Goal: Task Accomplishment & Management: Use online tool/utility

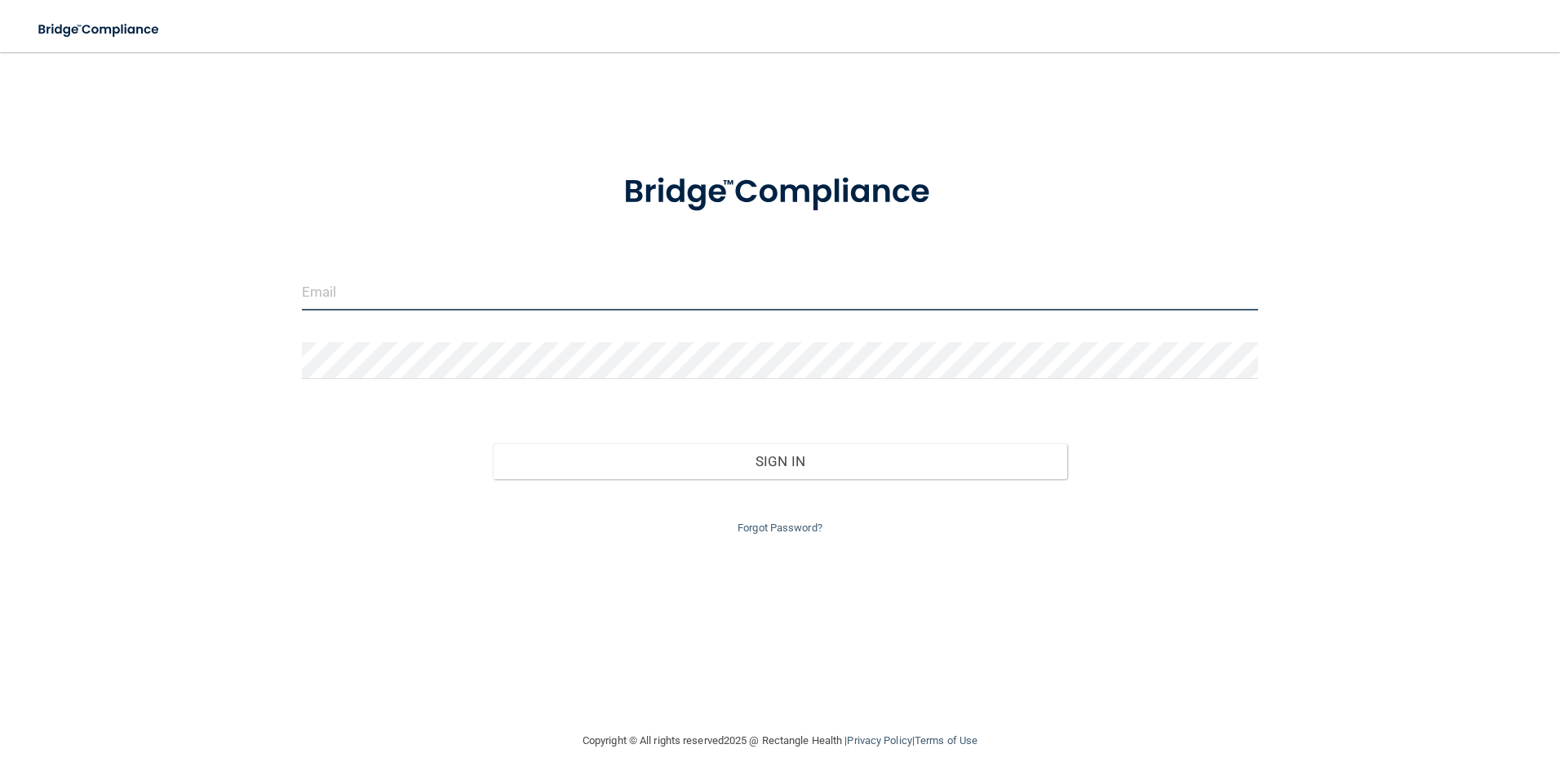
click at [434, 289] on input "email" at bounding box center [780, 292] width 957 height 37
type input "[EMAIL_ADDRESS][DOMAIN_NAME]"
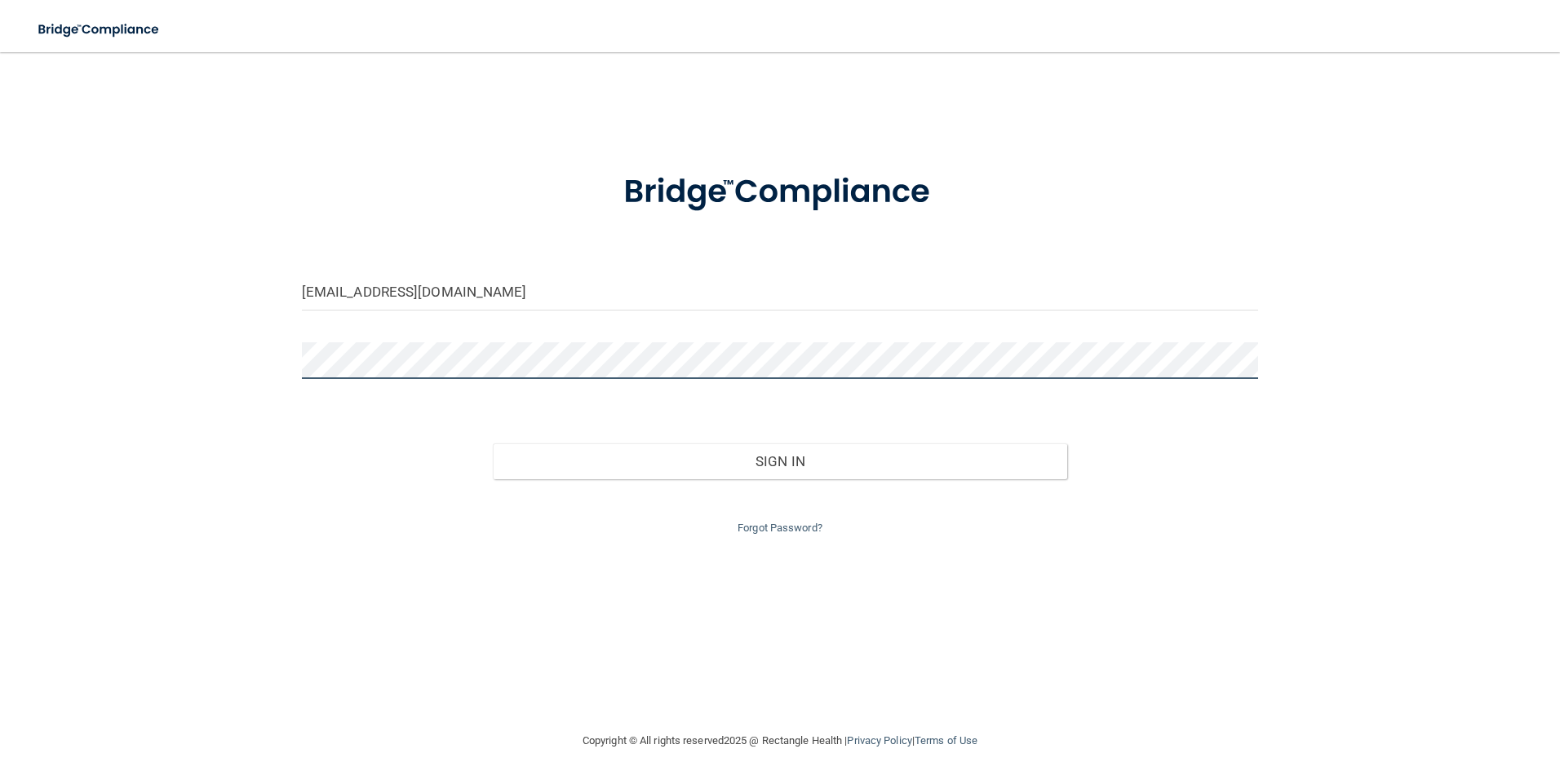
click at [493, 443] on button "Sign In" at bounding box center [780, 461] width 574 height 36
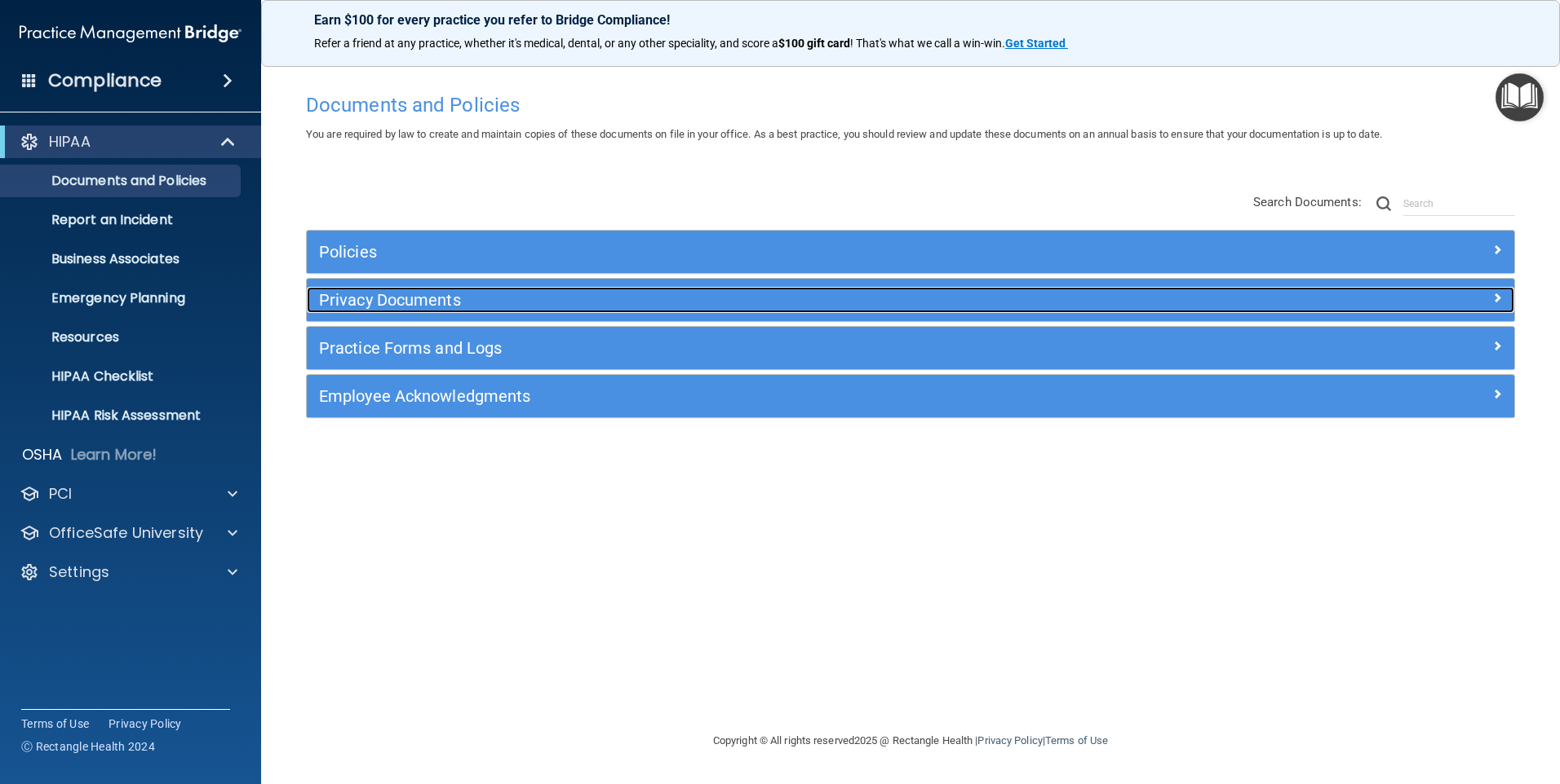
click at [466, 308] on h5 "Privacy Documents" at bounding box center [760, 300] width 882 height 18
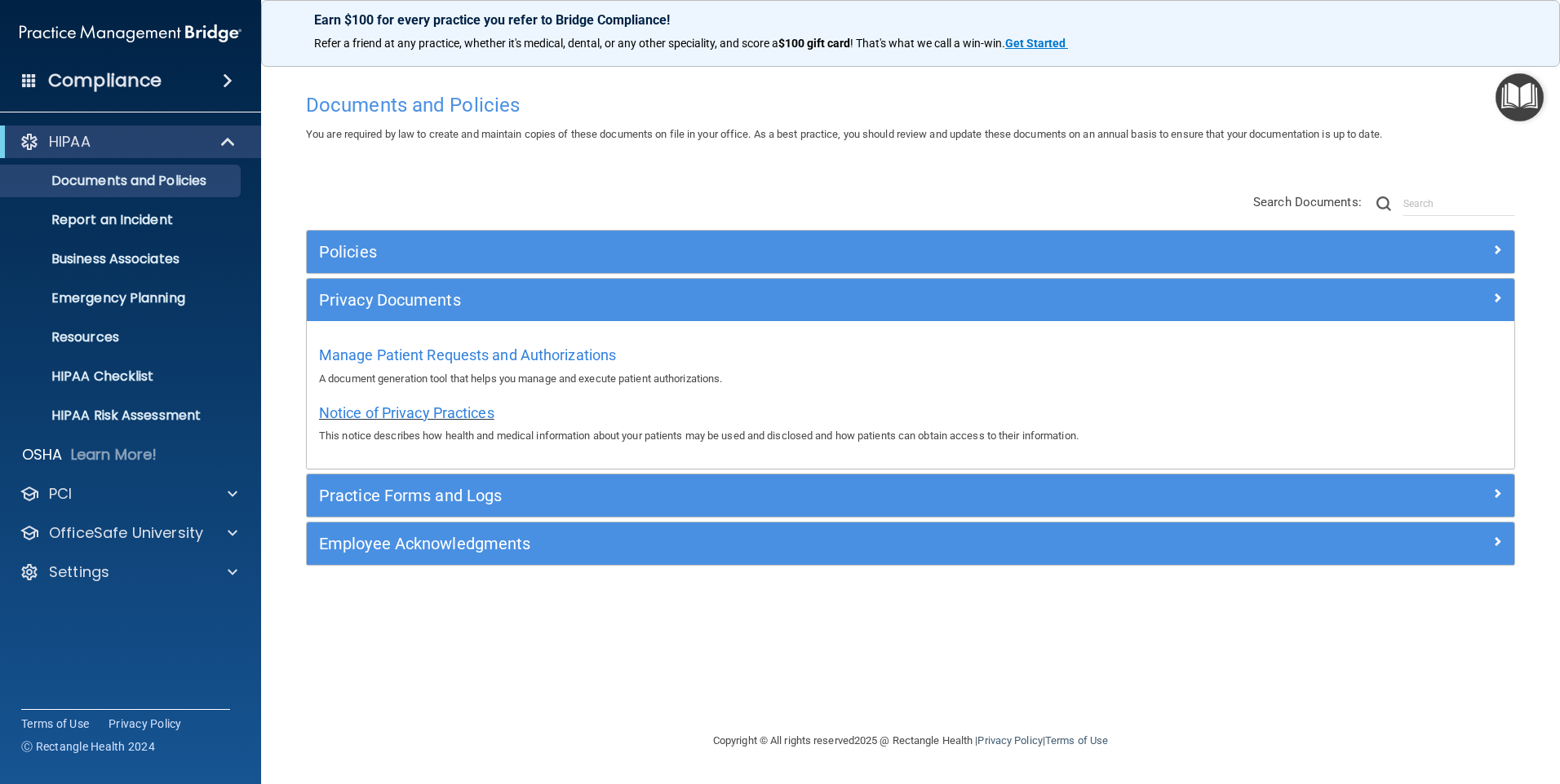
click at [460, 412] on span "Notice of Privacy Practices" at bounding box center [406, 413] width 175 height 17
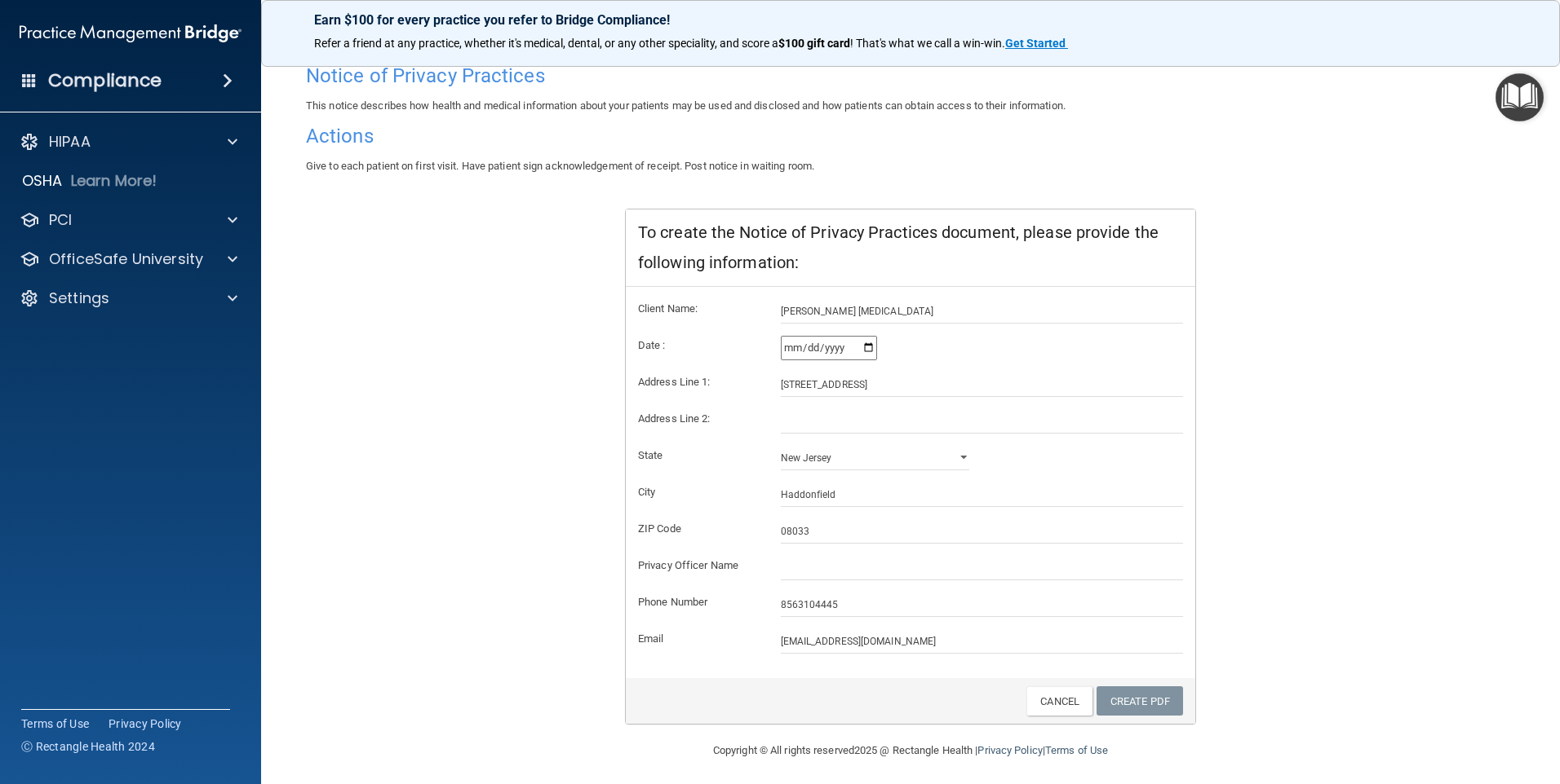
scroll to position [121, 0]
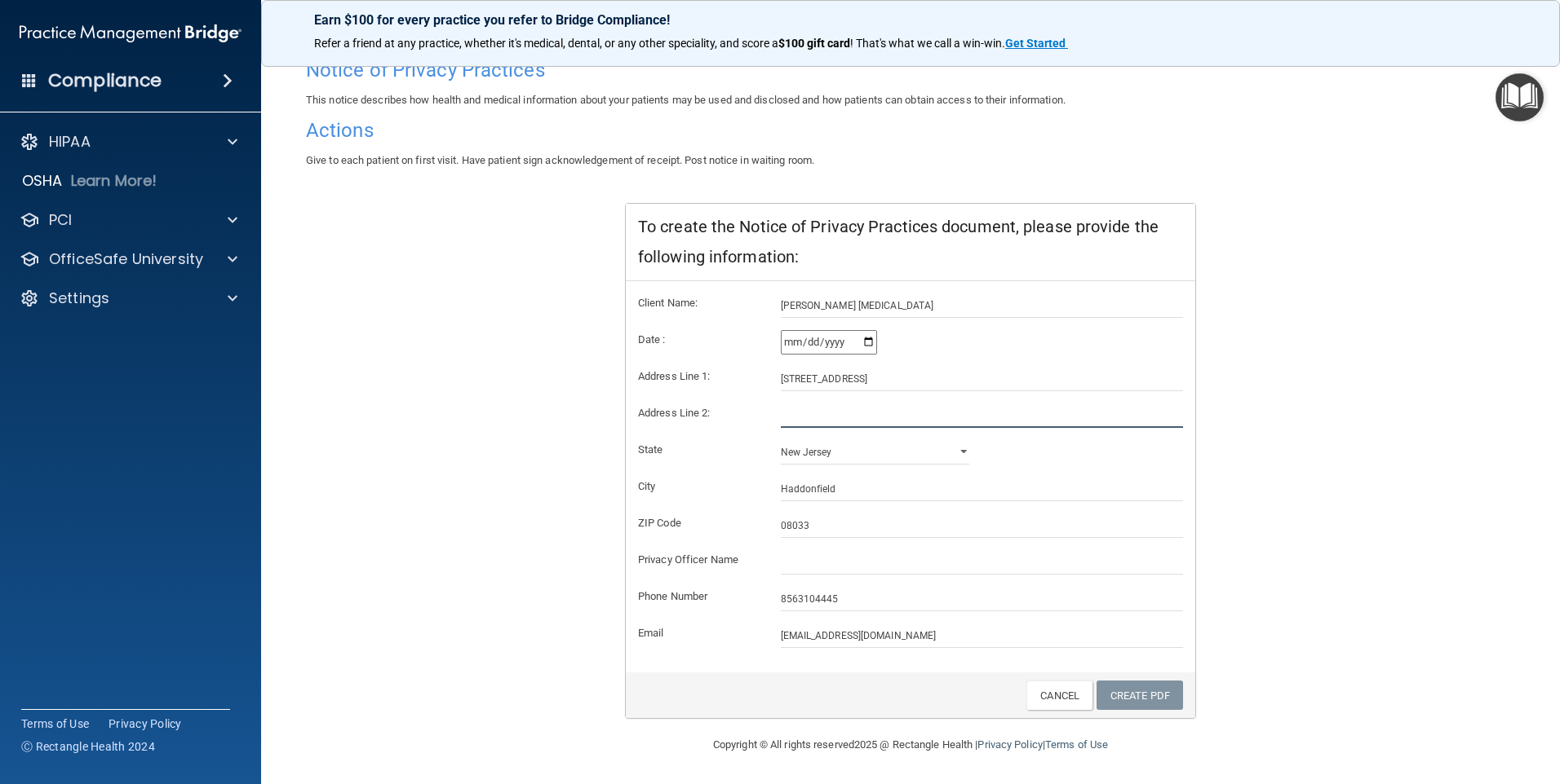
click at [824, 409] on input "text" at bounding box center [982, 416] width 403 height 25
click at [819, 565] on input "text" at bounding box center [982, 562] width 403 height 25
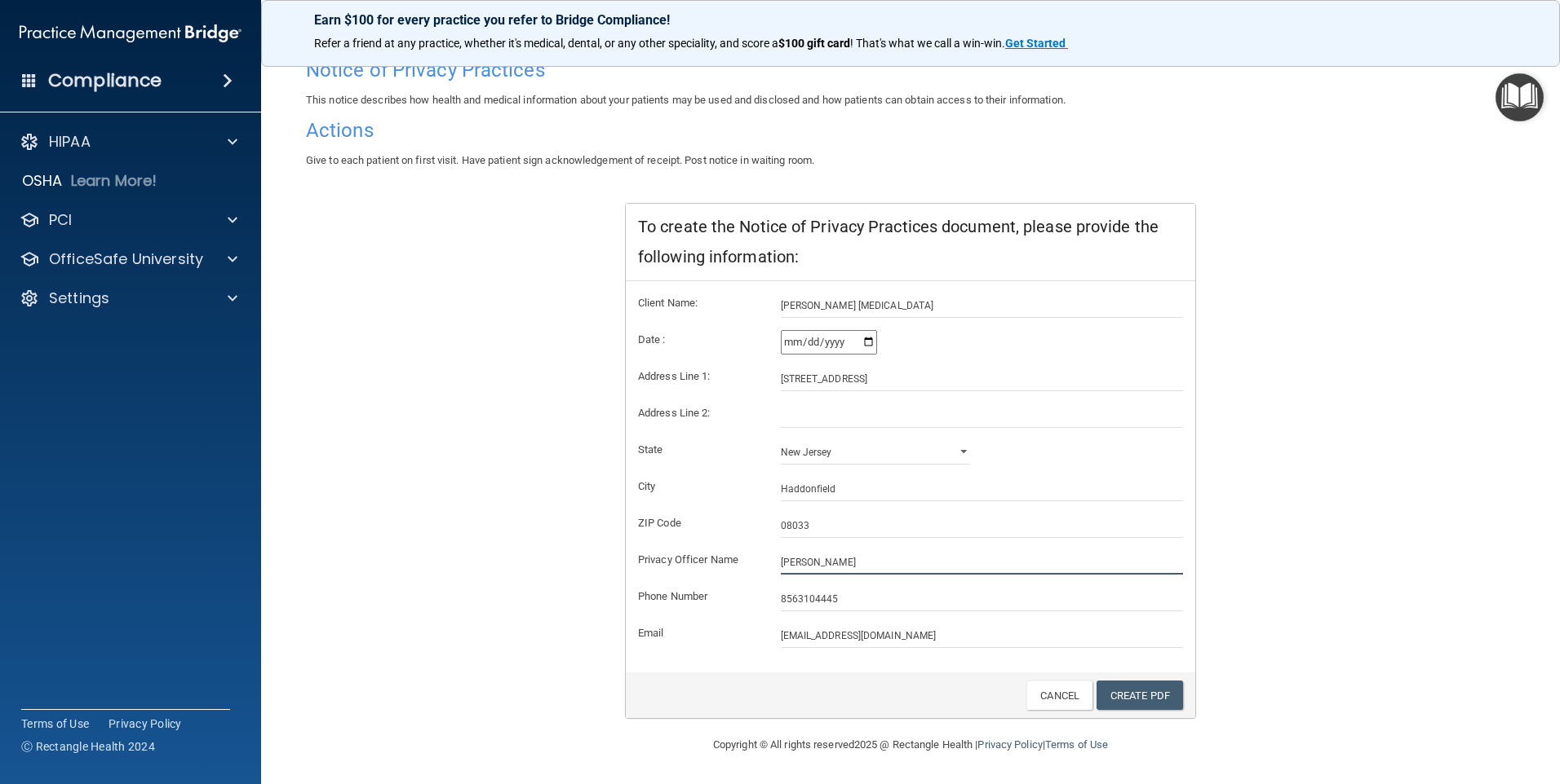
type input "[PERSON_NAME]"
click at [922, 621] on form "Client Name: [PERSON_NAME] [MEDICAL_DATA] Date : [DATE] Address Line 1: [STREET…" at bounding box center [910, 471] width 545 height 354
click at [1118, 696] on link "Create PDF" at bounding box center [1139, 696] width 86 height 30
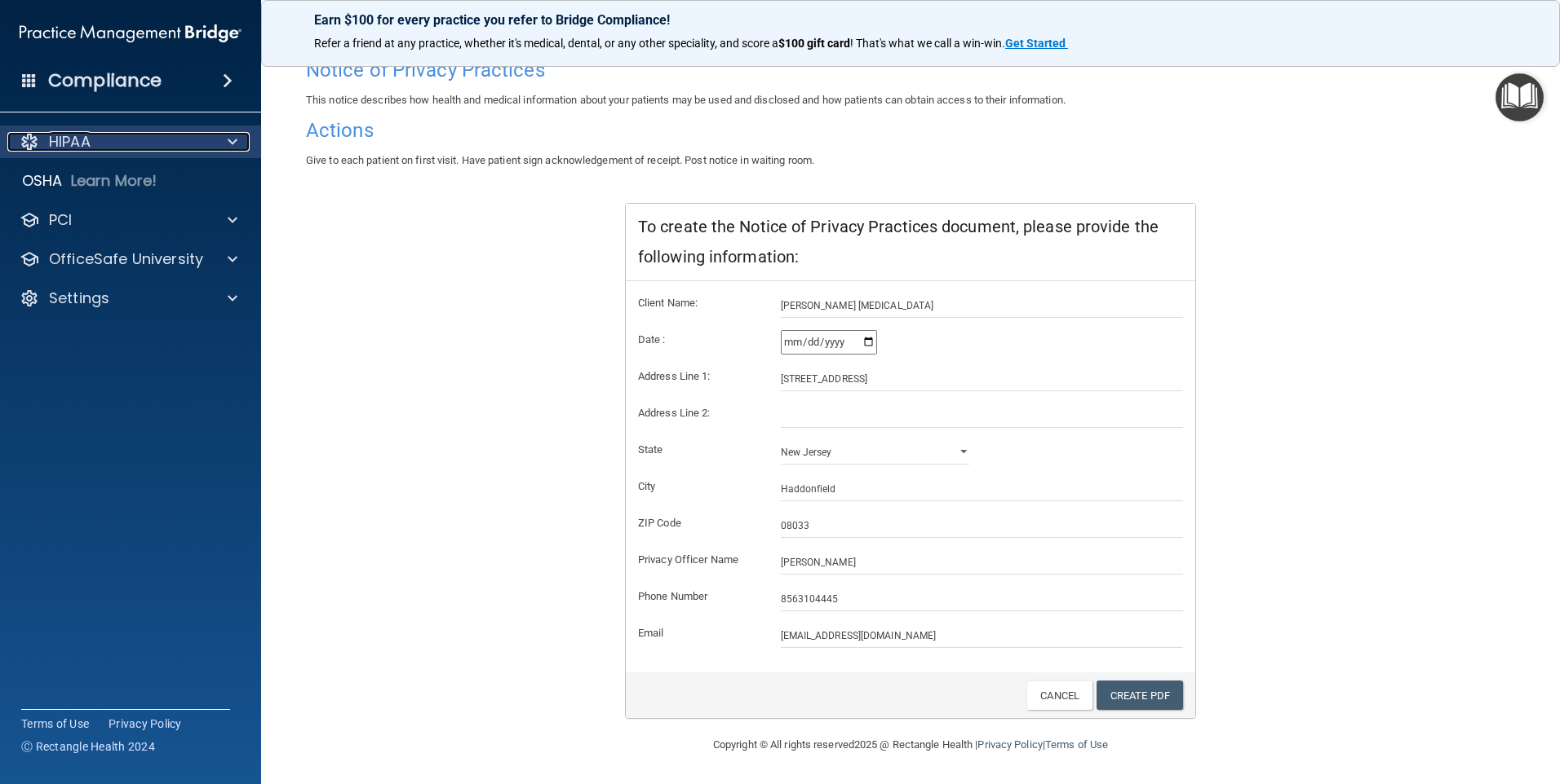
click at [233, 135] on span at bounding box center [233, 142] width 10 height 20
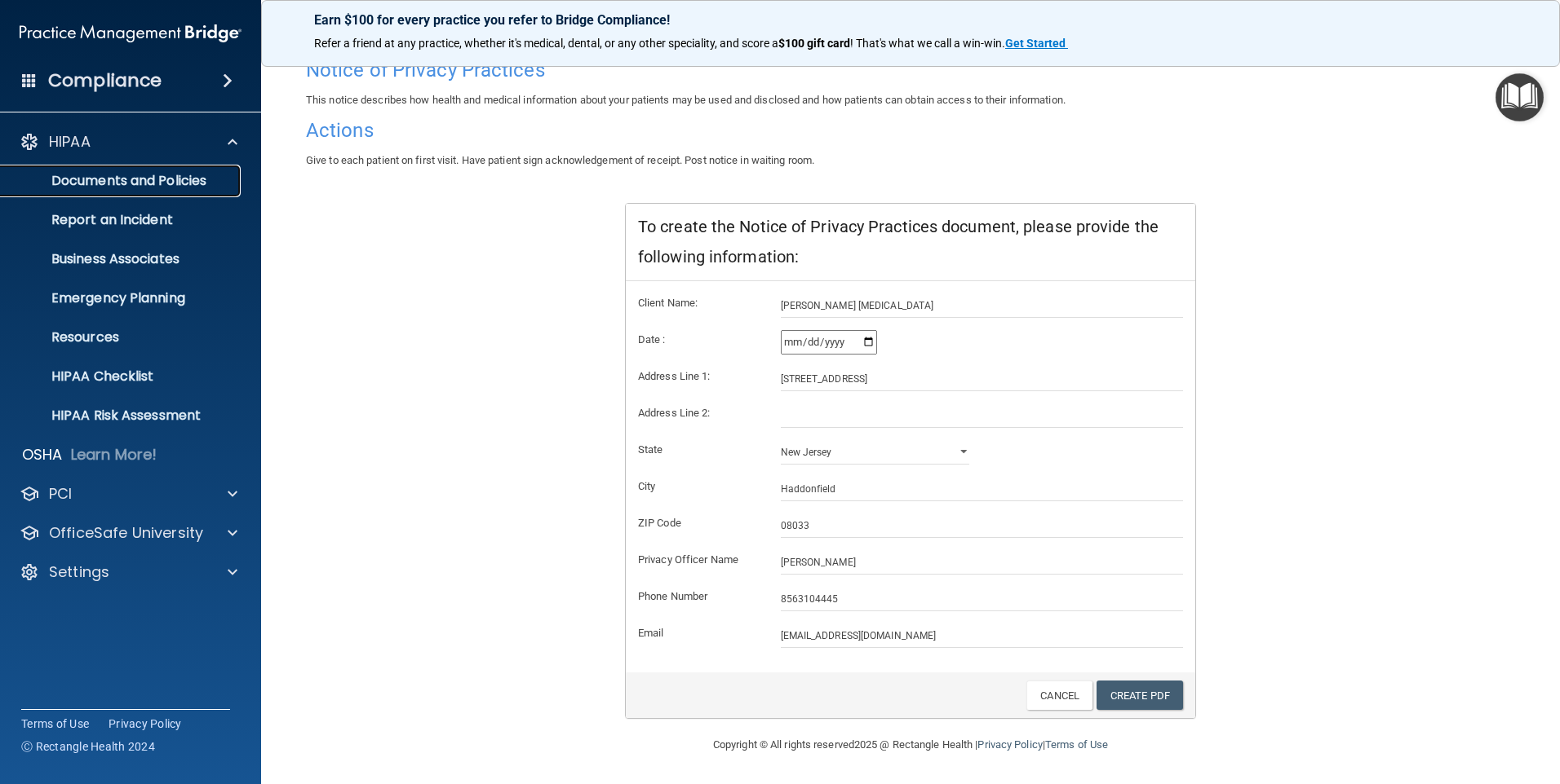
click at [147, 186] on p "Documents and Policies" at bounding box center [122, 181] width 223 height 16
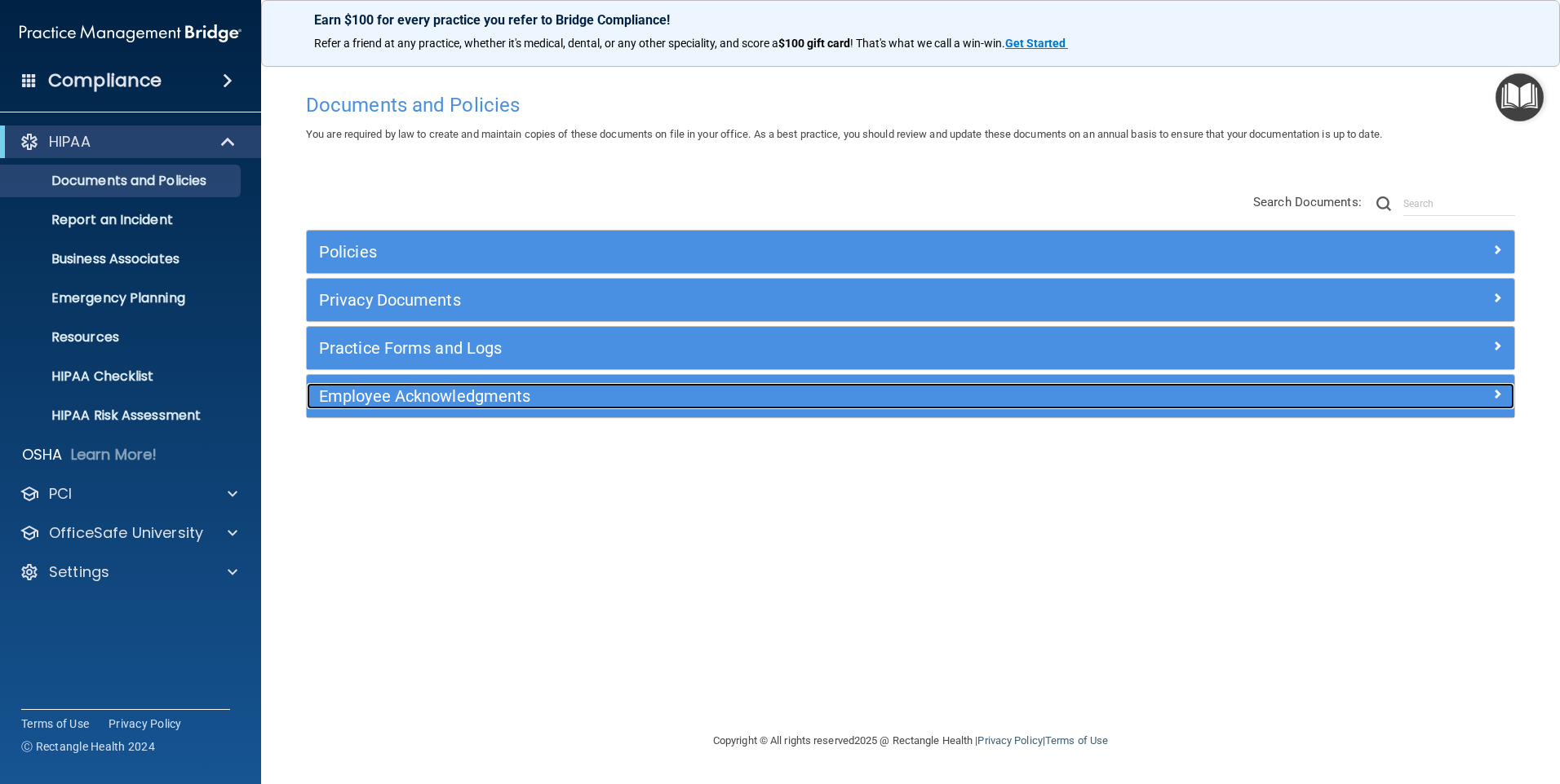
click at [377, 398] on h5 "Employee Acknowledgments" at bounding box center [760, 396] width 882 height 18
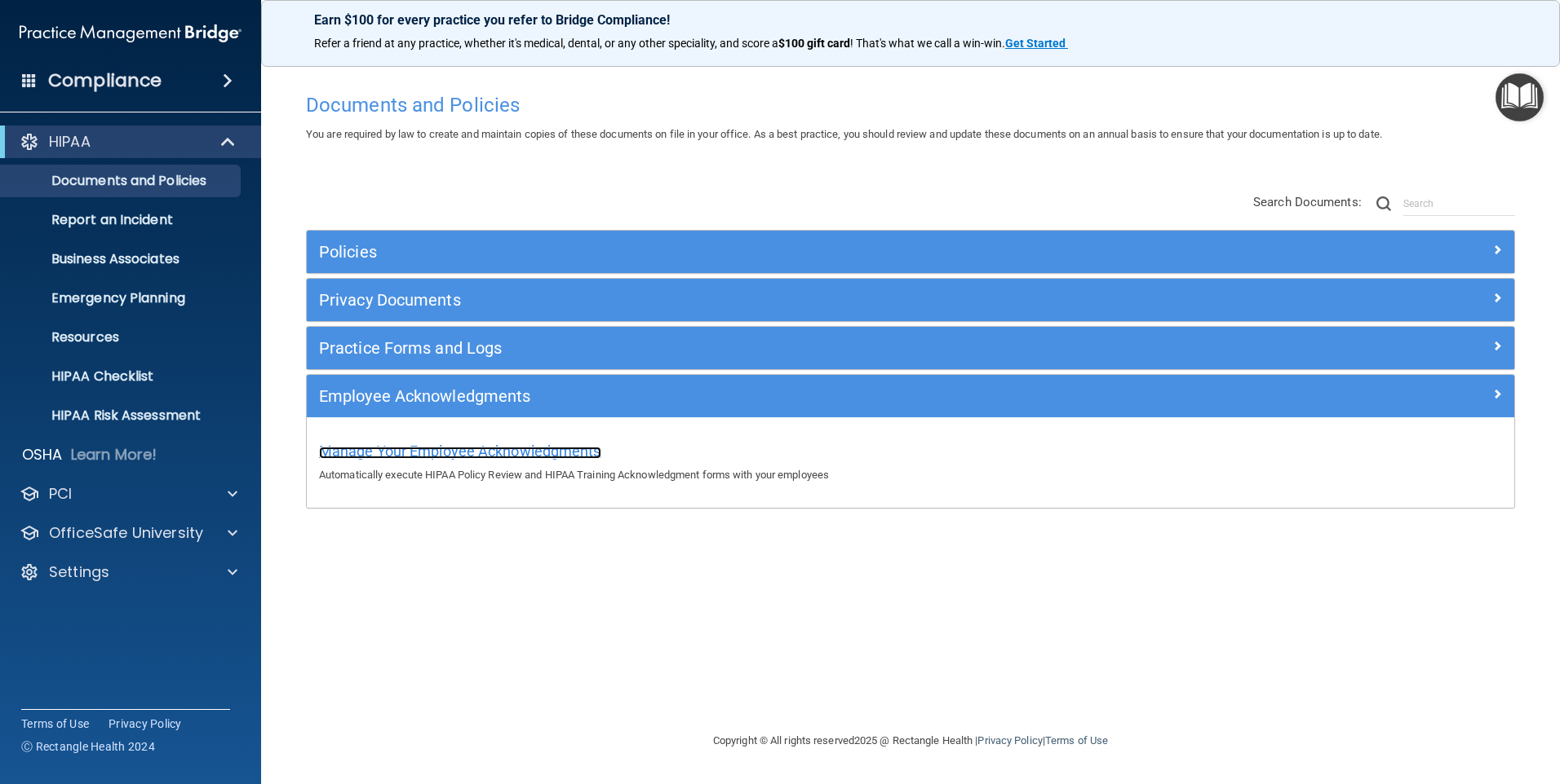
click at [389, 451] on span "Manage Your Employee Acknowledgments" at bounding box center [460, 450] width 282 height 17
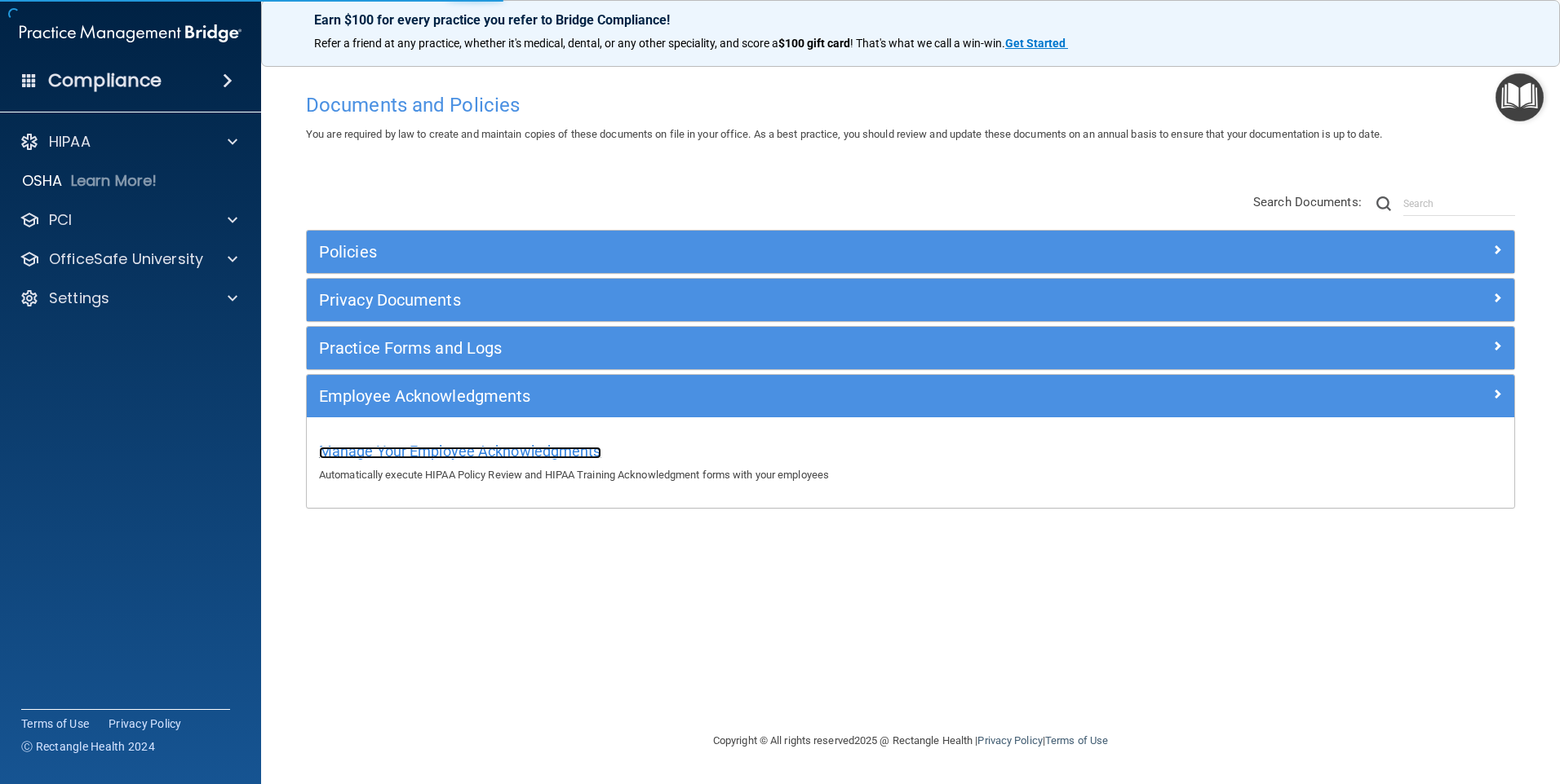
click at [389, 451] on span "Manage Your Employee Acknowledgments" at bounding box center [460, 450] width 282 height 17
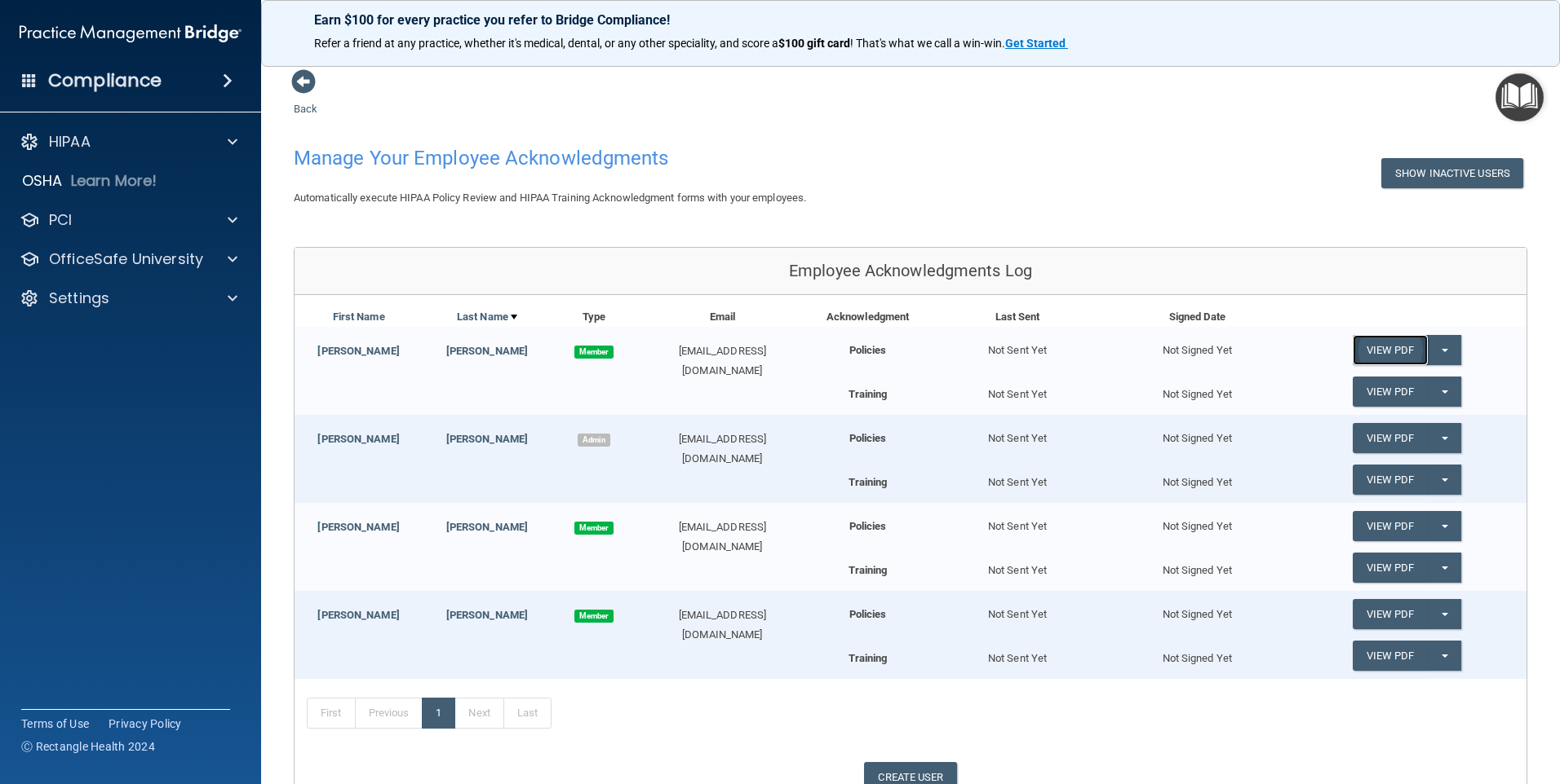
click at [1397, 349] on link "View PDF" at bounding box center [1391, 350] width 75 height 30
click at [231, 144] on span at bounding box center [233, 142] width 10 height 20
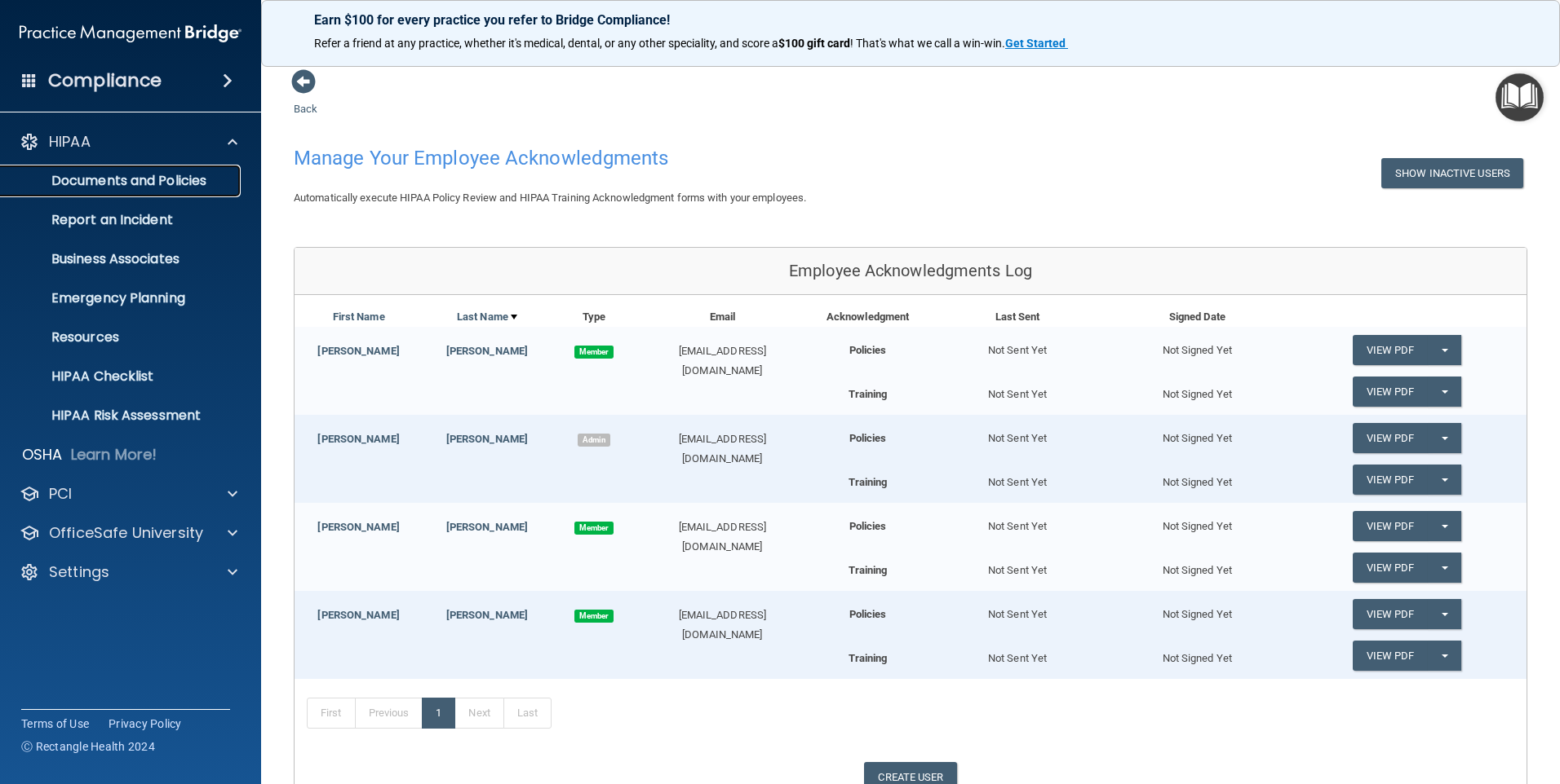
click at [189, 180] on p "Documents and Policies" at bounding box center [122, 181] width 223 height 16
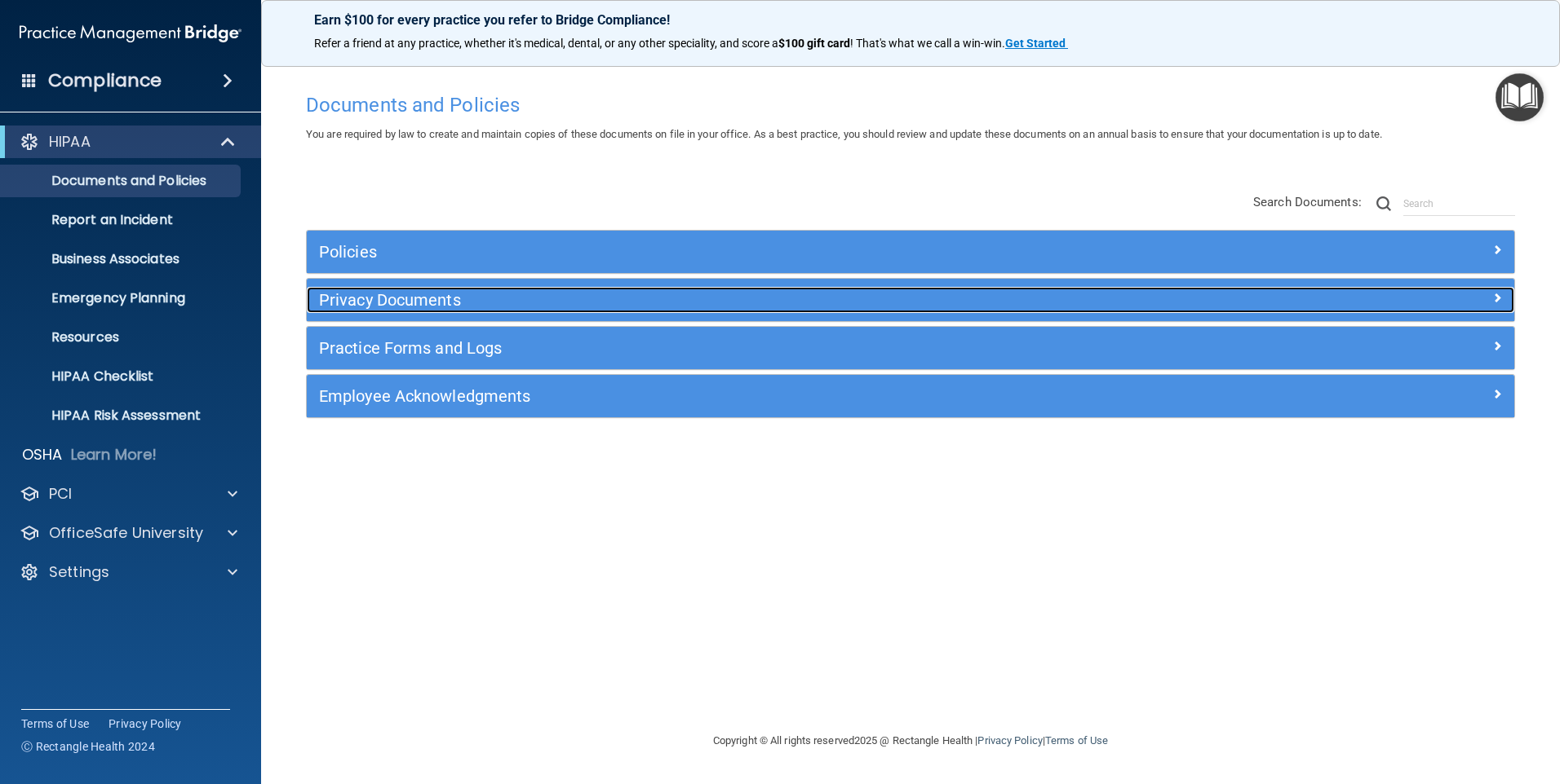
click at [368, 303] on h5 "Privacy Documents" at bounding box center [760, 300] width 882 height 18
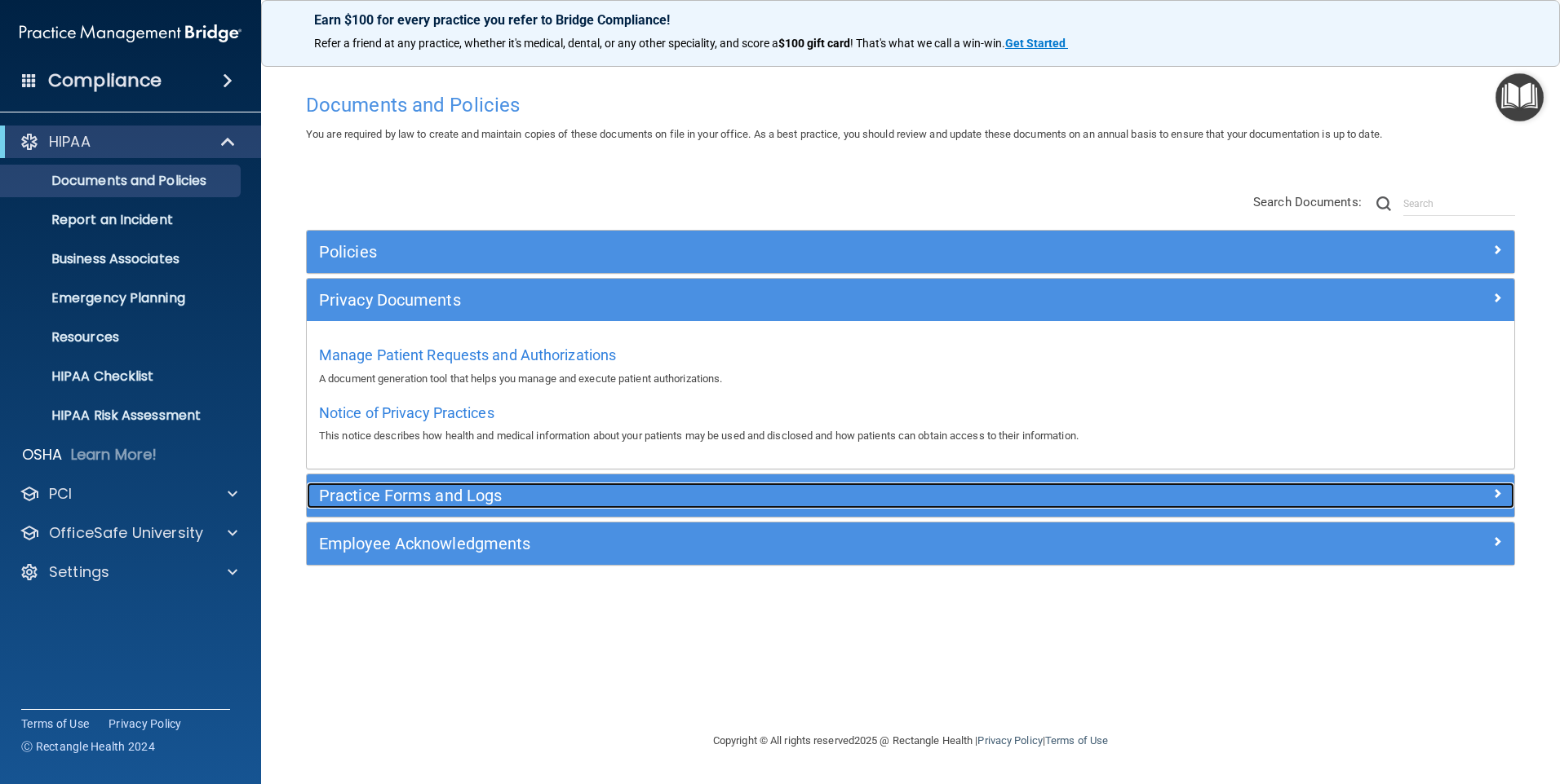
click at [372, 497] on h5 "Practice Forms and Logs" at bounding box center [760, 496] width 882 height 18
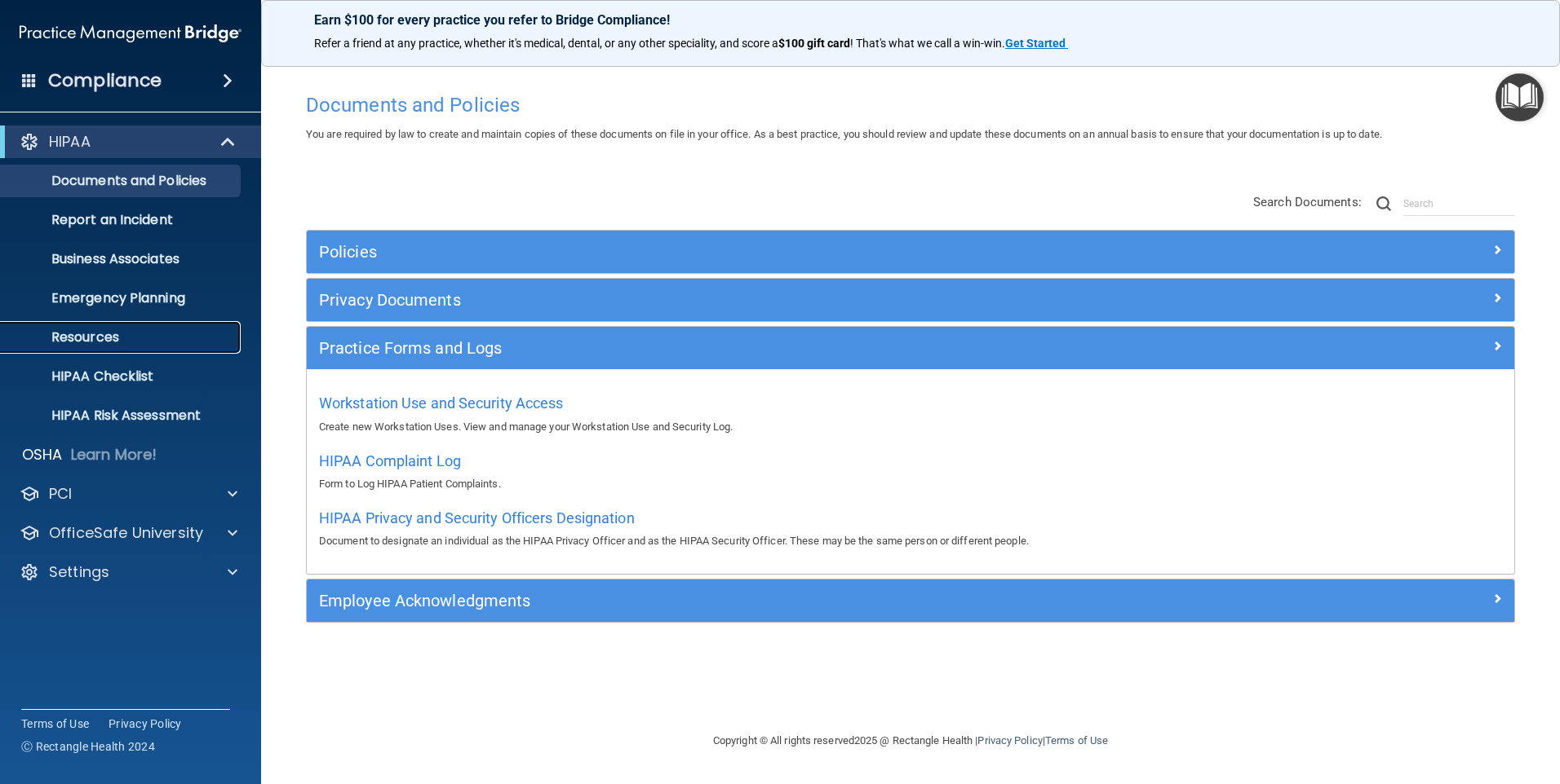
click at [92, 347] on link "Resources" at bounding box center [112, 338] width 257 height 33
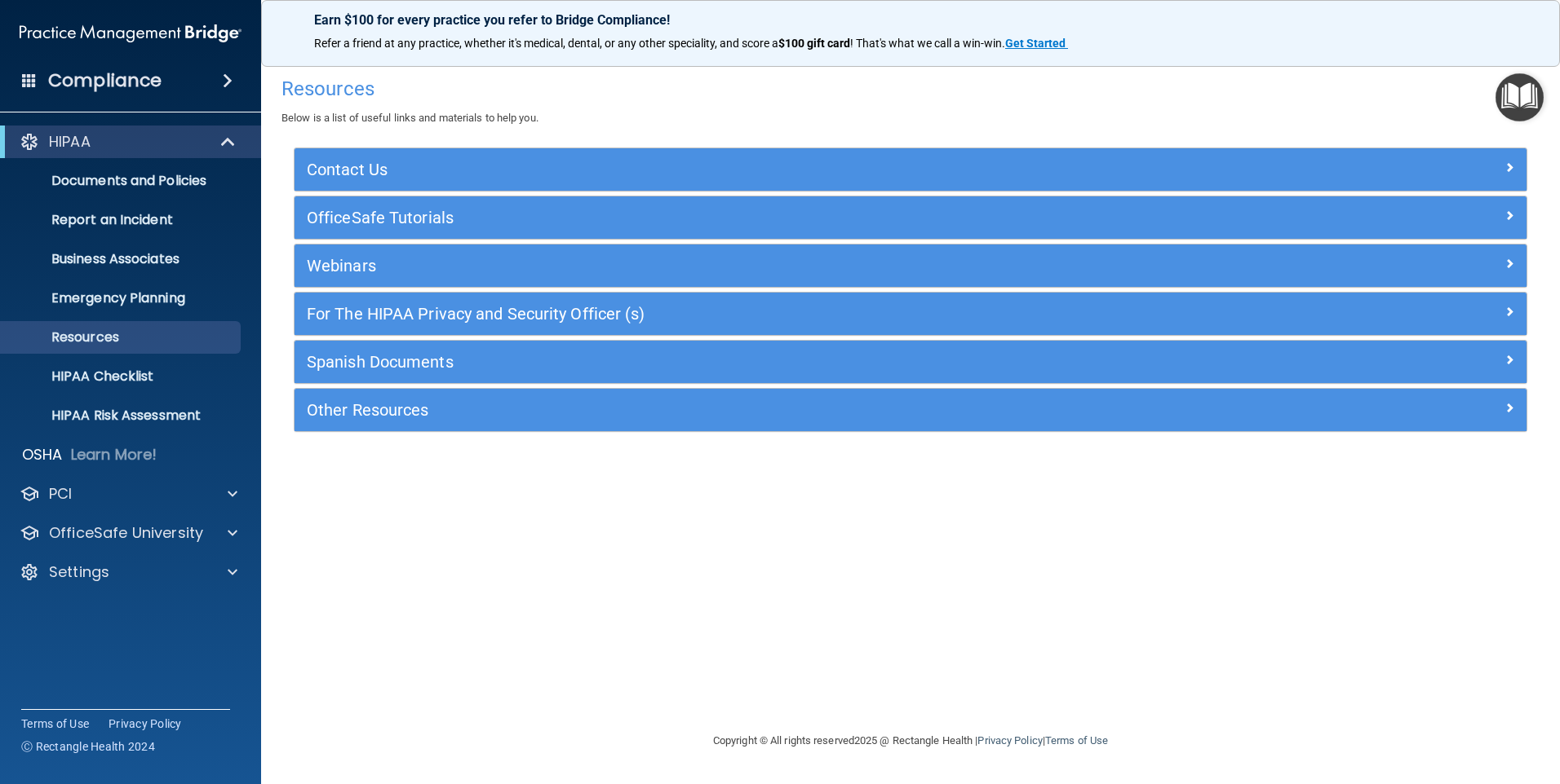
click at [223, 85] on span at bounding box center [228, 81] width 10 height 20
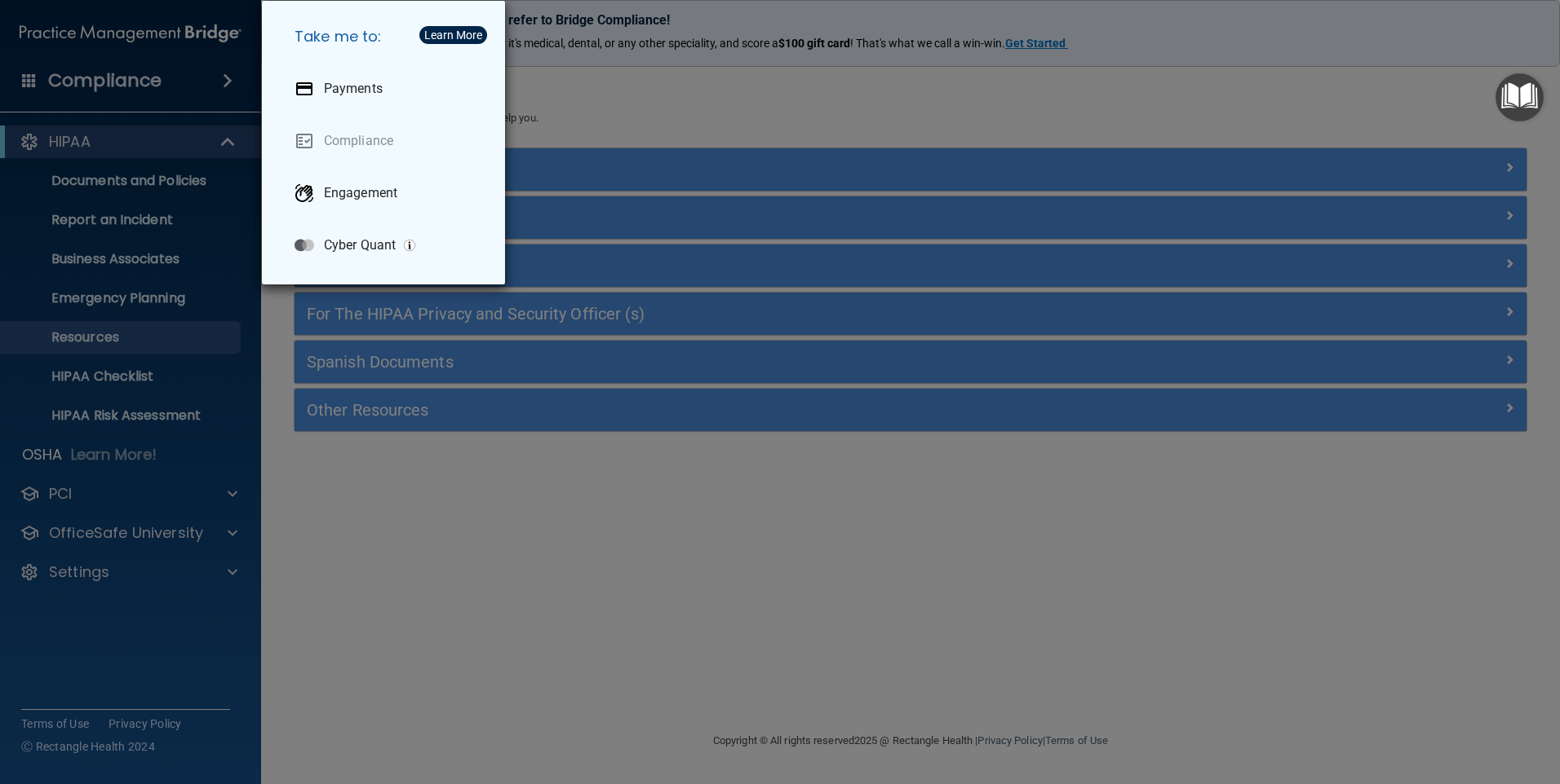
click at [72, 183] on div "Take me to: Payments Compliance Engagement Cyber Quant" at bounding box center [780, 392] width 1560 height 784
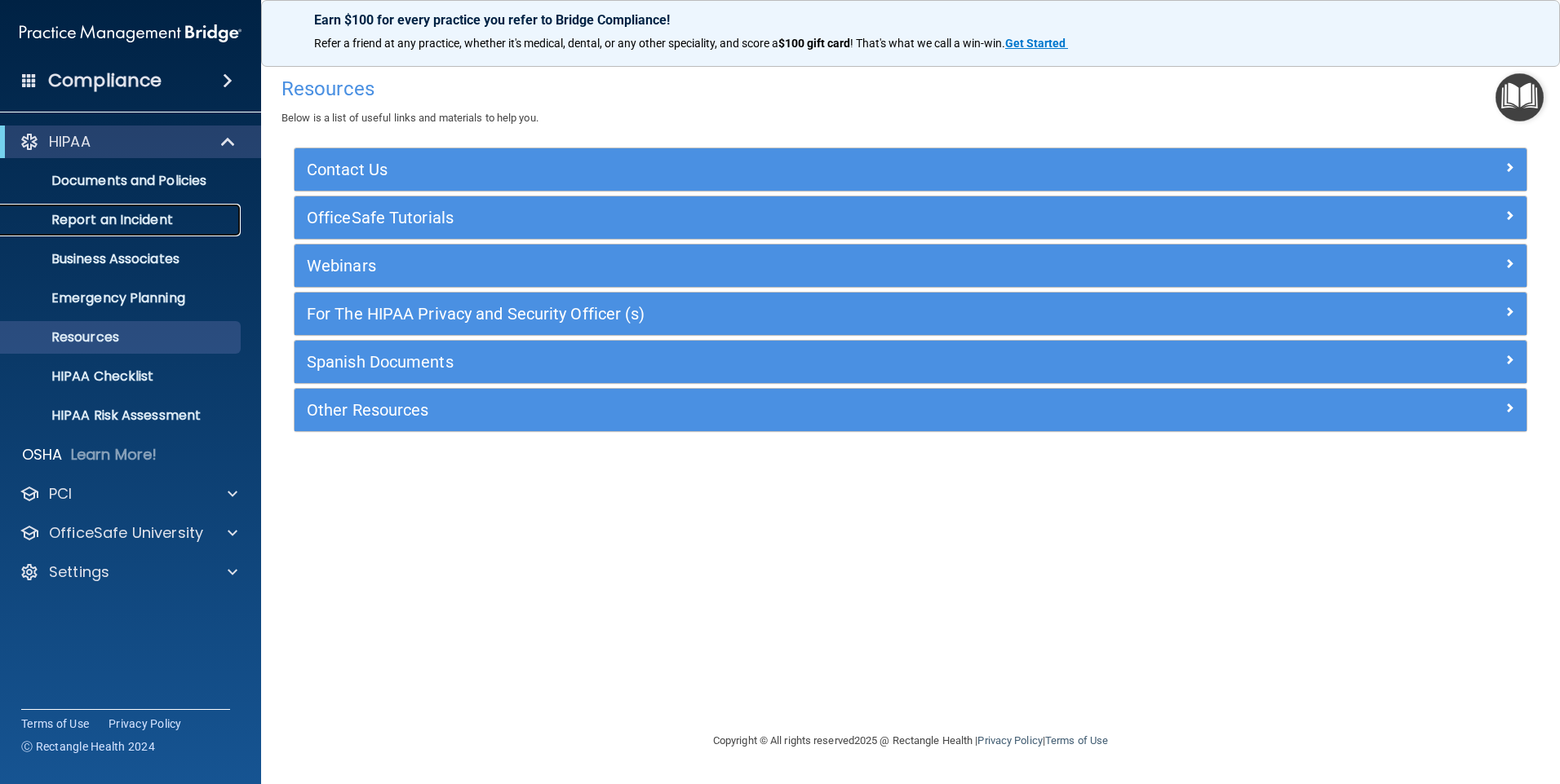
click at [91, 222] on p "Report an Incident" at bounding box center [122, 220] width 223 height 16
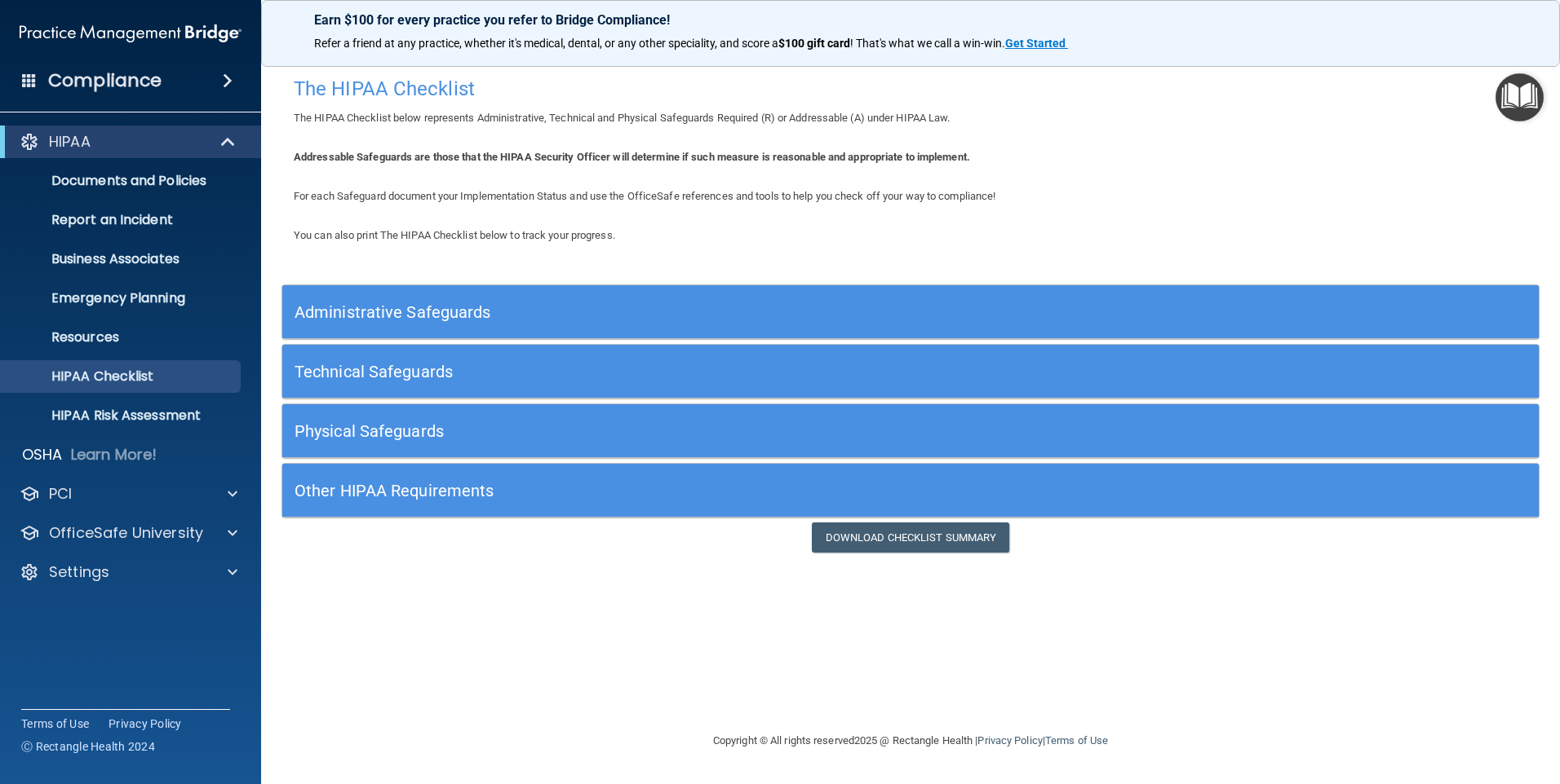
click at [363, 322] on div "Administrative Safeguards" at bounding box center [753, 312] width 942 height 37
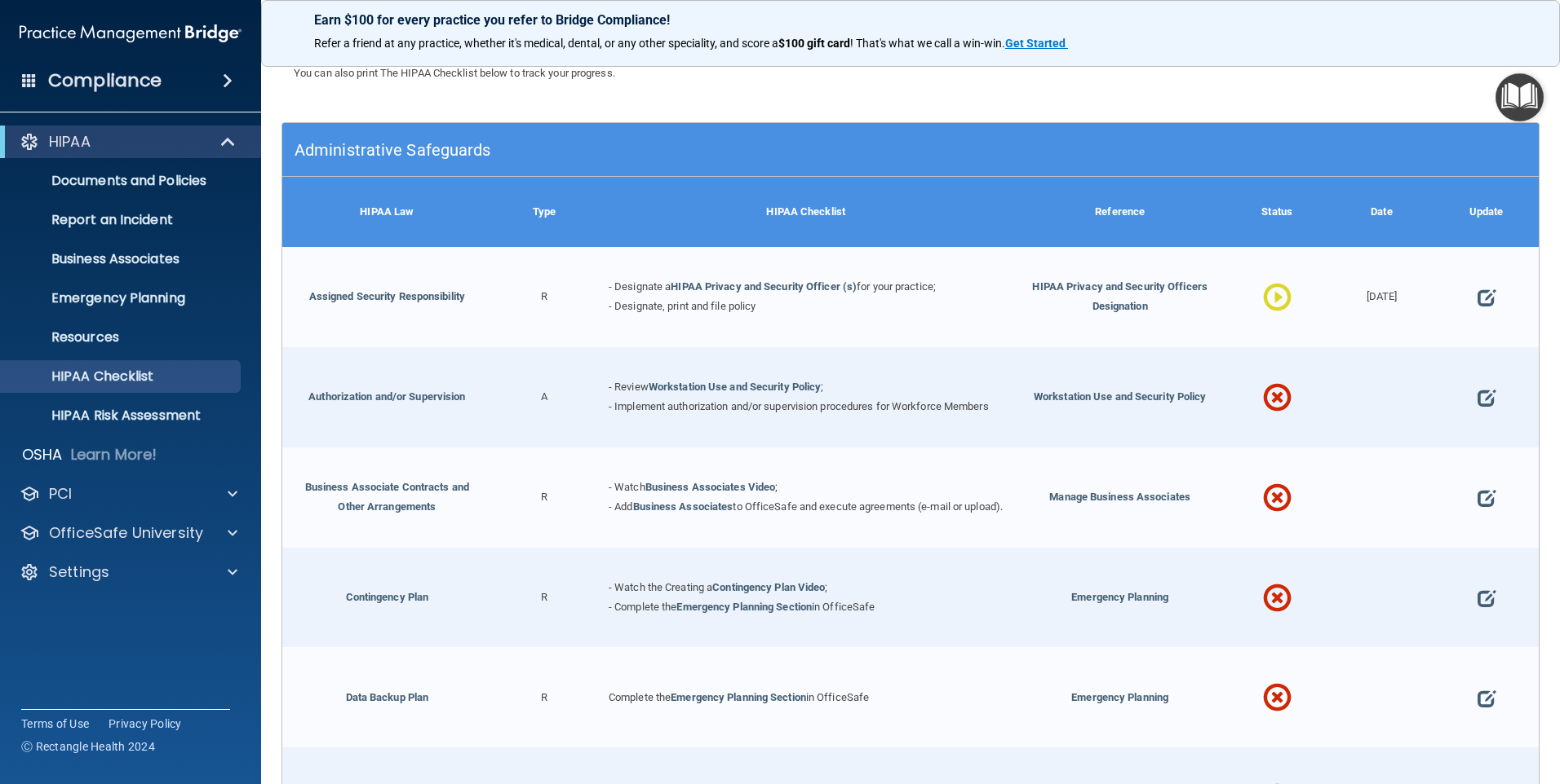
scroll to position [163, 0]
click at [1478, 399] on span at bounding box center [1487, 397] width 18 height 49
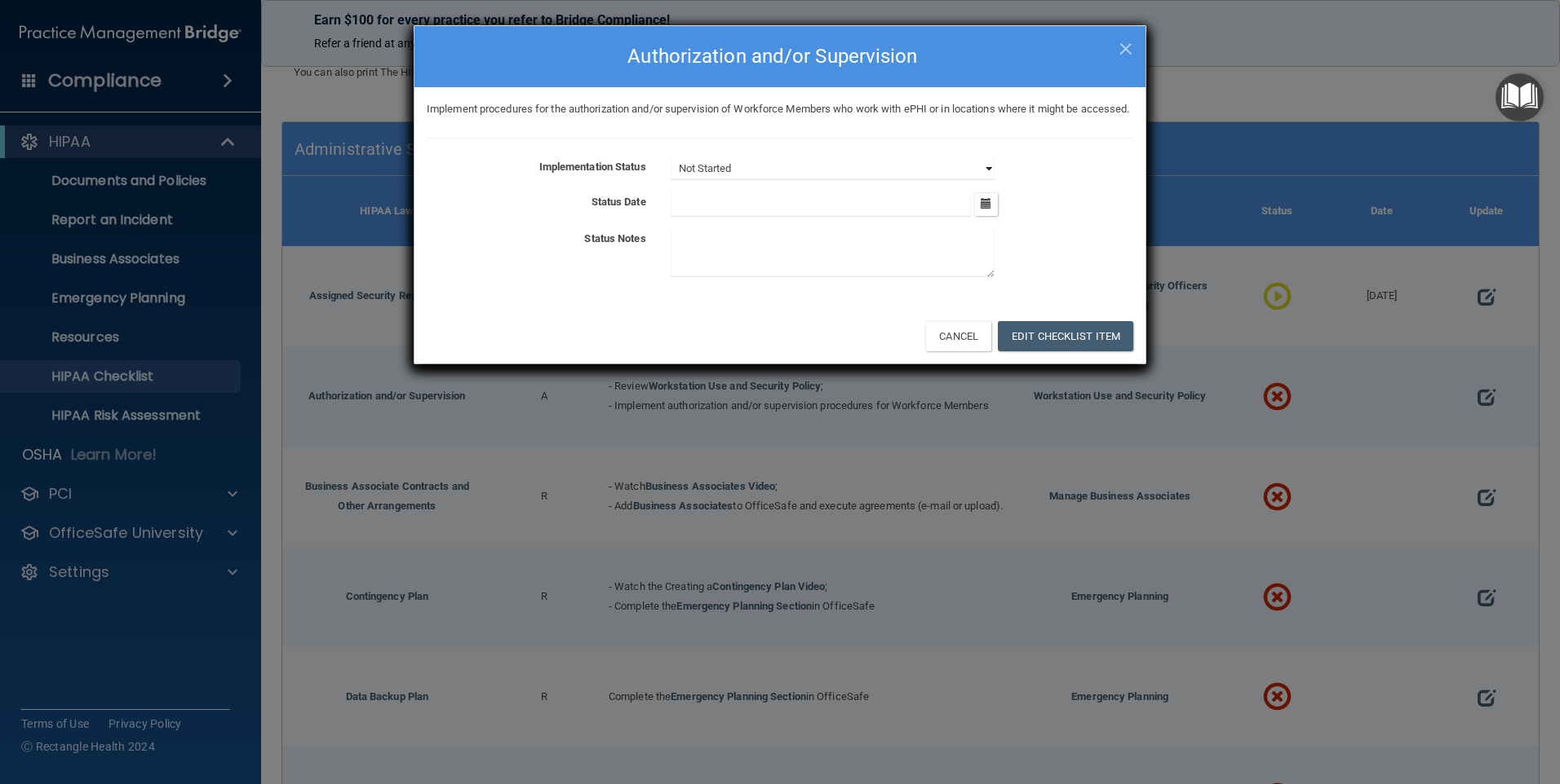
click at [982, 180] on select "Not Started In Progress Completed" at bounding box center [832, 168] width 324 height 23
select select "in_progress"
click at [671, 177] on select "Not Started In Progress Completed" at bounding box center [832, 168] width 324 height 23
select select "in_progress"
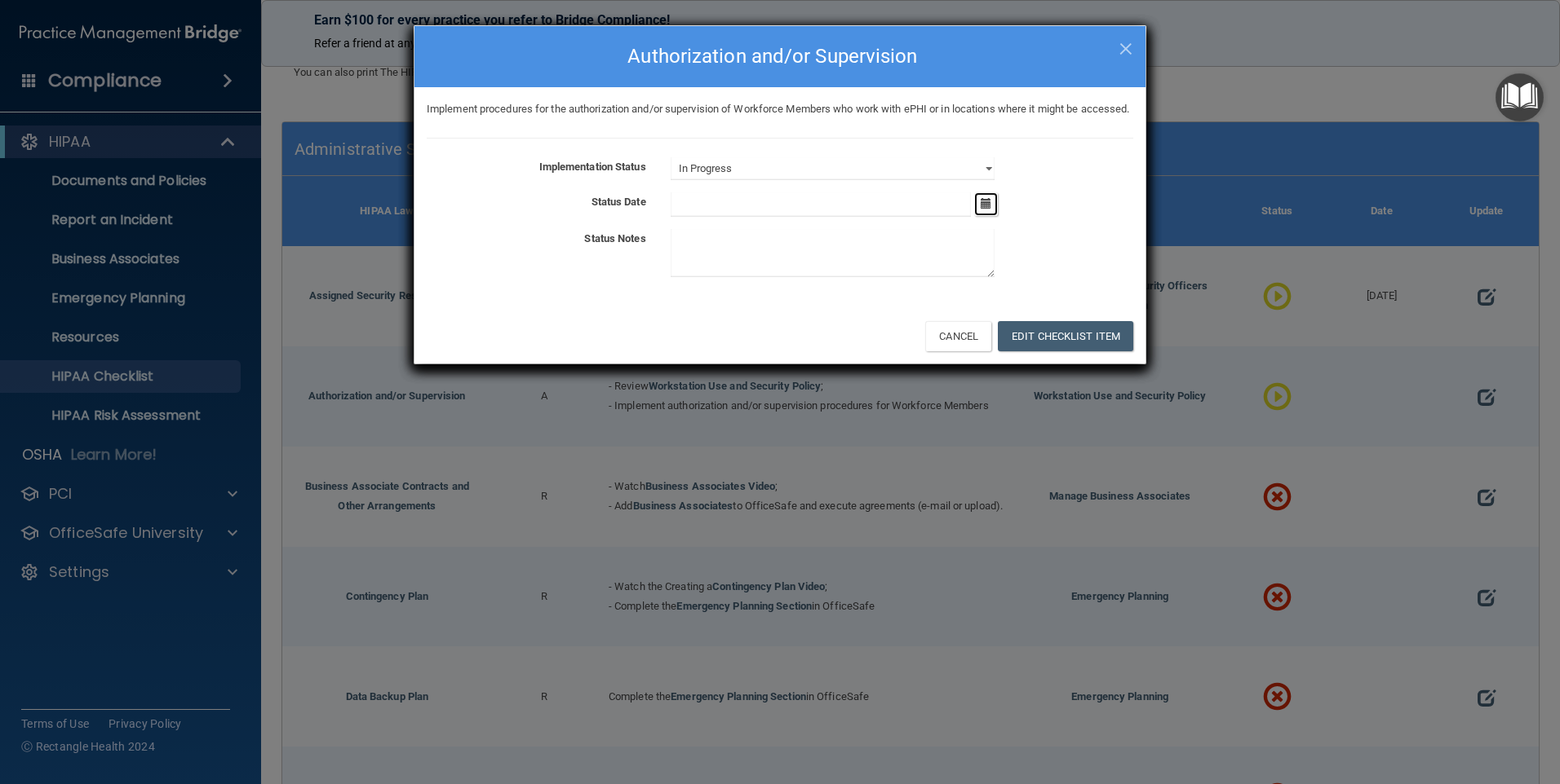
click at [985, 209] on icon "button" at bounding box center [986, 203] width 11 height 11
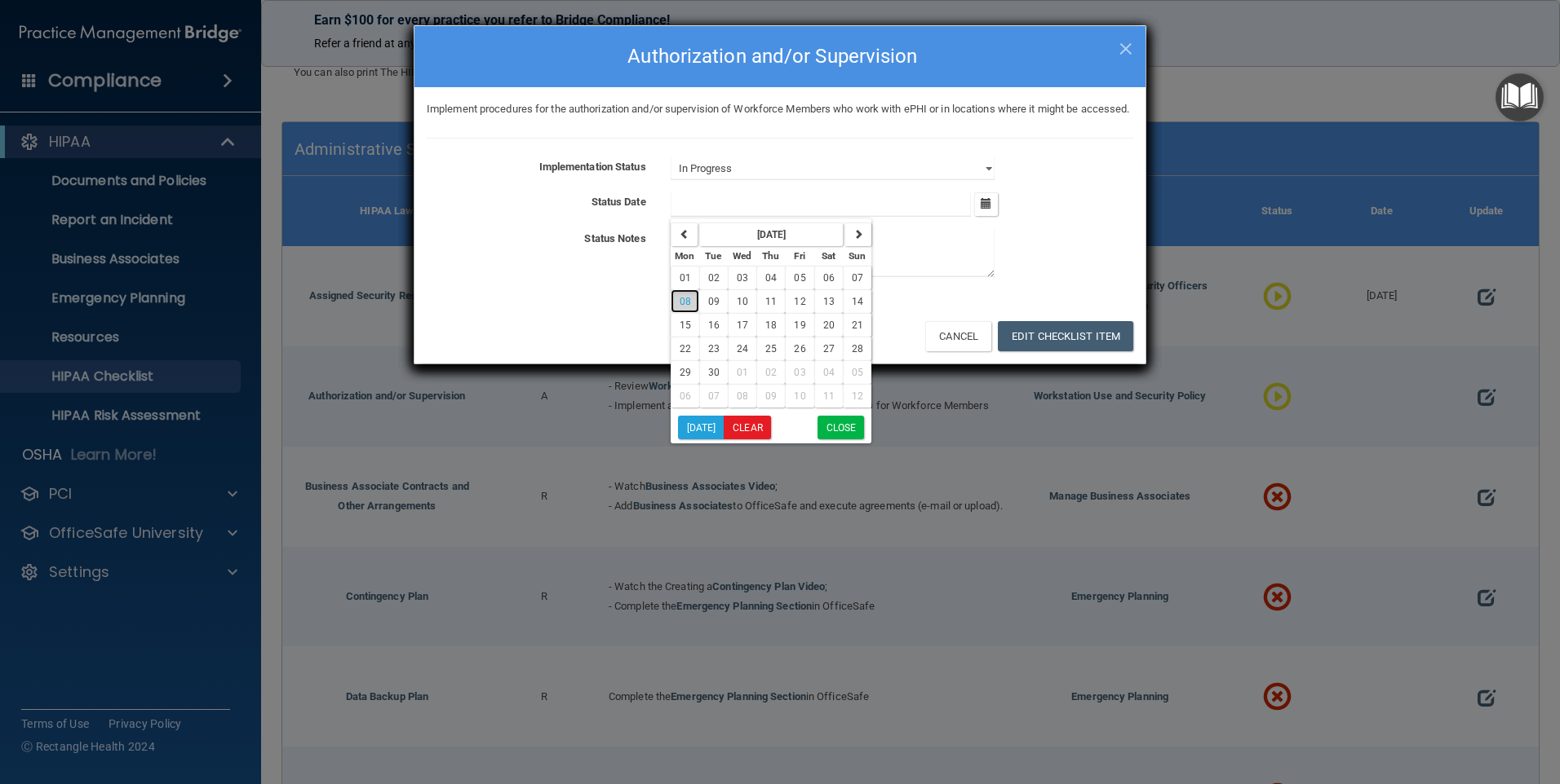
click at [681, 313] on button "08" at bounding box center [684, 301] width 29 height 24
type input "[DATE]"
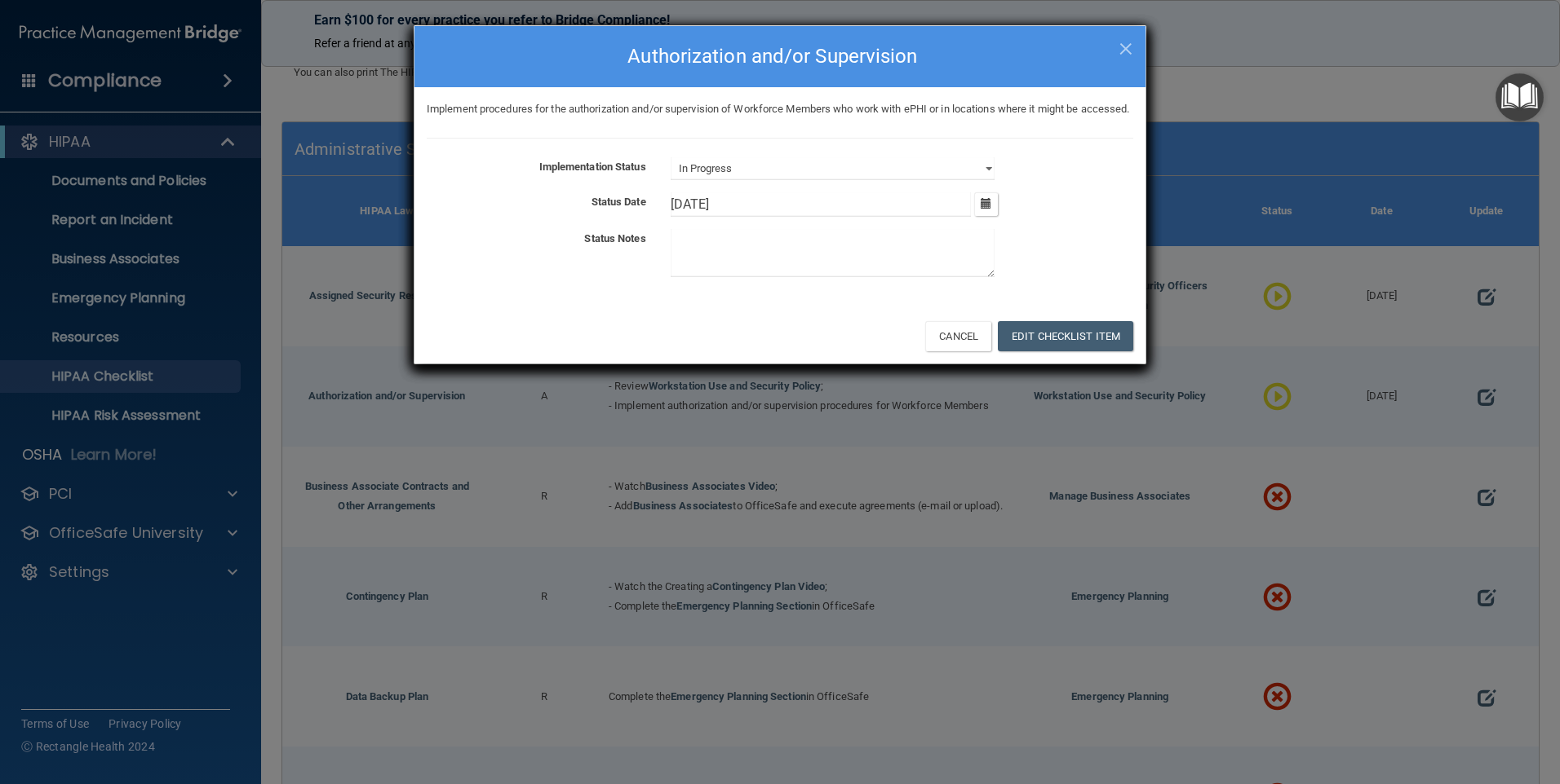
click at [723, 277] on textarea at bounding box center [832, 252] width 324 height 49
click at [1036, 351] on button "Edit Checklist Item" at bounding box center [1065, 337] width 136 height 30
click at [1130, 44] on span "×" at bounding box center [1125, 46] width 15 height 33
select select "not_started"
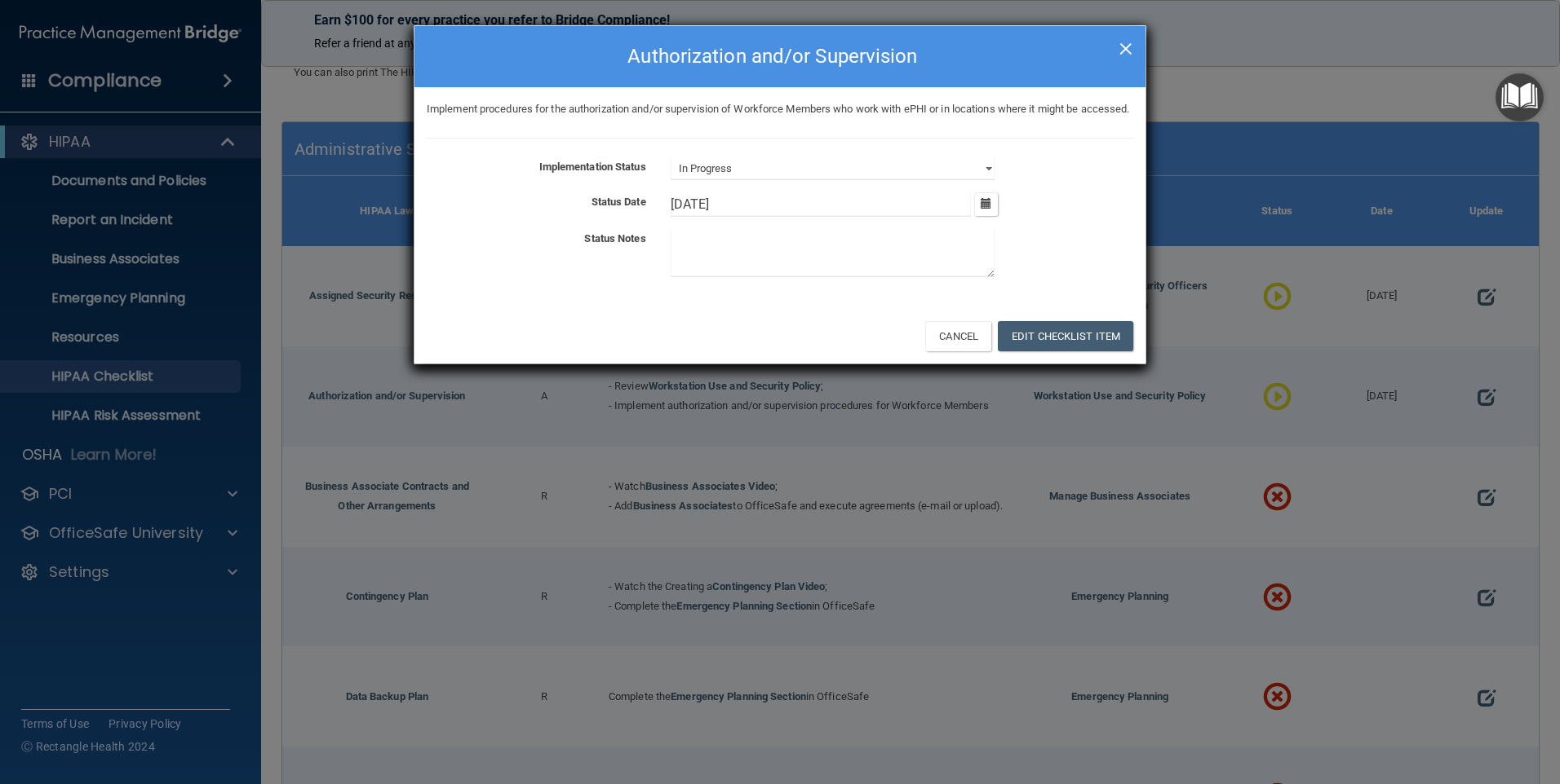
select select "not_started"
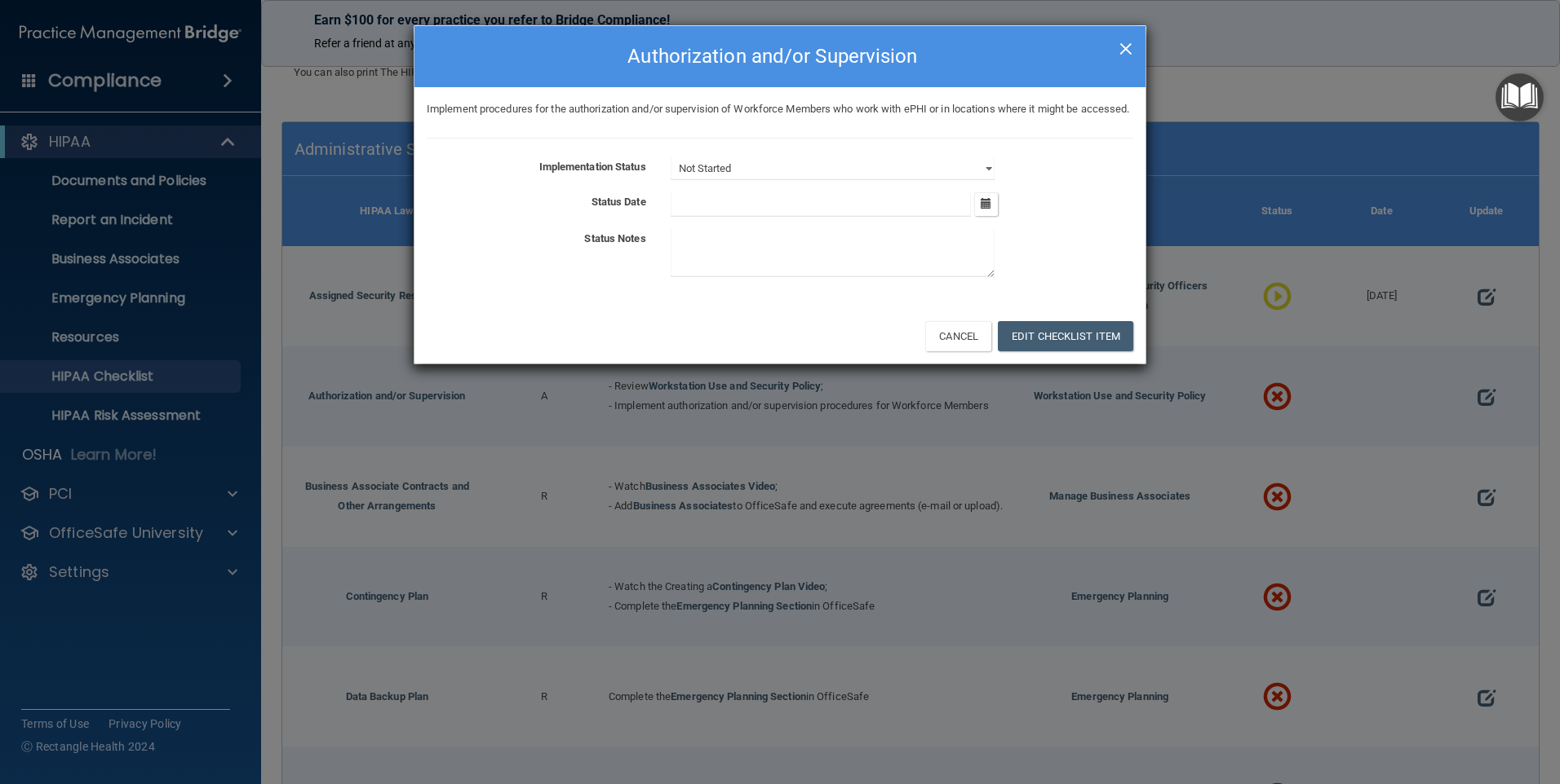
click at [1127, 49] on span "×" at bounding box center [1125, 46] width 15 height 33
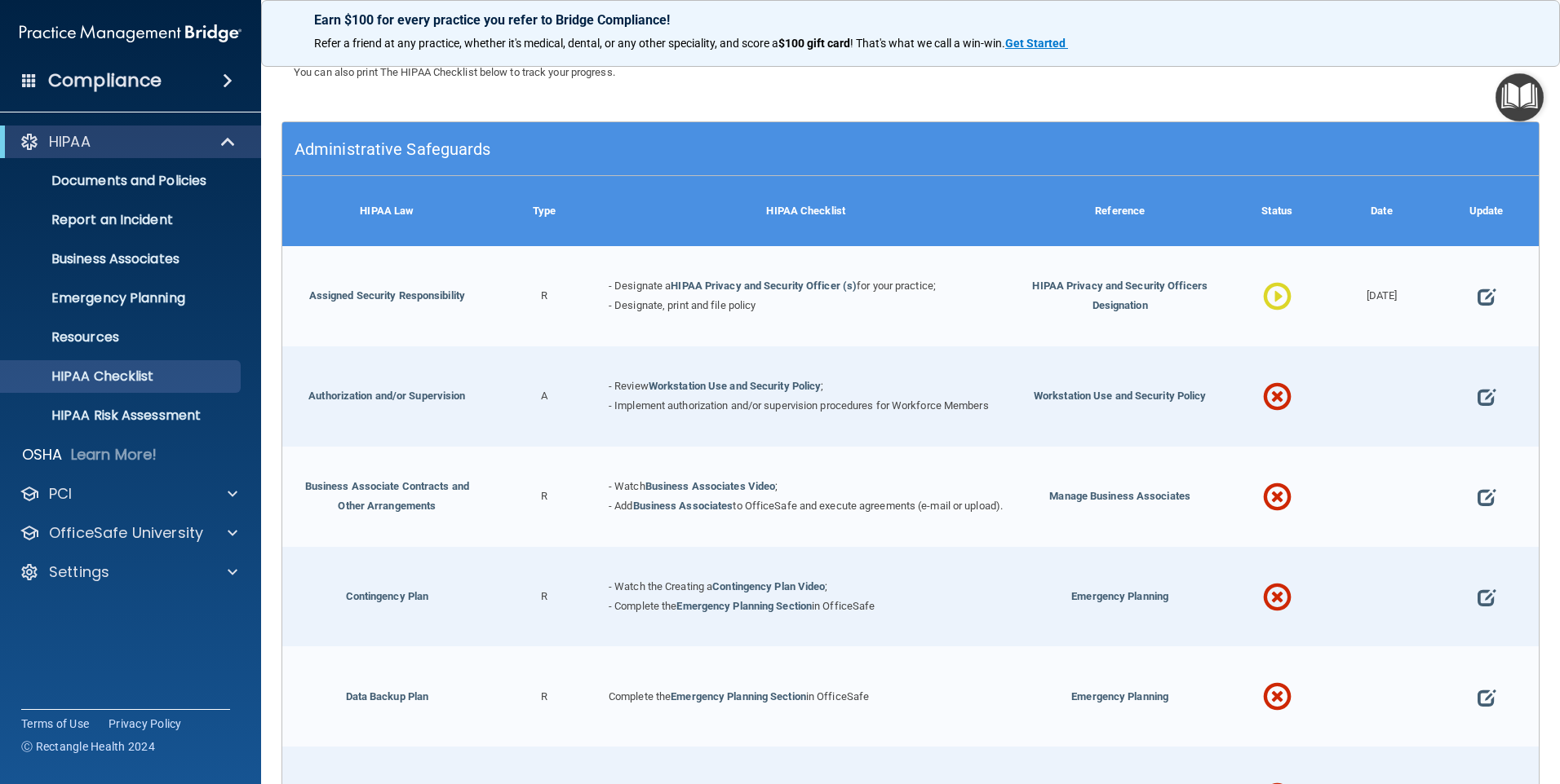
click at [1267, 388] on span at bounding box center [1277, 397] width 29 height 70
click at [1263, 389] on span at bounding box center [1277, 397] width 29 height 70
click at [1484, 403] on span at bounding box center [1487, 397] width 18 height 49
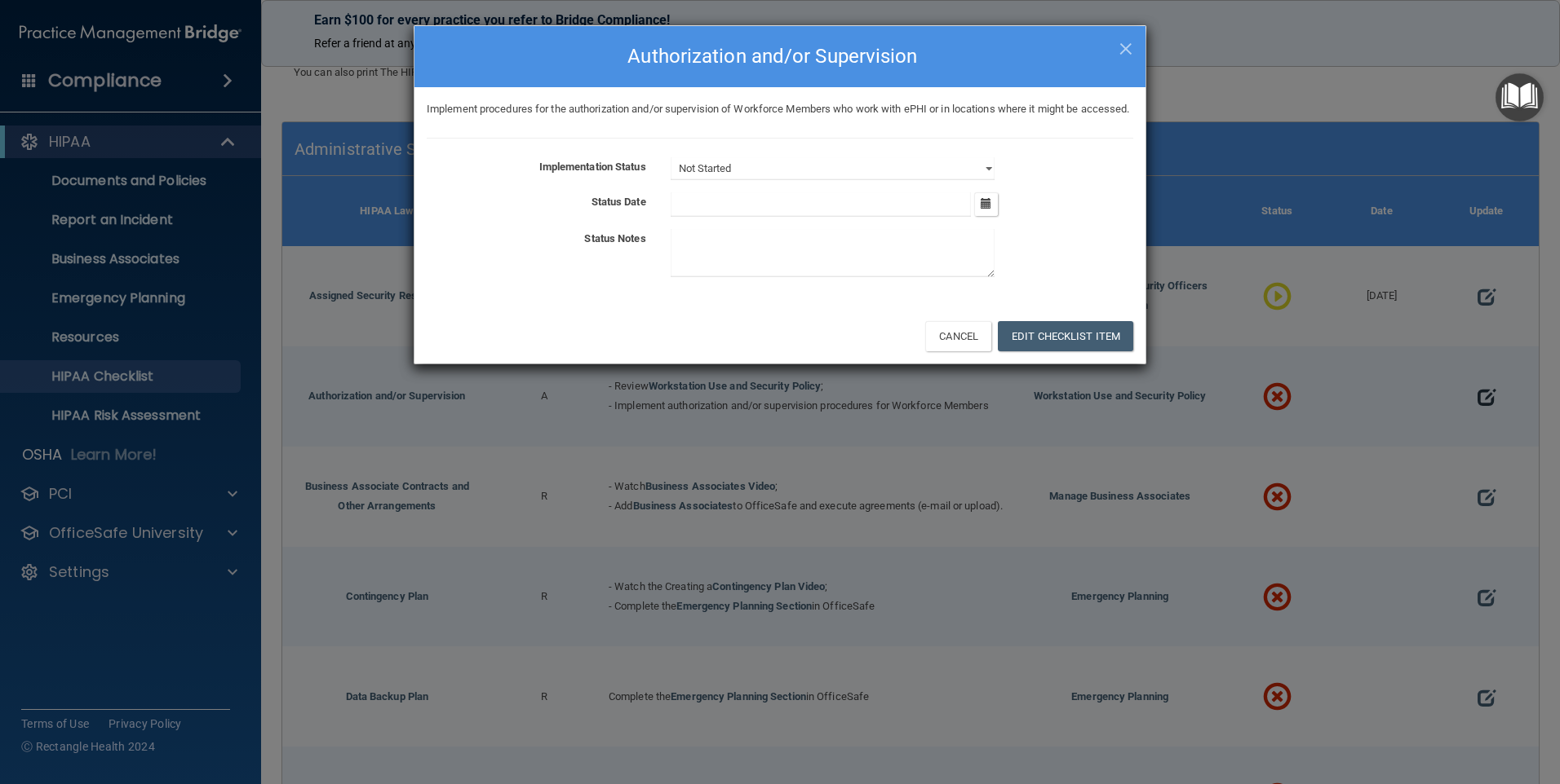
click at [1484, 403] on div "× Close Authorization and/or Supervision Implement procedures for the authoriza…" at bounding box center [780, 392] width 1560 height 784
click at [862, 180] on select "Not Started In Progress Completed" at bounding box center [832, 168] width 324 height 23
select select "in_progress"
click at [671, 177] on select "Not Started In Progress Completed" at bounding box center [832, 168] width 324 height 23
click at [989, 209] on icon "button" at bounding box center [986, 203] width 11 height 11
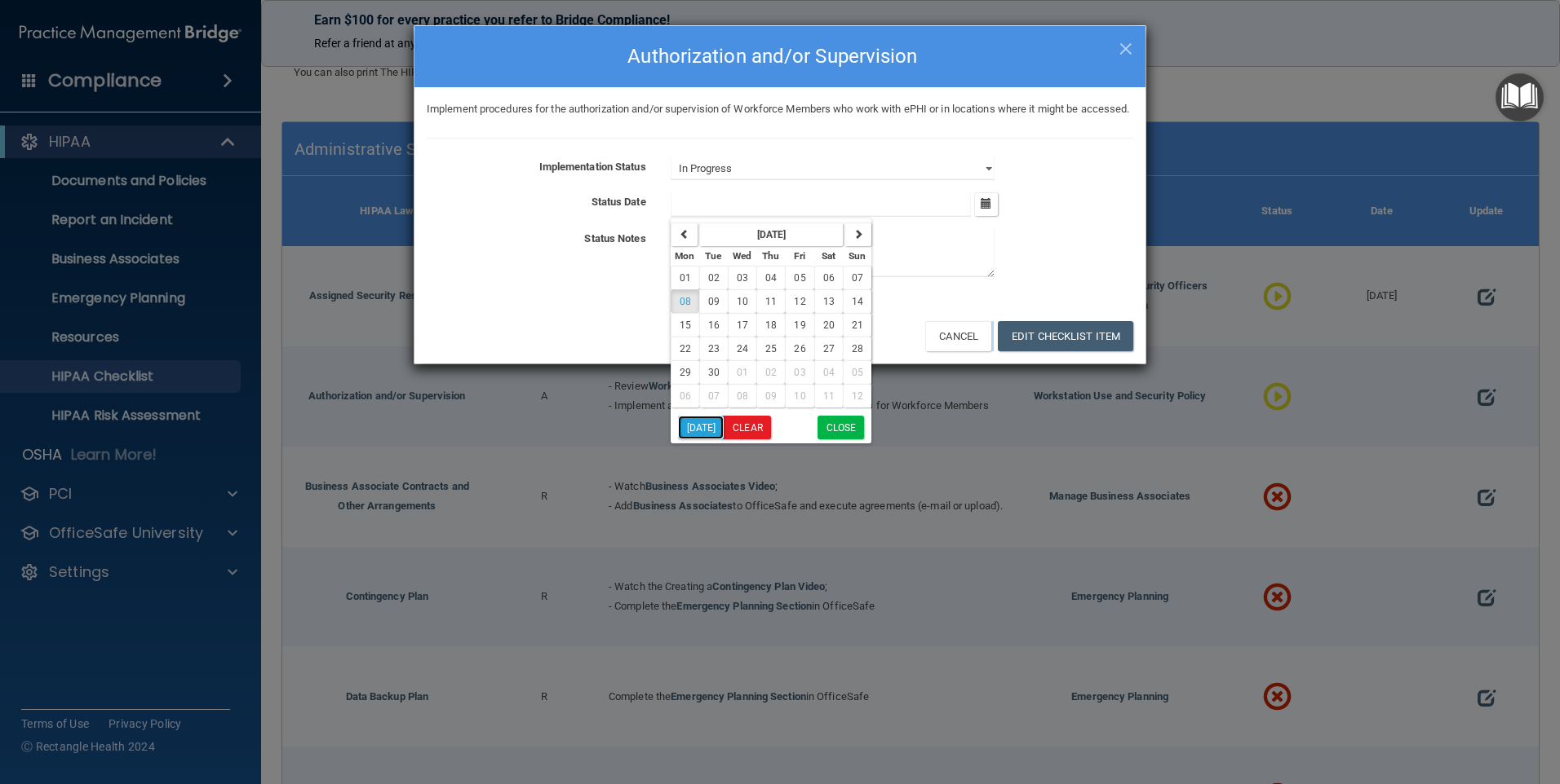
click at [692, 440] on button "[DATE]" at bounding box center [701, 428] width 47 height 24
type input "[DATE]"
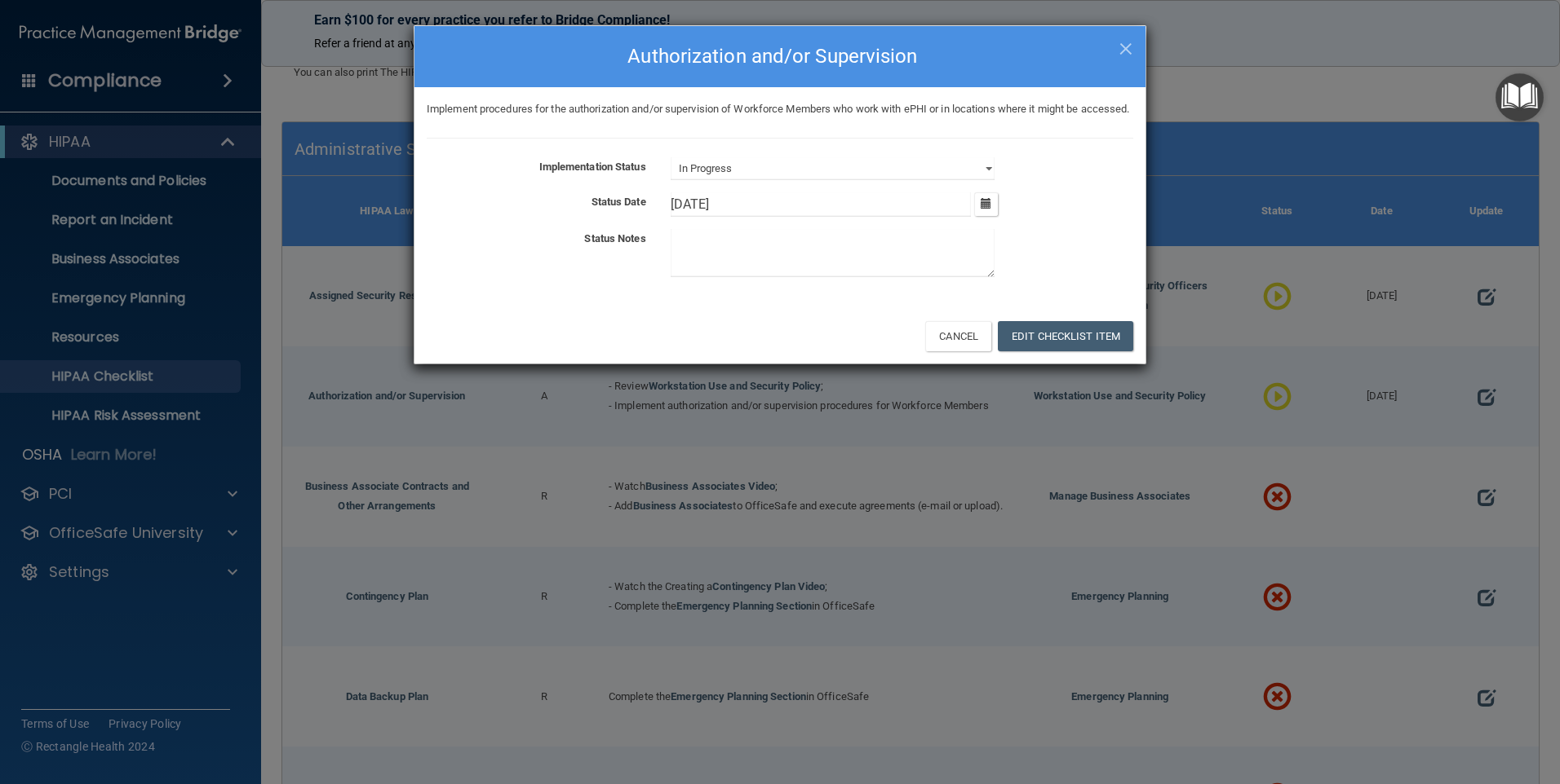
click at [700, 266] on textarea at bounding box center [832, 252] width 324 height 49
click at [839, 277] on textarea at bounding box center [832, 252] width 324 height 49
click at [729, 257] on textarea at bounding box center [832, 252] width 324 height 49
click at [715, 266] on textarea at bounding box center [832, 252] width 324 height 49
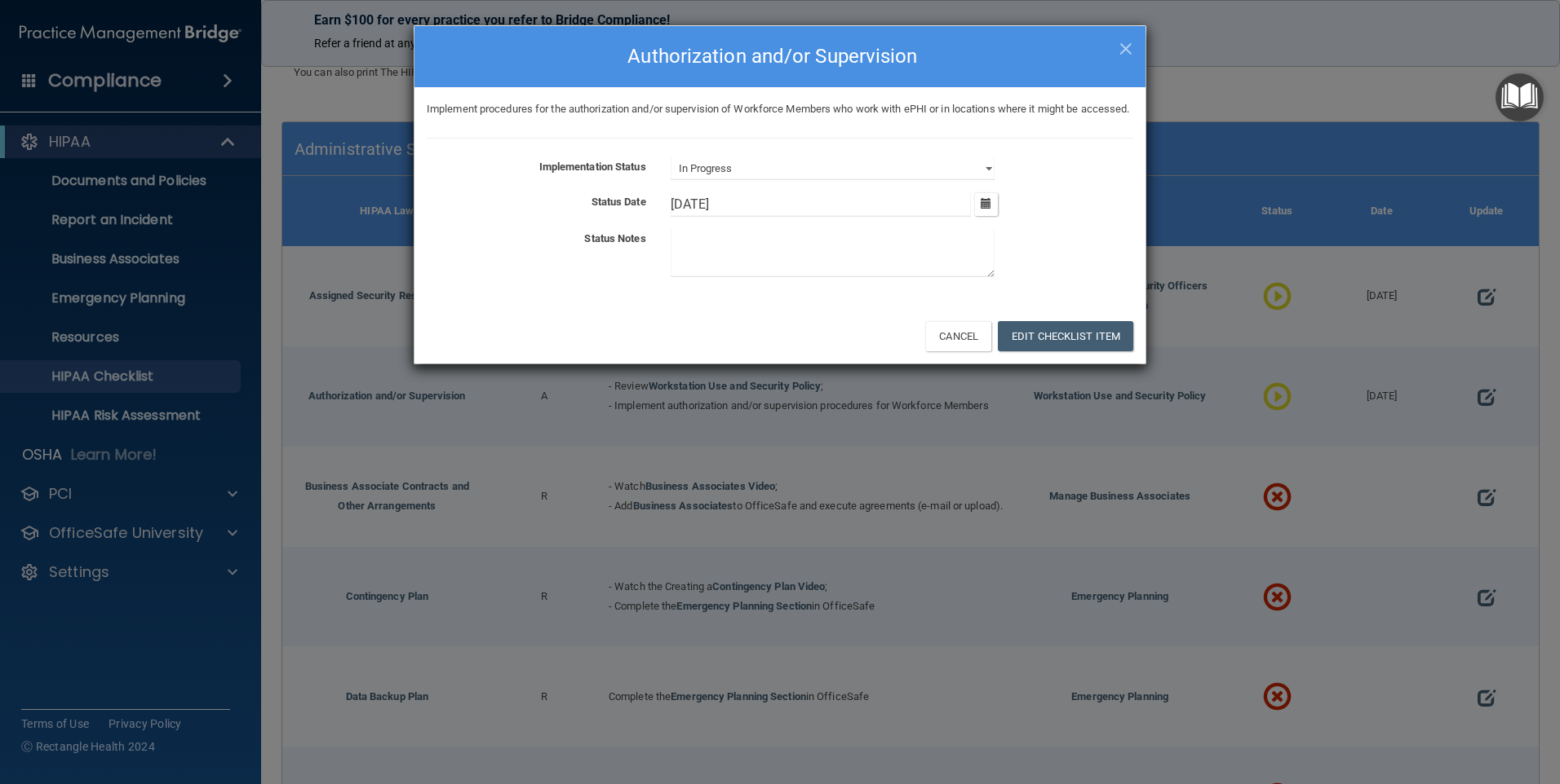
click at [715, 266] on textarea at bounding box center [832, 252] width 324 height 49
click at [1036, 351] on button "Edit Checklist Item" at bounding box center [1065, 337] width 136 height 30
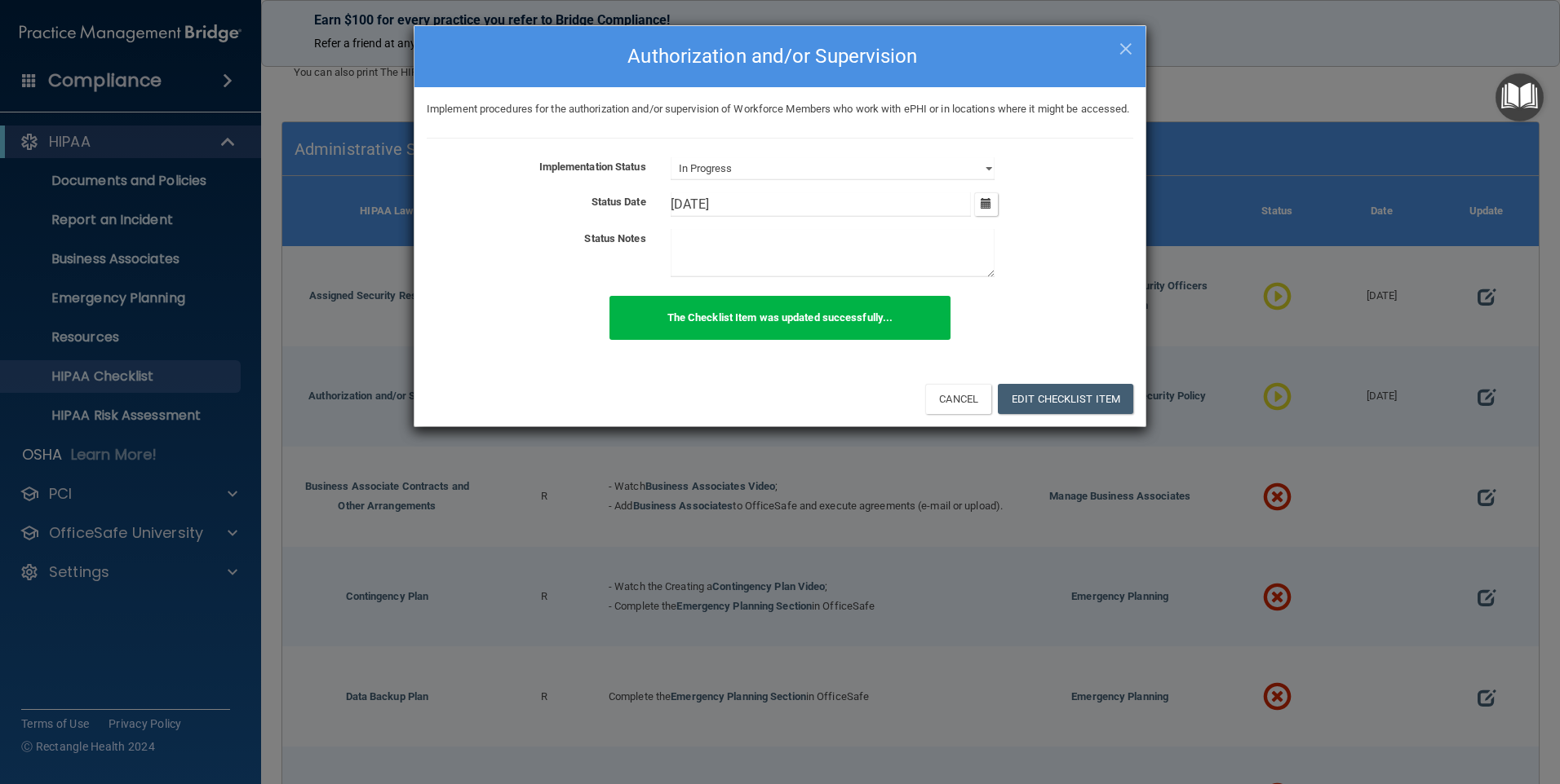
click at [696, 266] on textarea at bounding box center [832, 252] width 324 height 49
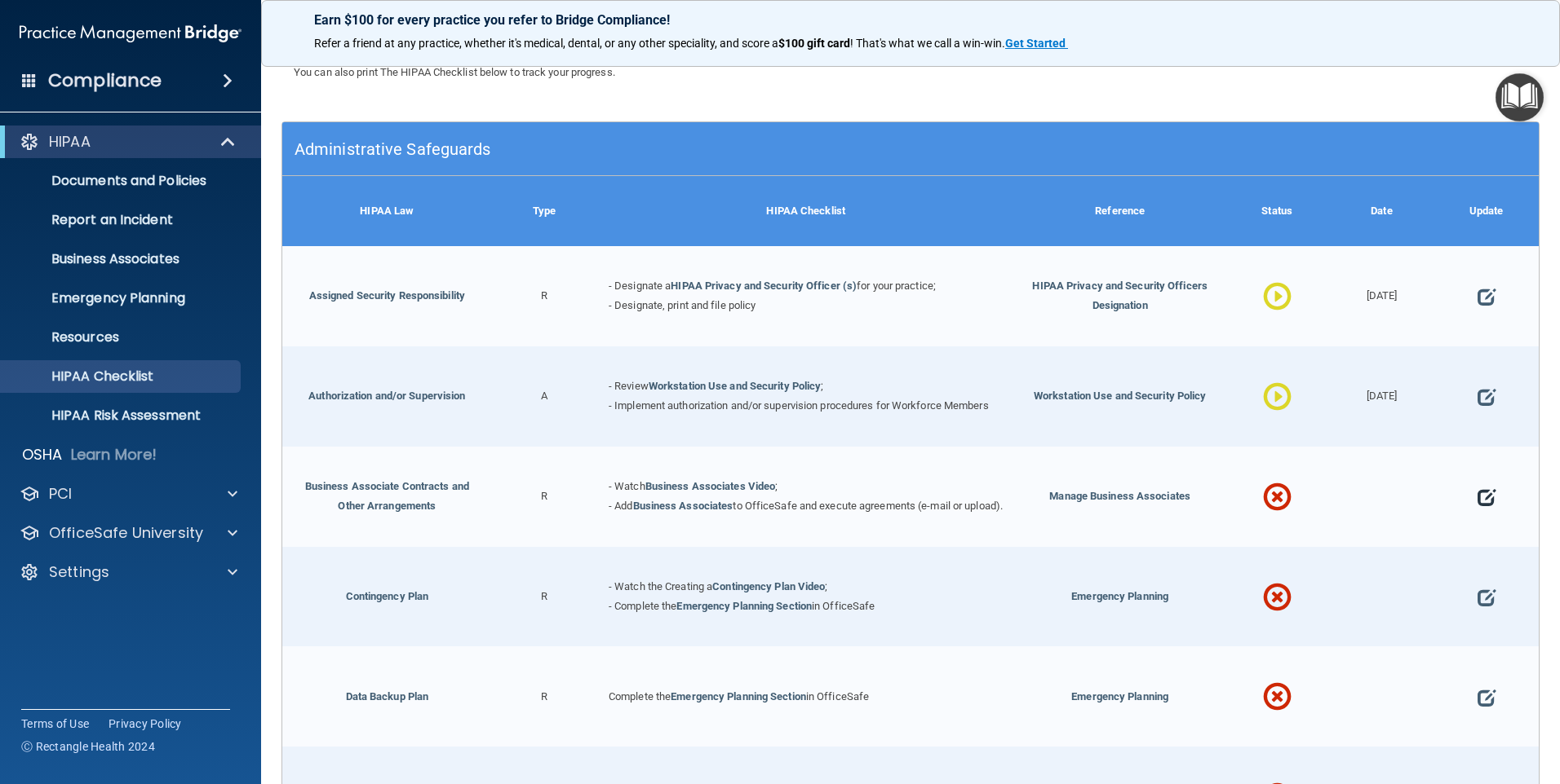
click at [1478, 500] on span at bounding box center [1487, 497] width 18 height 49
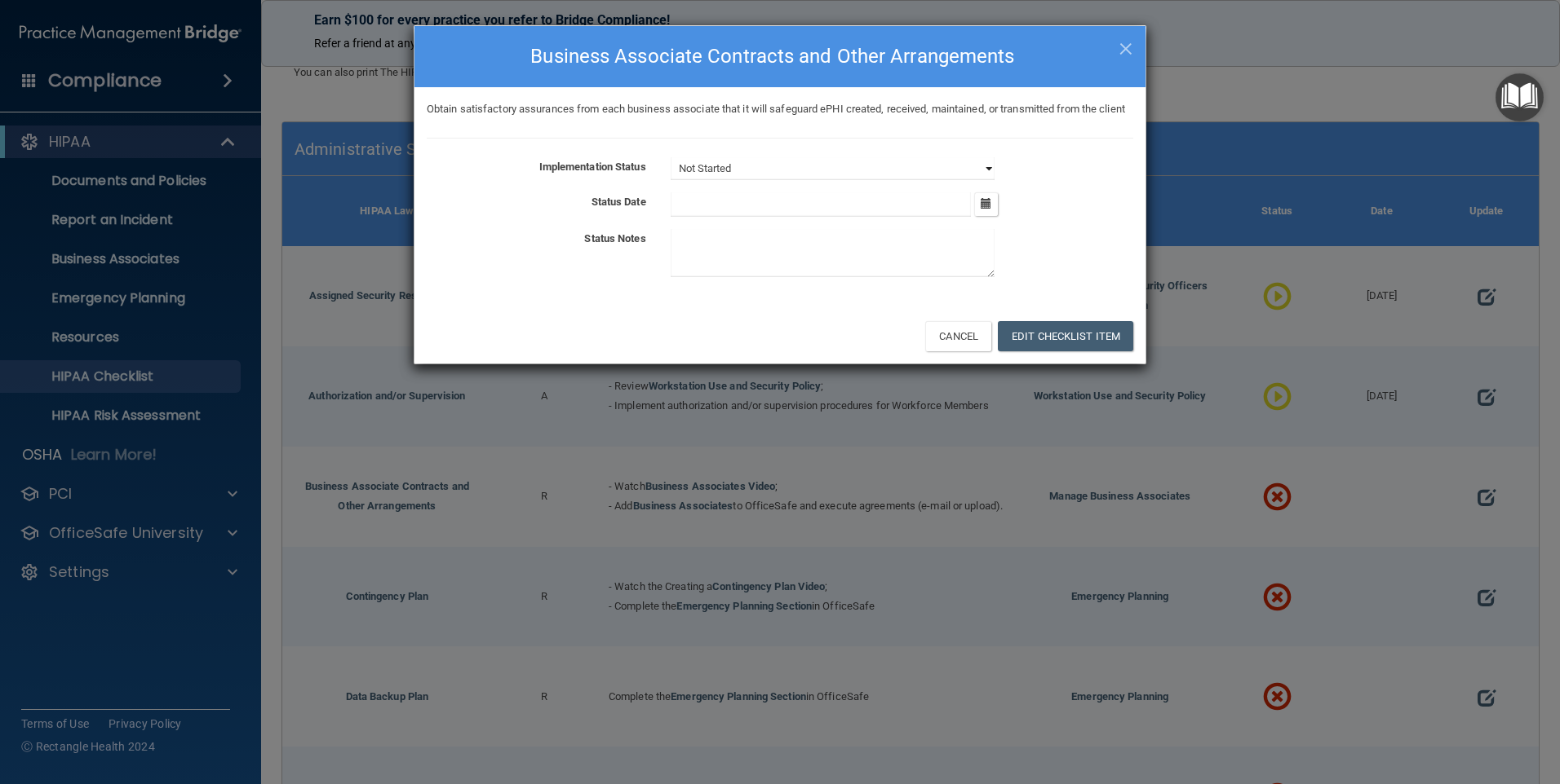
click at [815, 180] on select "Not Started In Progress Completed" at bounding box center [832, 168] width 324 height 23
click at [751, 180] on select "Not Started In Progress Completed" at bounding box center [832, 168] width 324 height 23
select select "in_progress"
click at [671, 177] on select "Not Started In Progress Completed" at bounding box center [832, 168] width 324 height 23
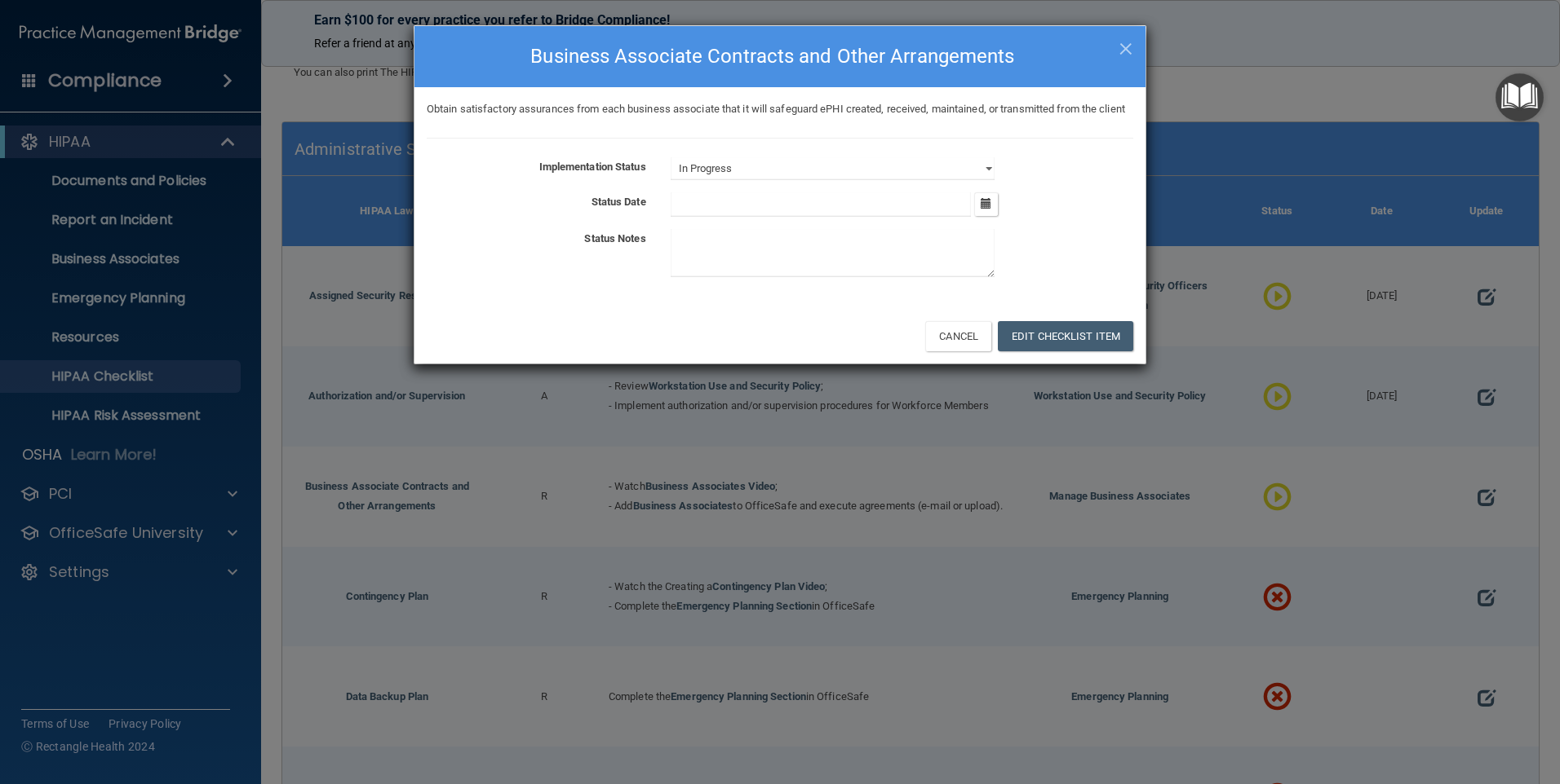
click at [737, 237] on div "Implementation Status Not Started In Progress Completed Status Date [DATE] Mon …" at bounding box center [780, 221] width 706 height 127
click at [988, 209] on icon "button" at bounding box center [986, 203] width 11 height 11
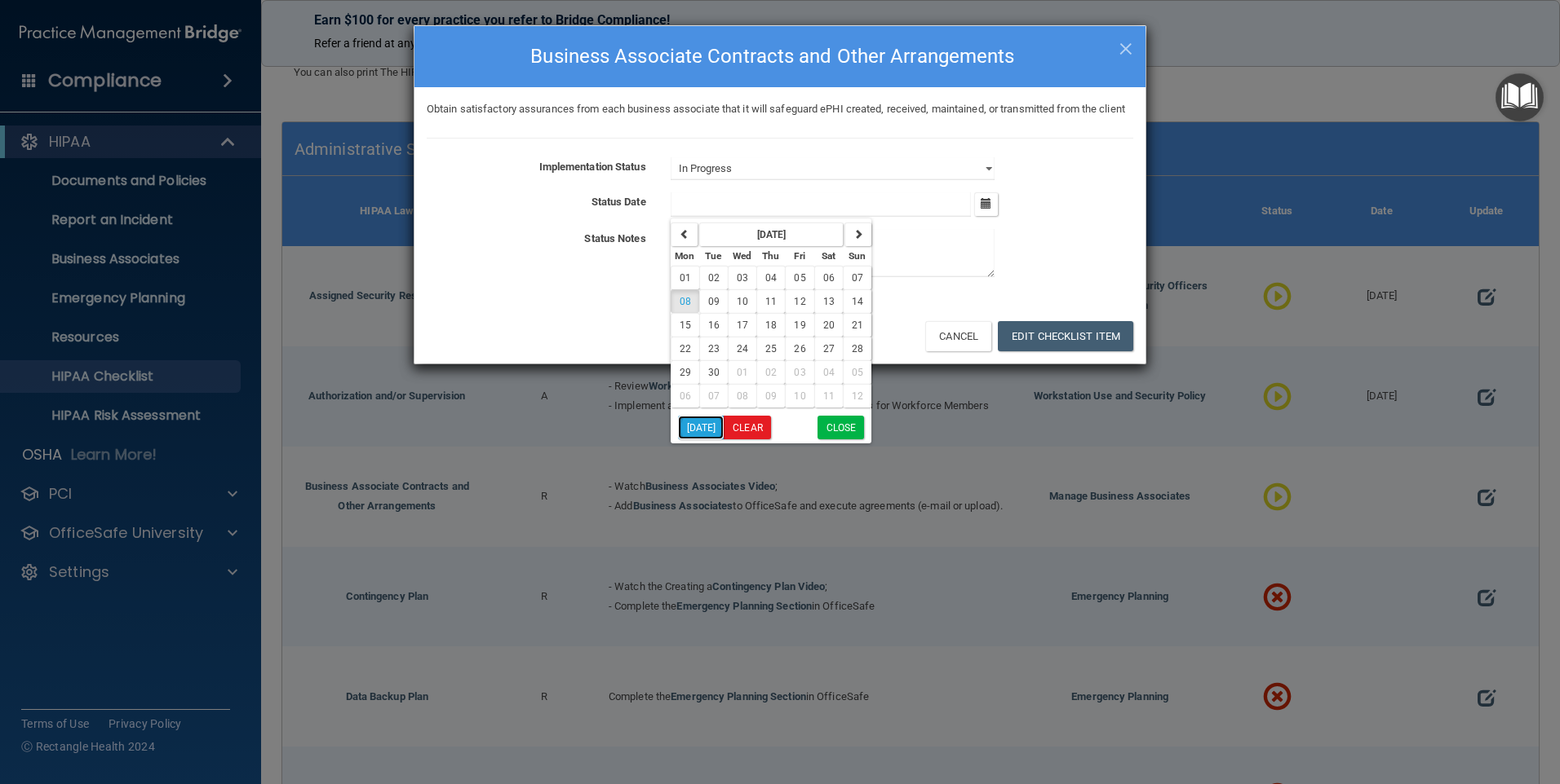
click at [688, 440] on button "[DATE]" at bounding box center [701, 428] width 47 height 24
type input "[DATE]"
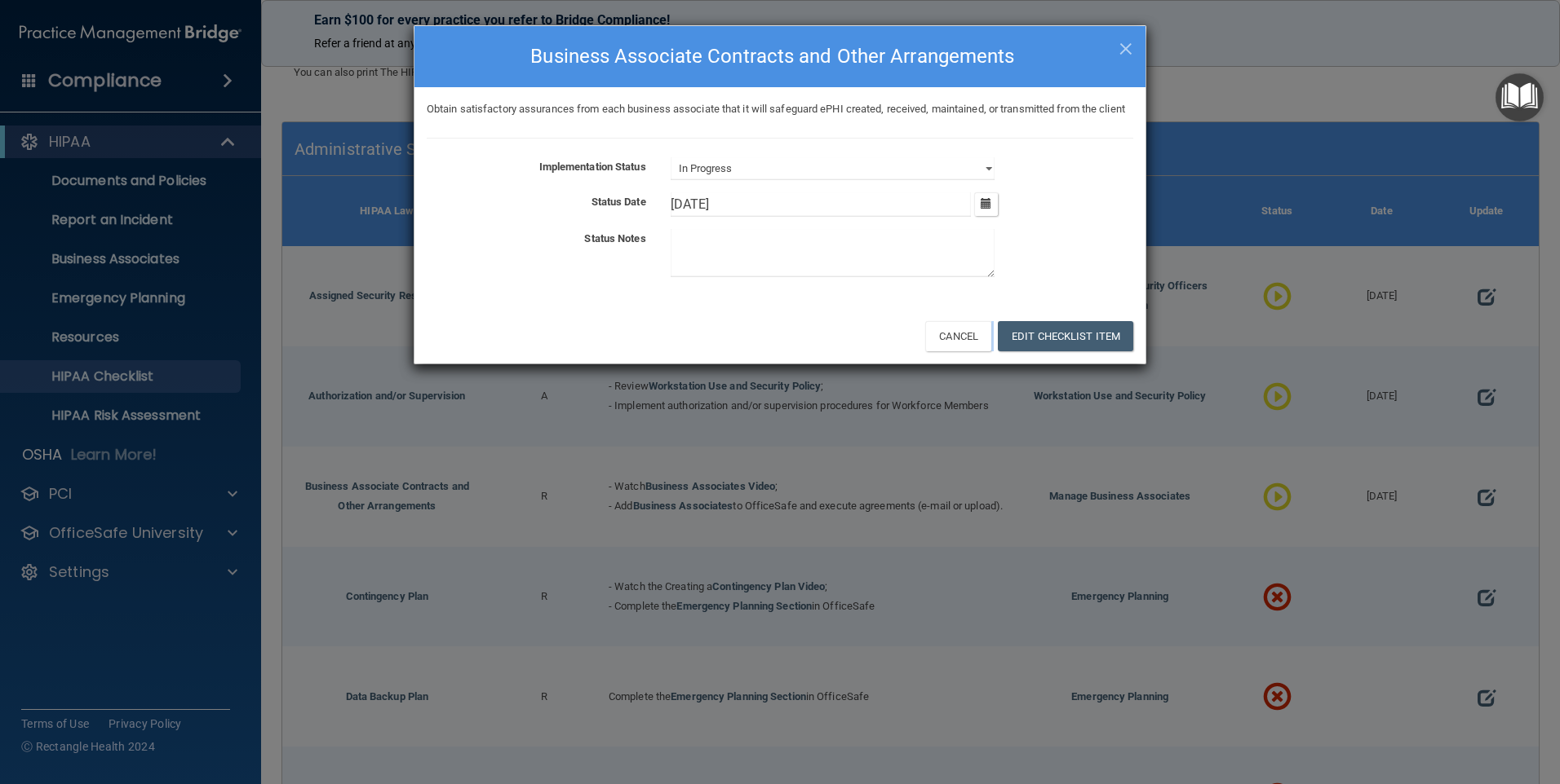
click at [688, 445] on div "× Close Business Associate Contracts and Other Arrangements Obtain satisfactory…" at bounding box center [780, 392] width 1560 height 784
click at [1057, 351] on button "Edit Checklist Item" at bounding box center [1065, 337] width 136 height 30
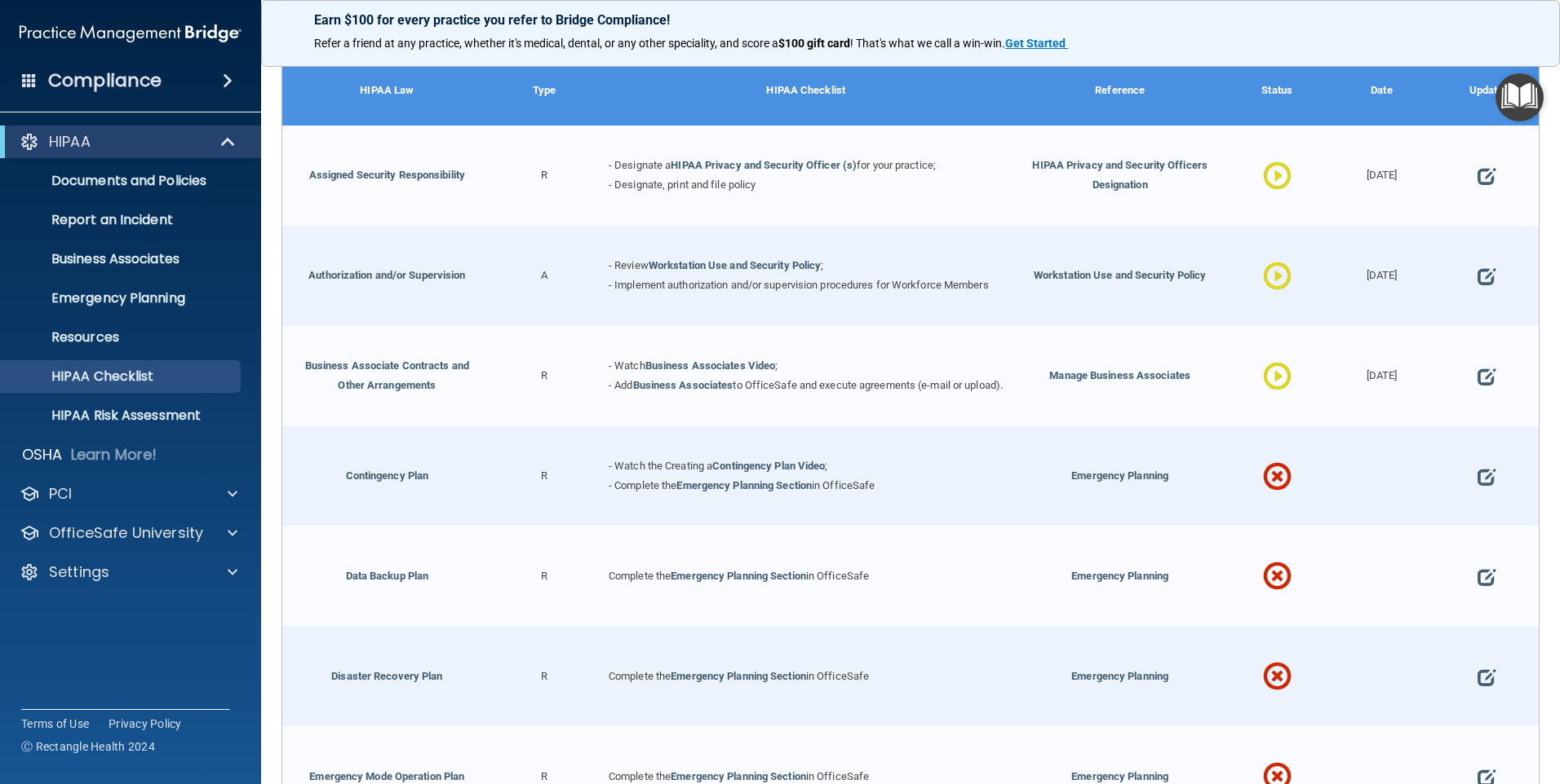
scroll to position [327, 0]
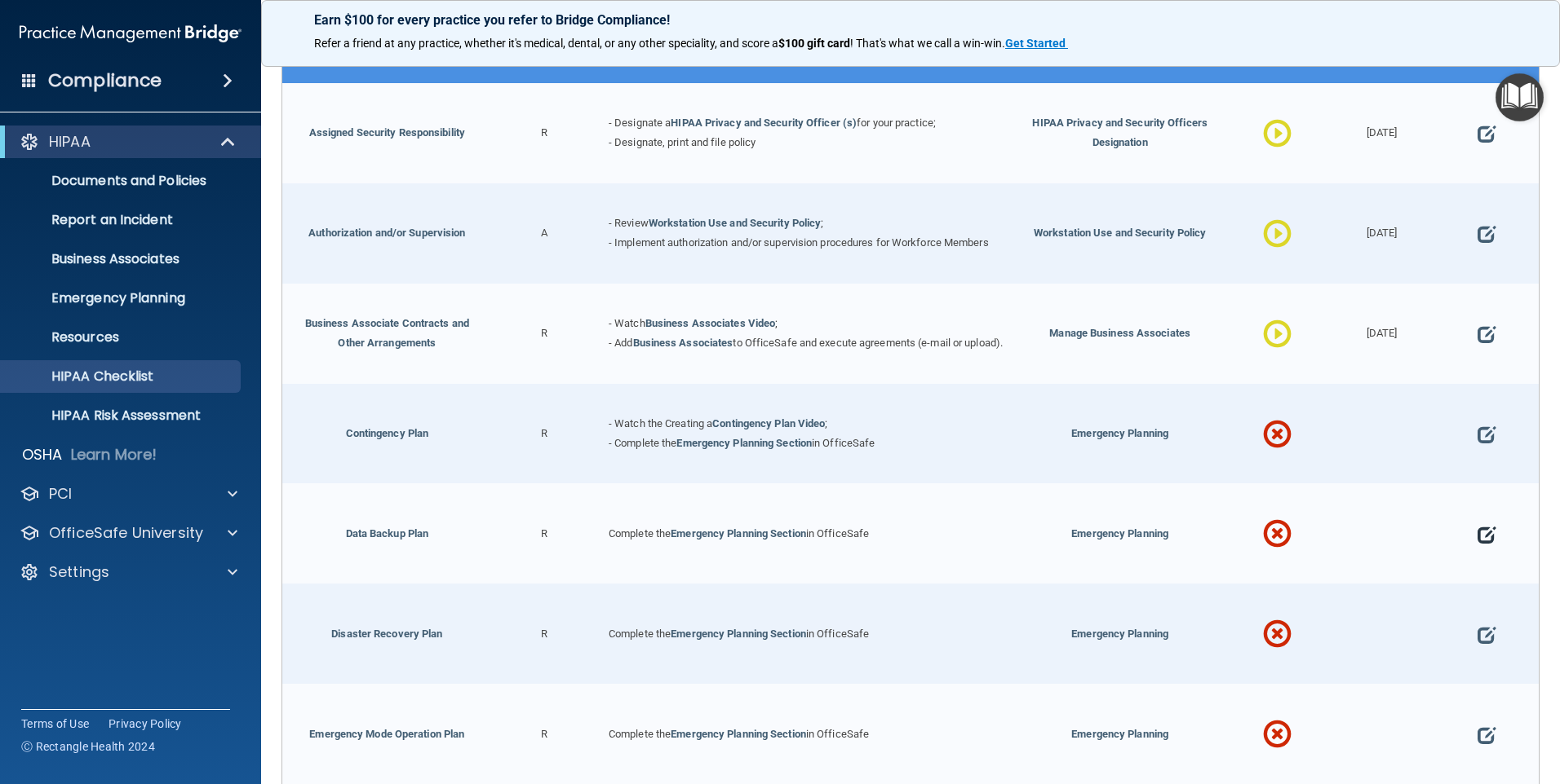
click at [1479, 537] on span at bounding box center [1487, 535] width 18 height 49
click at [1479, 537] on div "× Close Data Backup Plan Establish and implement procedures to create and maint…" at bounding box center [780, 392] width 1560 height 784
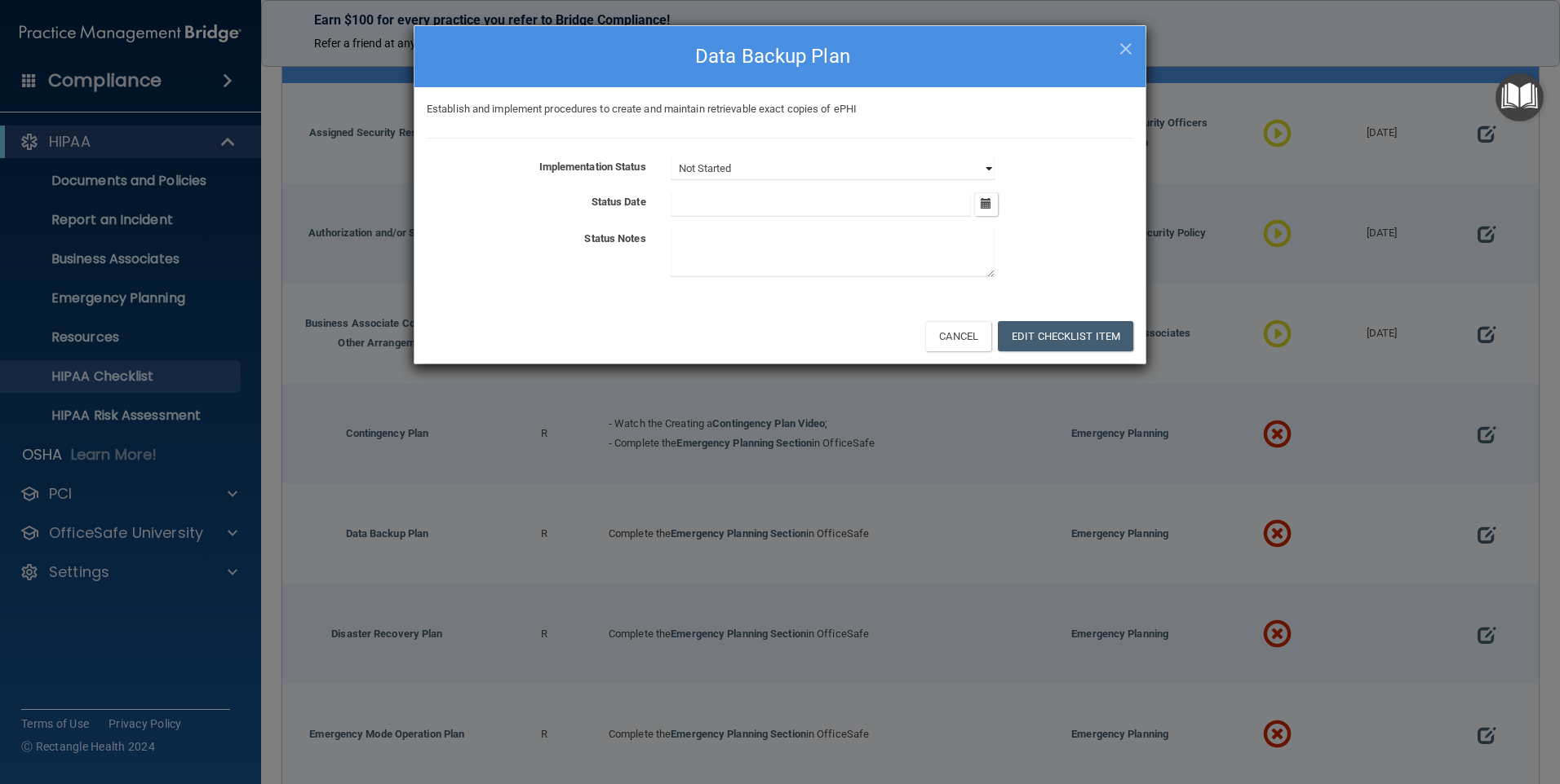
click at [991, 166] on select "Not Started In Progress Completed" at bounding box center [832, 168] width 324 height 23
click at [762, 163] on select "Not Started In Progress Completed" at bounding box center [832, 168] width 324 height 23
click at [762, 169] on select "Not Started In Progress Completed" at bounding box center [832, 168] width 324 height 23
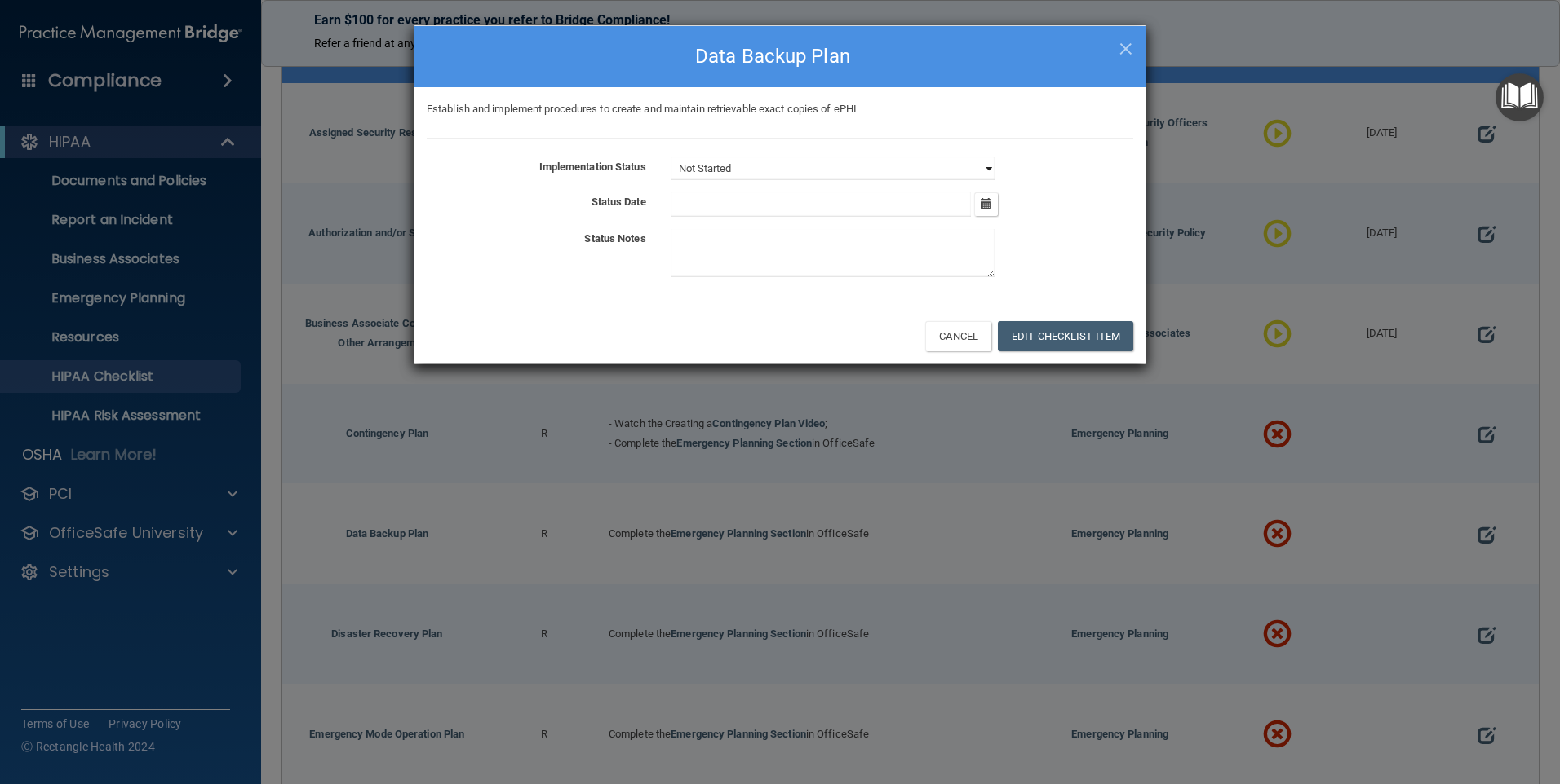
click at [762, 169] on select "Not Started In Progress Completed" at bounding box center [832, 168] width 324 height 23
click at [991, 168] on select "Not Started In Progress Completed" at bounding box center [832, 168] width 324 height 23
select select "completed"
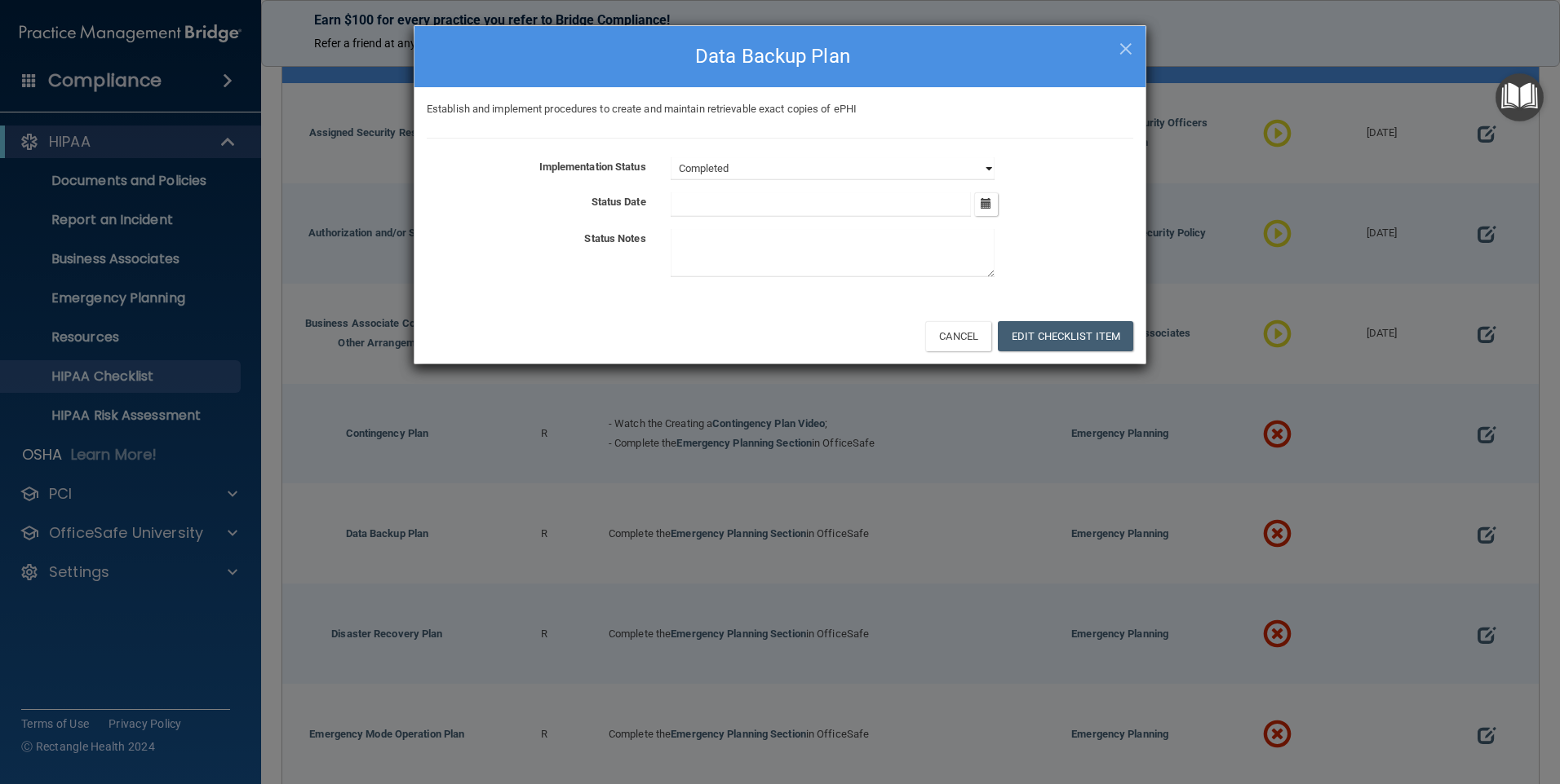
click at [671, 157] on select "Not Started In Progress Completed" at bounding box center [832, 168] width 324 height 23
click at [698, 241] on textarea at bounding box center [832, 252] width 324 height 49
click at [679, 199] on input "text" at bounding box center [821, 204] width 301 height 25
click at [977, 199] on button "button" at bounding box center [987, 204] width 24 height 24
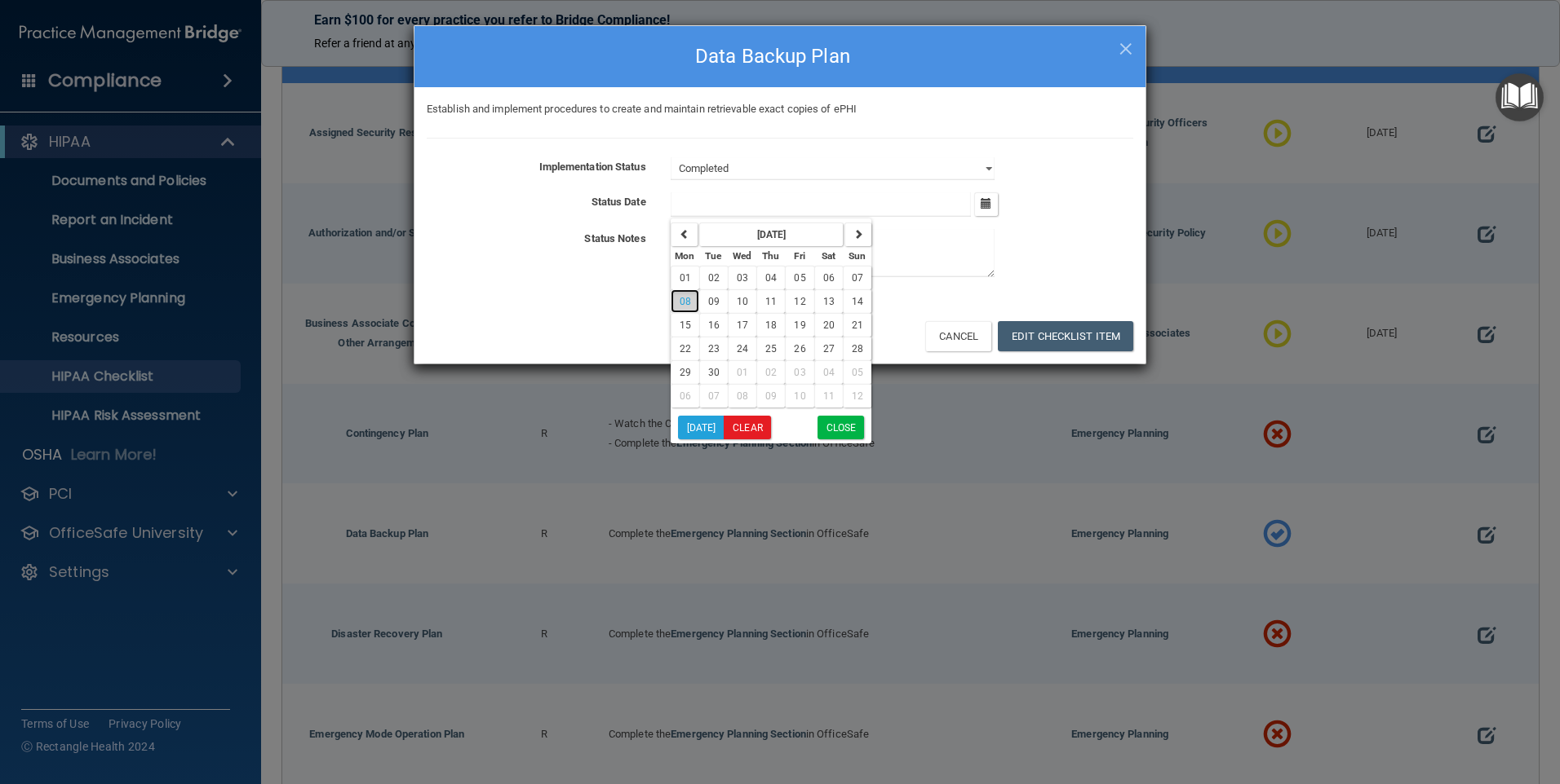
click at [677, 296] on button "08" at bounding box center [684, 301] width 29 height 24
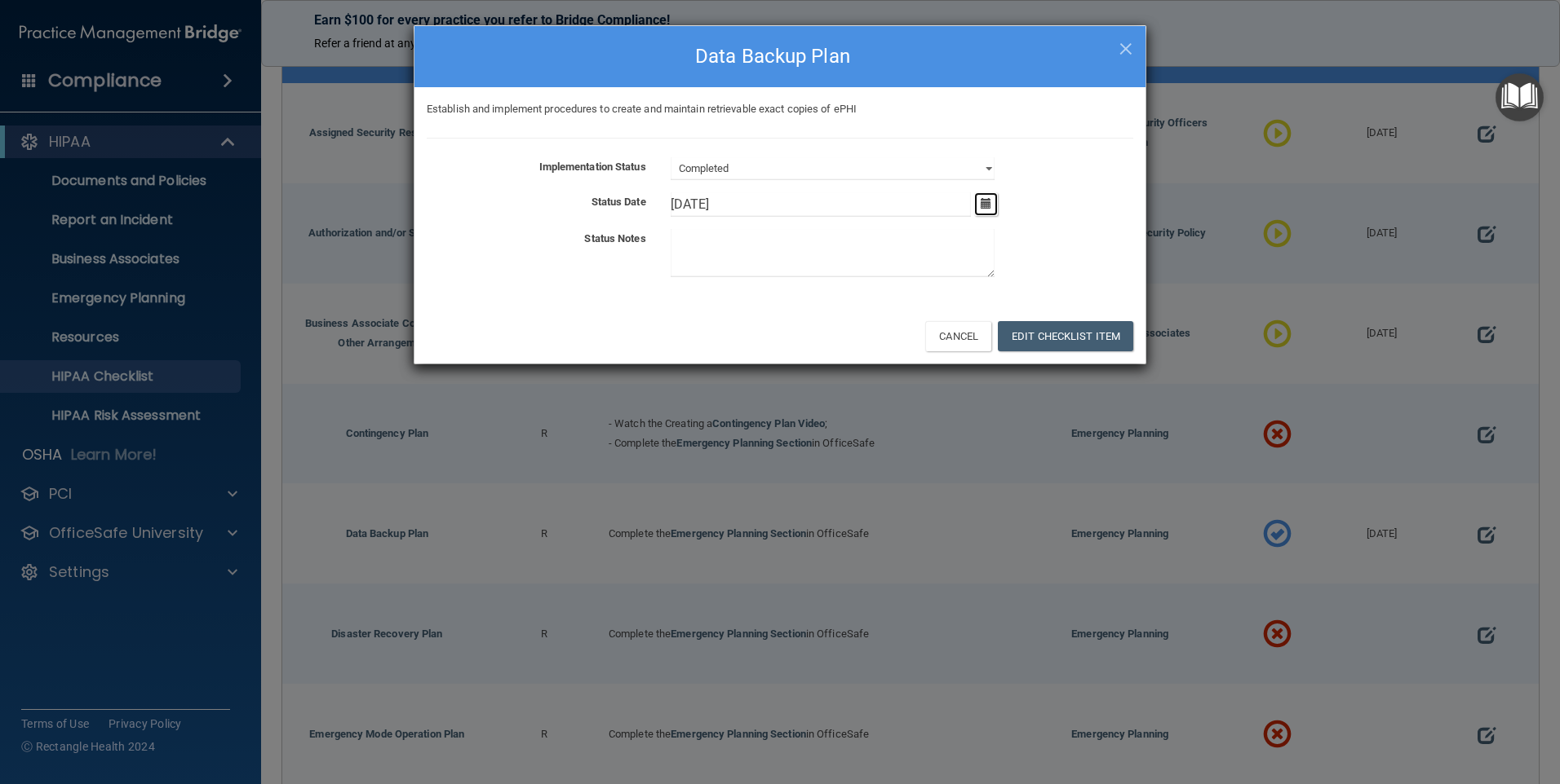
click at [985, 202] on icon "button" at bounding box center [986, 203] width 11 height 11
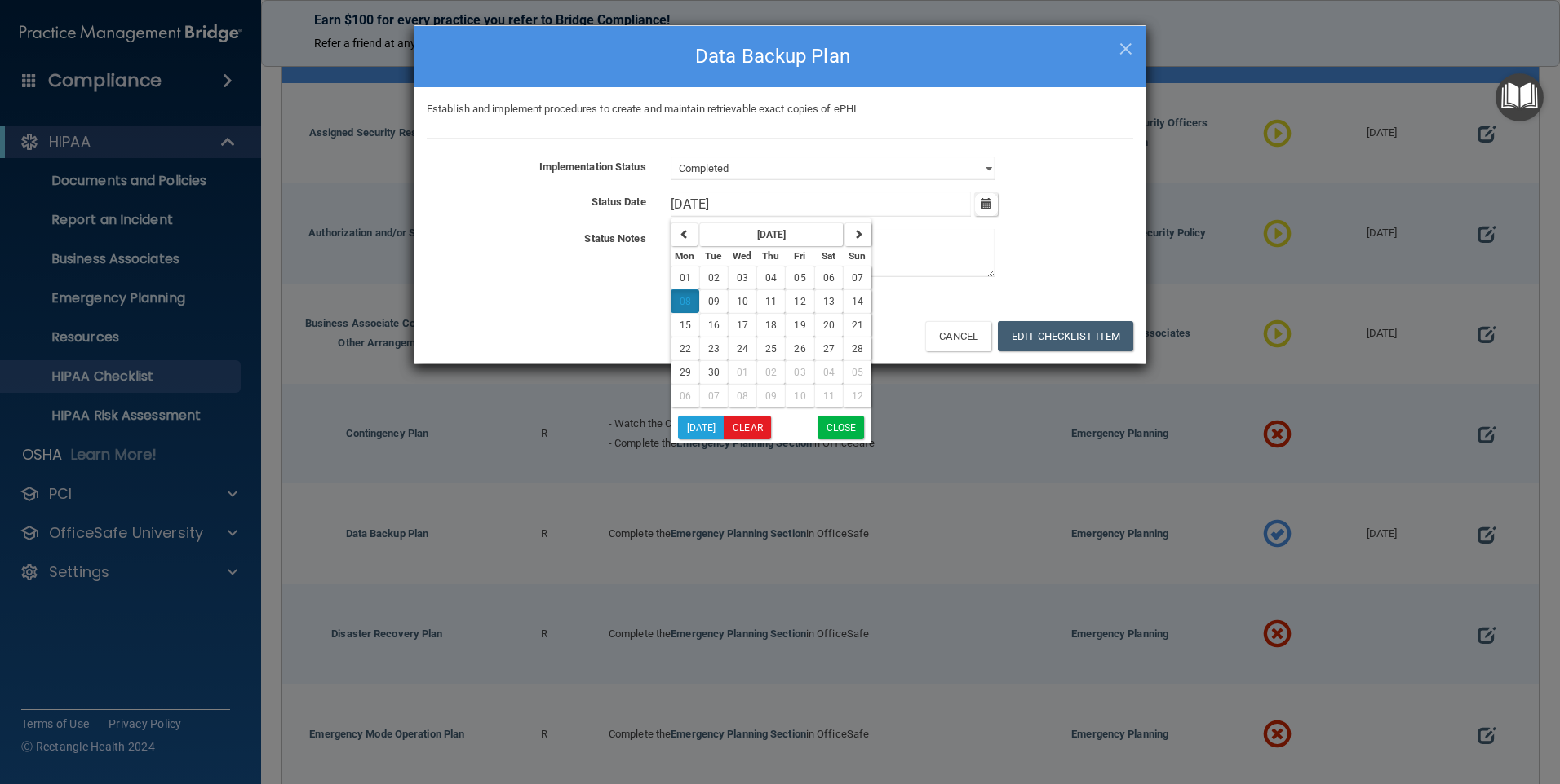
click at [985, 202] on icon "button" at bounding box center [986, 203] width 11 height 11
click at [676, 232] on button "button" at bounding box center [683, 235] width 27 height 24
click at [798, 371] on span "29" at bounding box center [800, 373] width 12 height 12
type input "[DATE]"
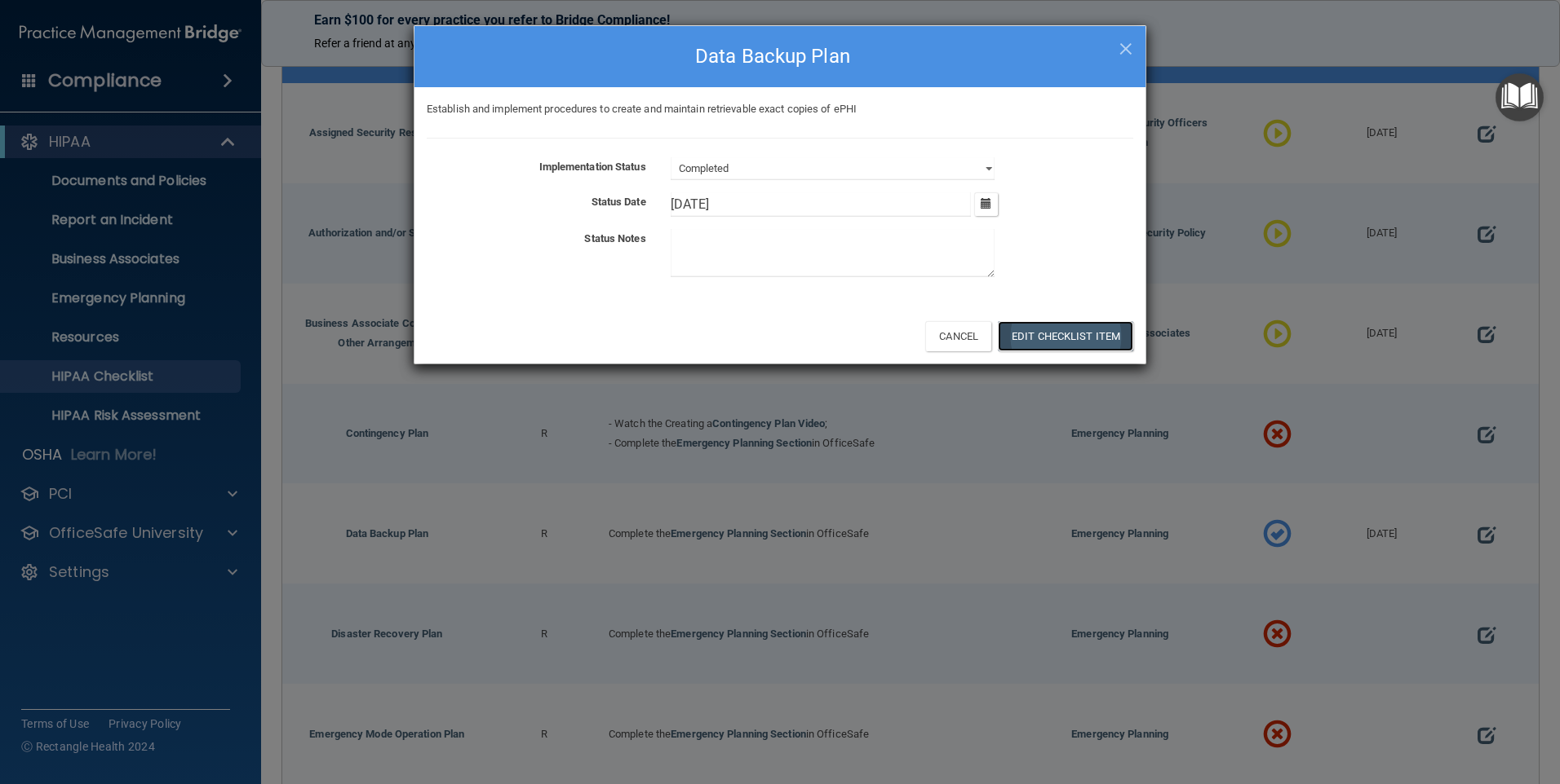
click at [1020, 331] on button "Edit Checklist Item" at bounding box center [1065, 337] width 136 height 30
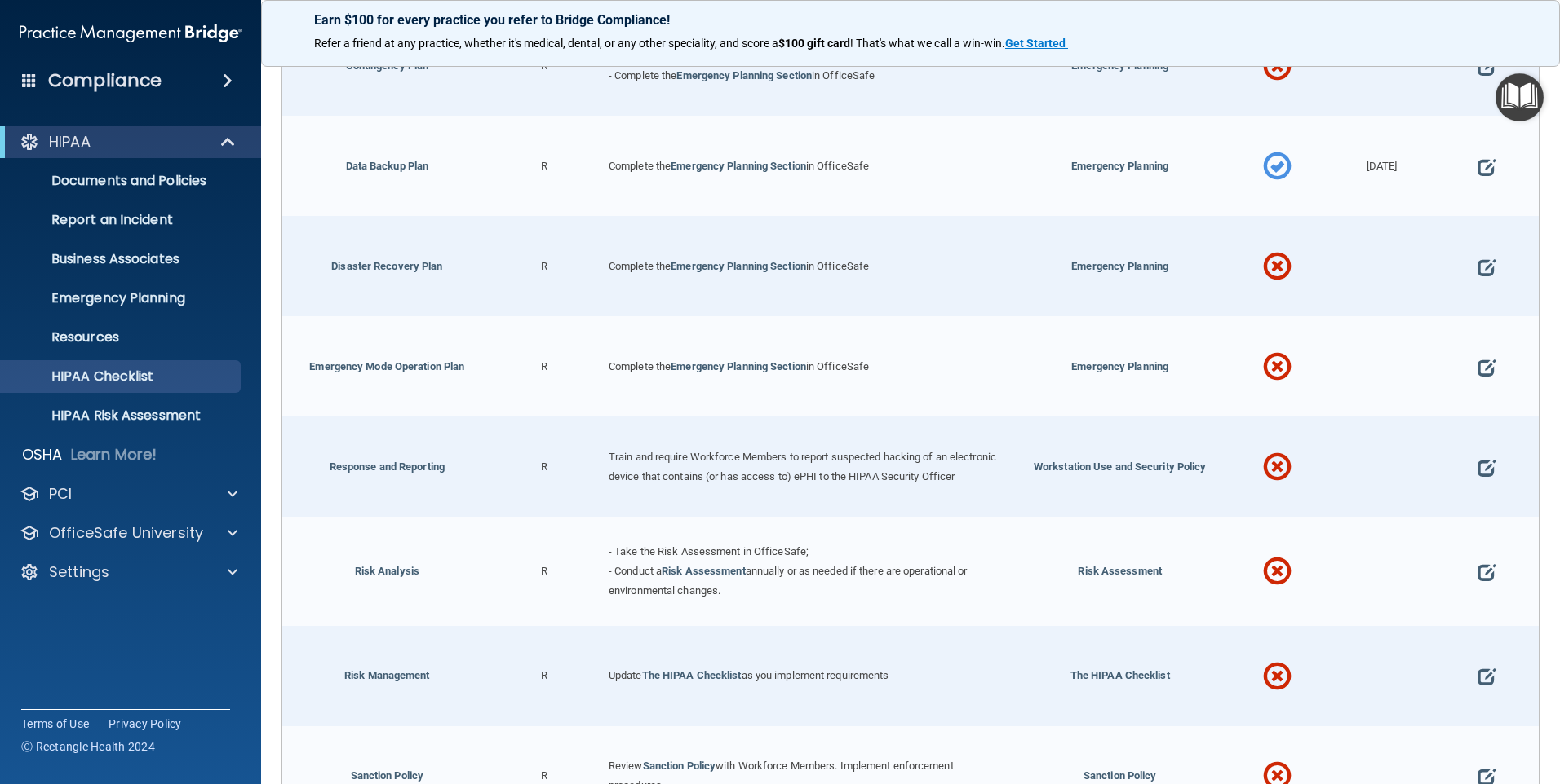
scroll to position [734, 0]
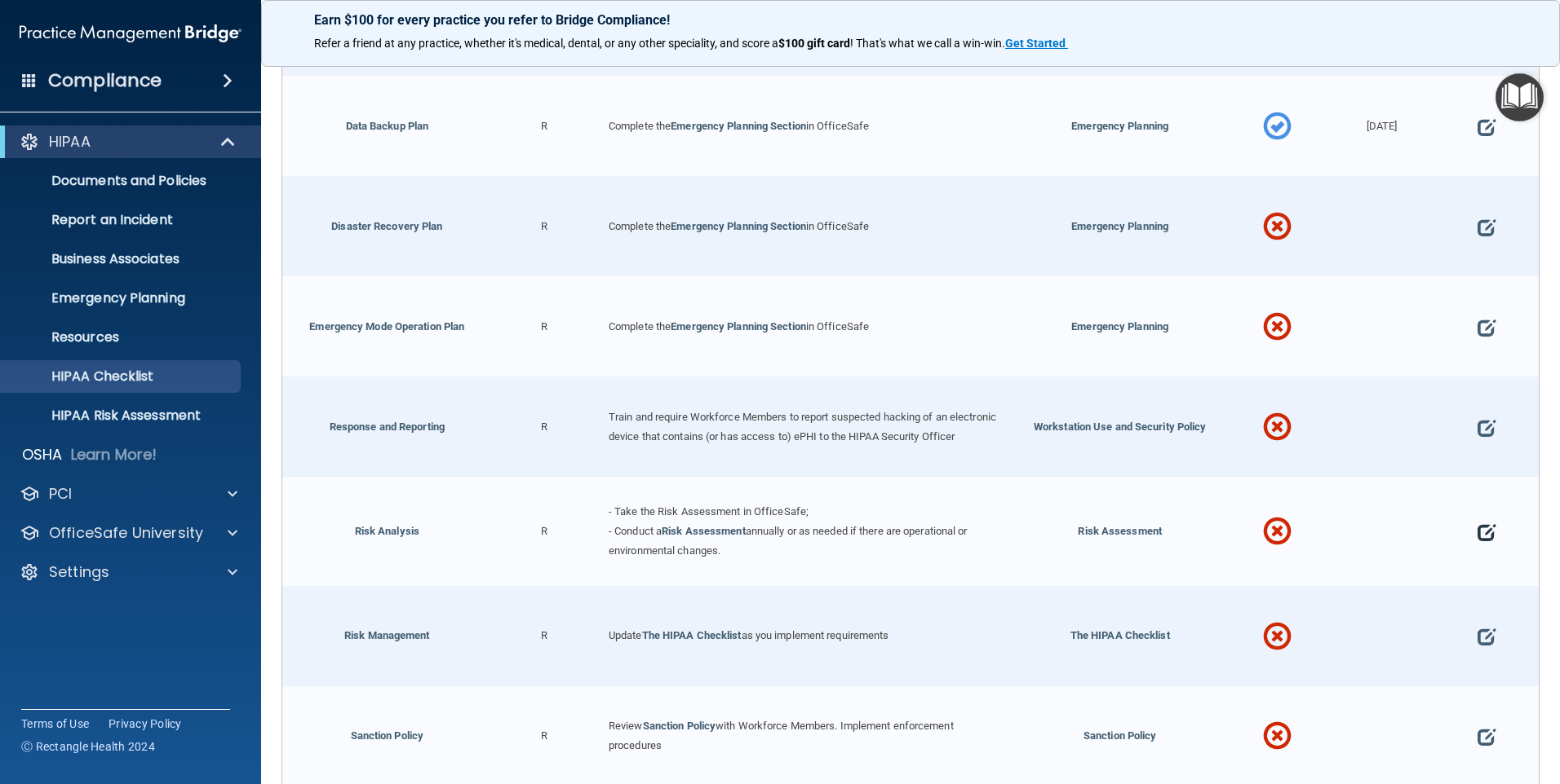
click at [1478, 538] on span at bounding box center [1487, 532] width 18 height 49
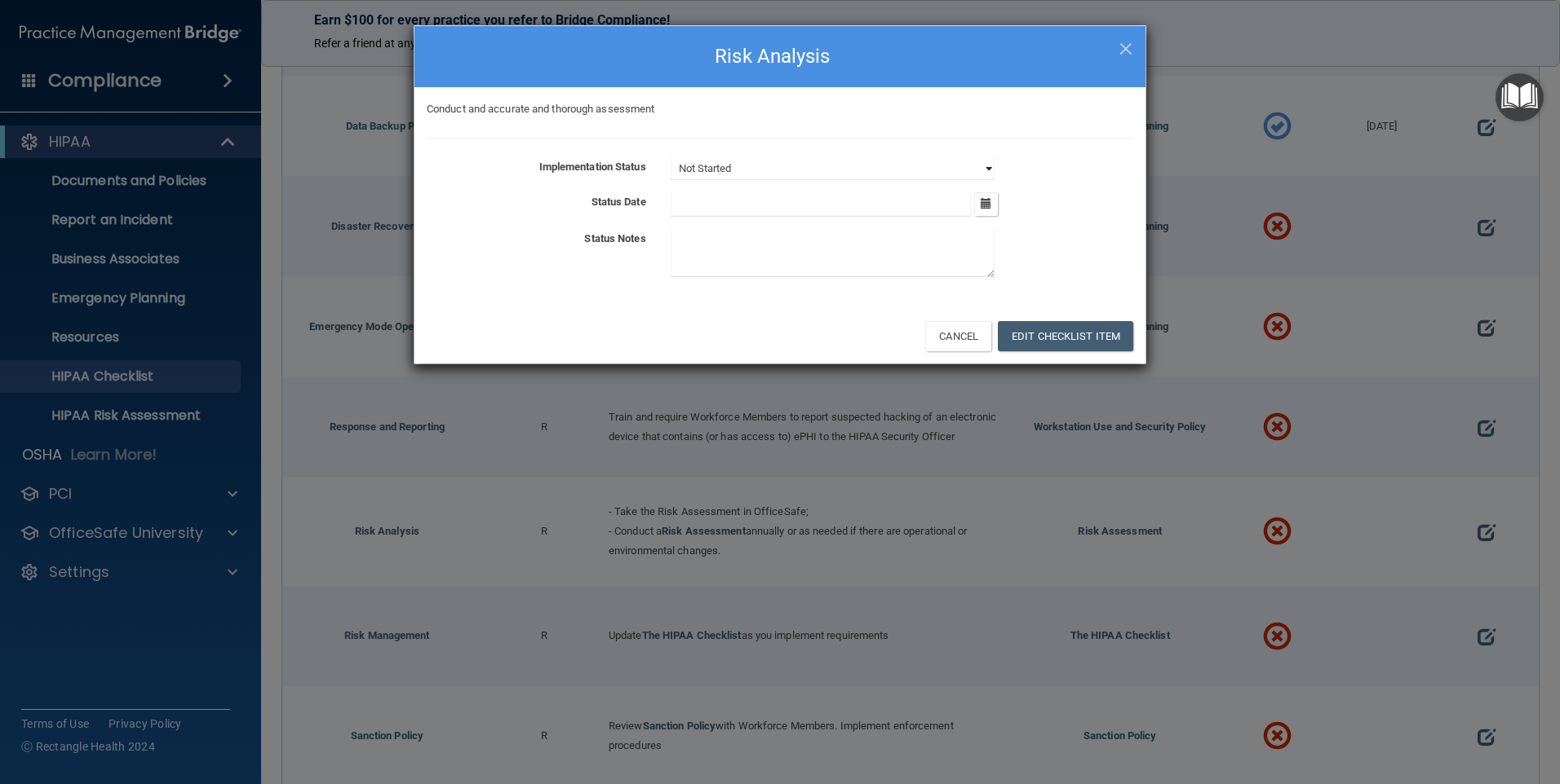
click at [768, 159] on select "Not Started In Progress Completed" at bounding box center [832, 168] width 324 height 23
select select "completed"
click at [671, 157] on select "Not Started In Progress Completed" at bounding box center [832, 168] width 324 height 23
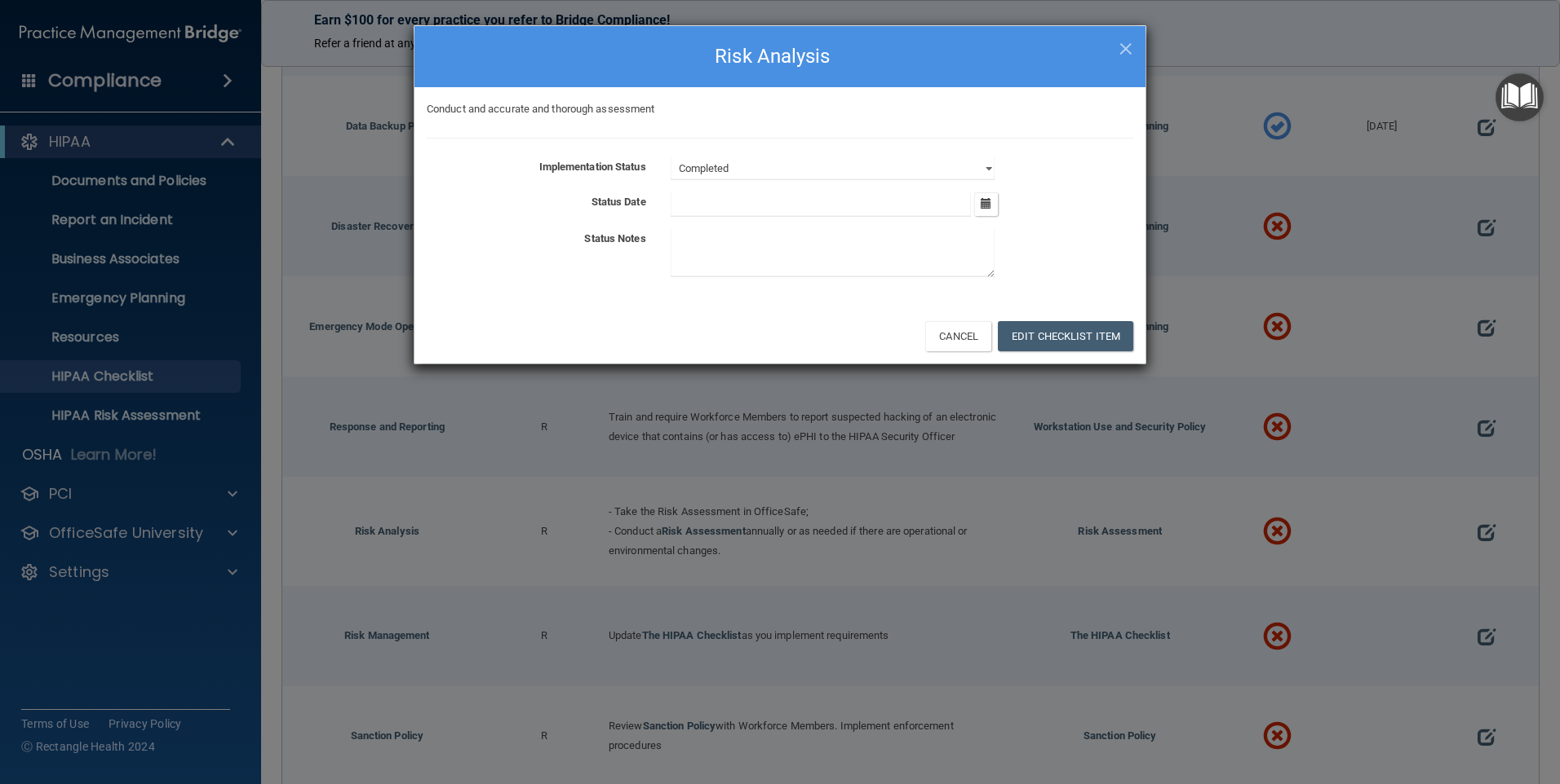
drag, startPoint x: 765, startPoint y: 183, endPoint x: 738, endPoint y: 236, distance: 59.5
click at [738, 236] on textarea at bounding box center [832, 252] width 324 height 49
click at [980, 204] on button "button" at bounding box center [987, 204] width 24 height 24
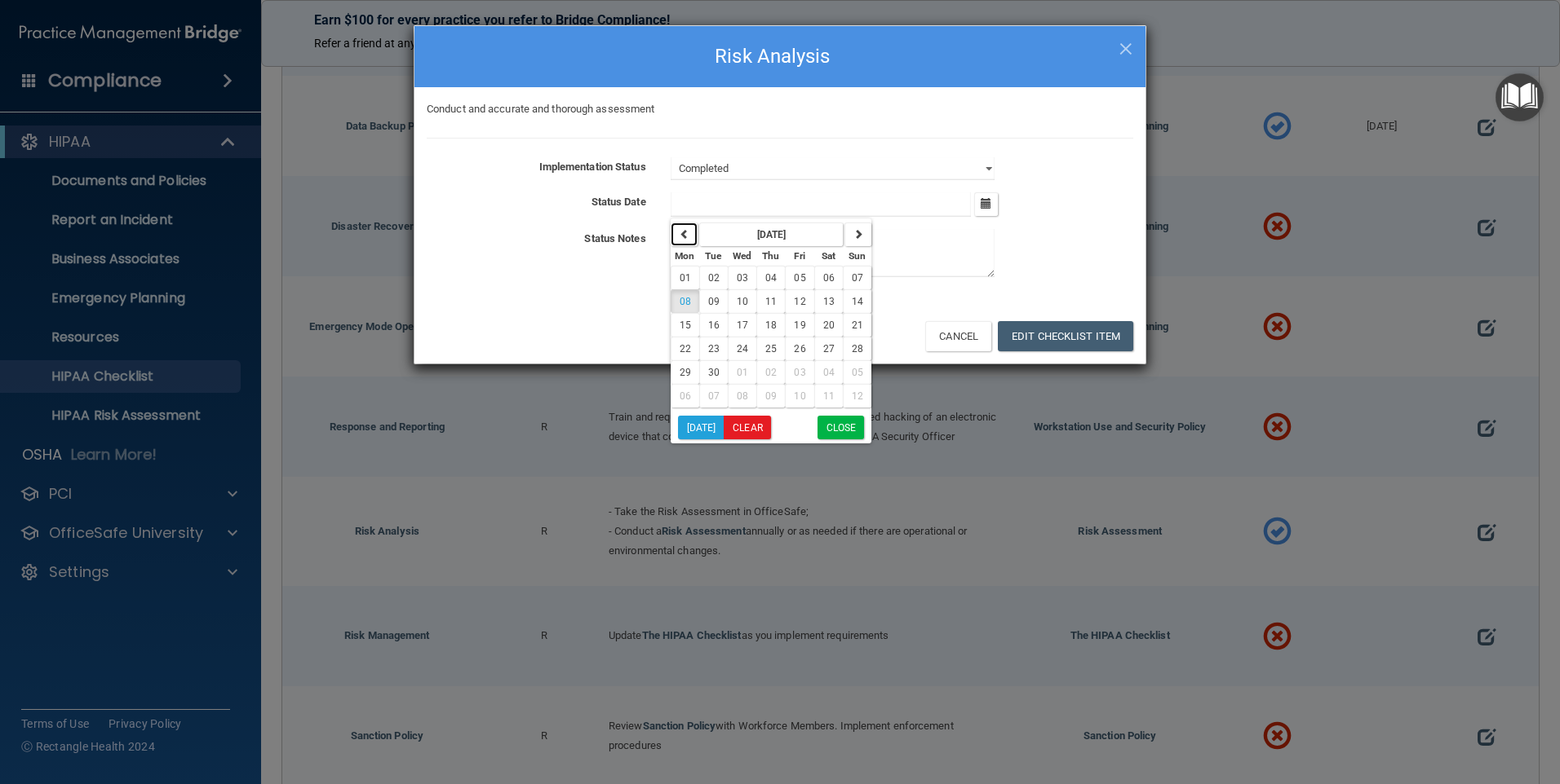
click at [682, 224] on button "button" at bounding box center [683, 235] width 27 height 24
click at [855, 234] on icon "button" at bounding box center [859, 234] width 10 height 10
click at [771, 372] on span "28" at bounding box center [772, 373] width 12 height 12
type input "[DATE]"
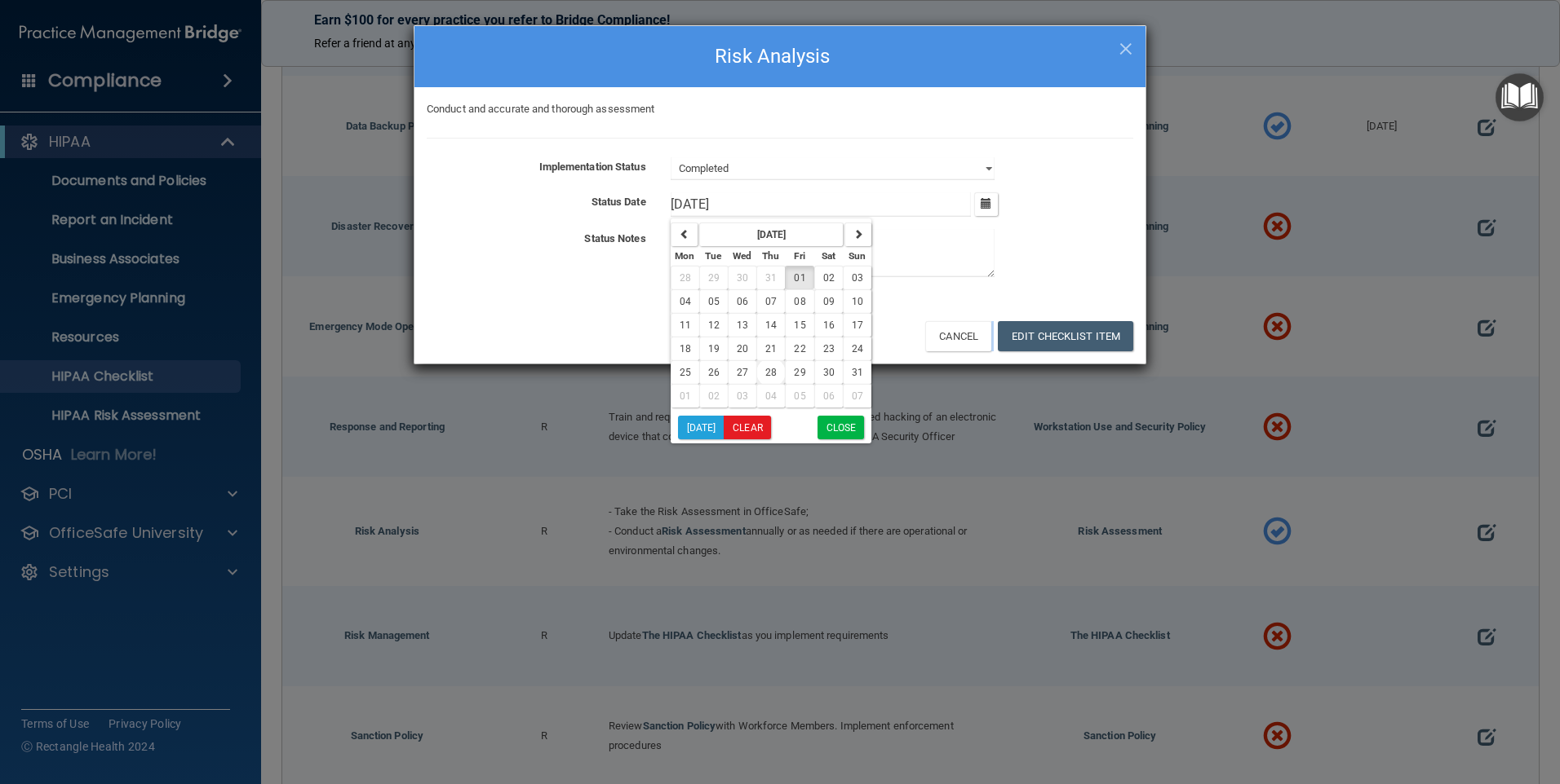
click at [771, 372] on div "× Close Risk Analysis Conduct and accurate and thorough assessment Implementati…" at bounding box center [780, 392] width 1560 height 784
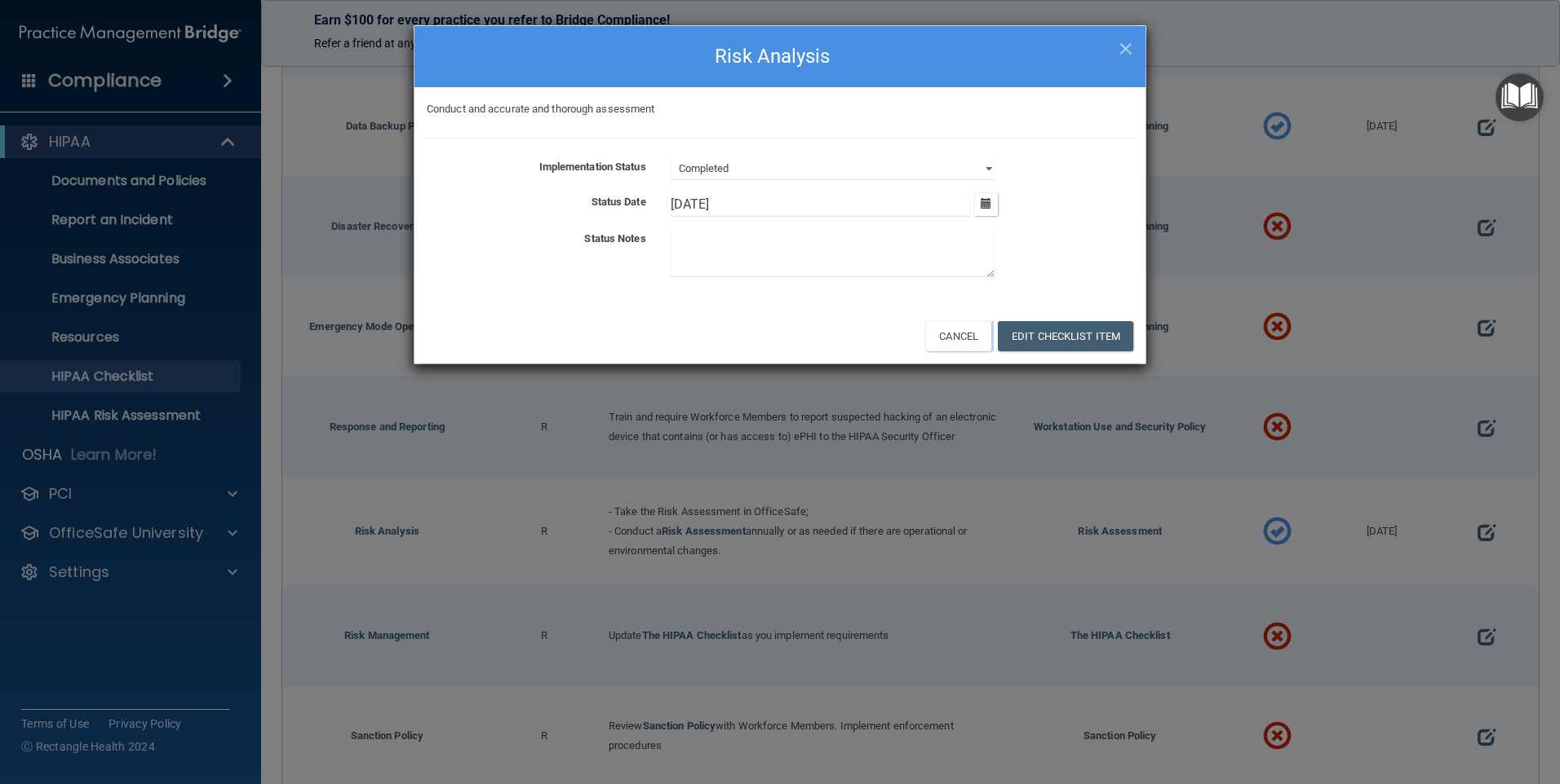
click at [771, 372] on div "× Close Risk Analysis Conduct and accurate and thorough assessment Implementati…" at bounding box center [780, 392] width 1560 height 784
click at [1050, 341] on button "Edit Checklist Item" at bounding box center [1065, 337] width 136 height 30
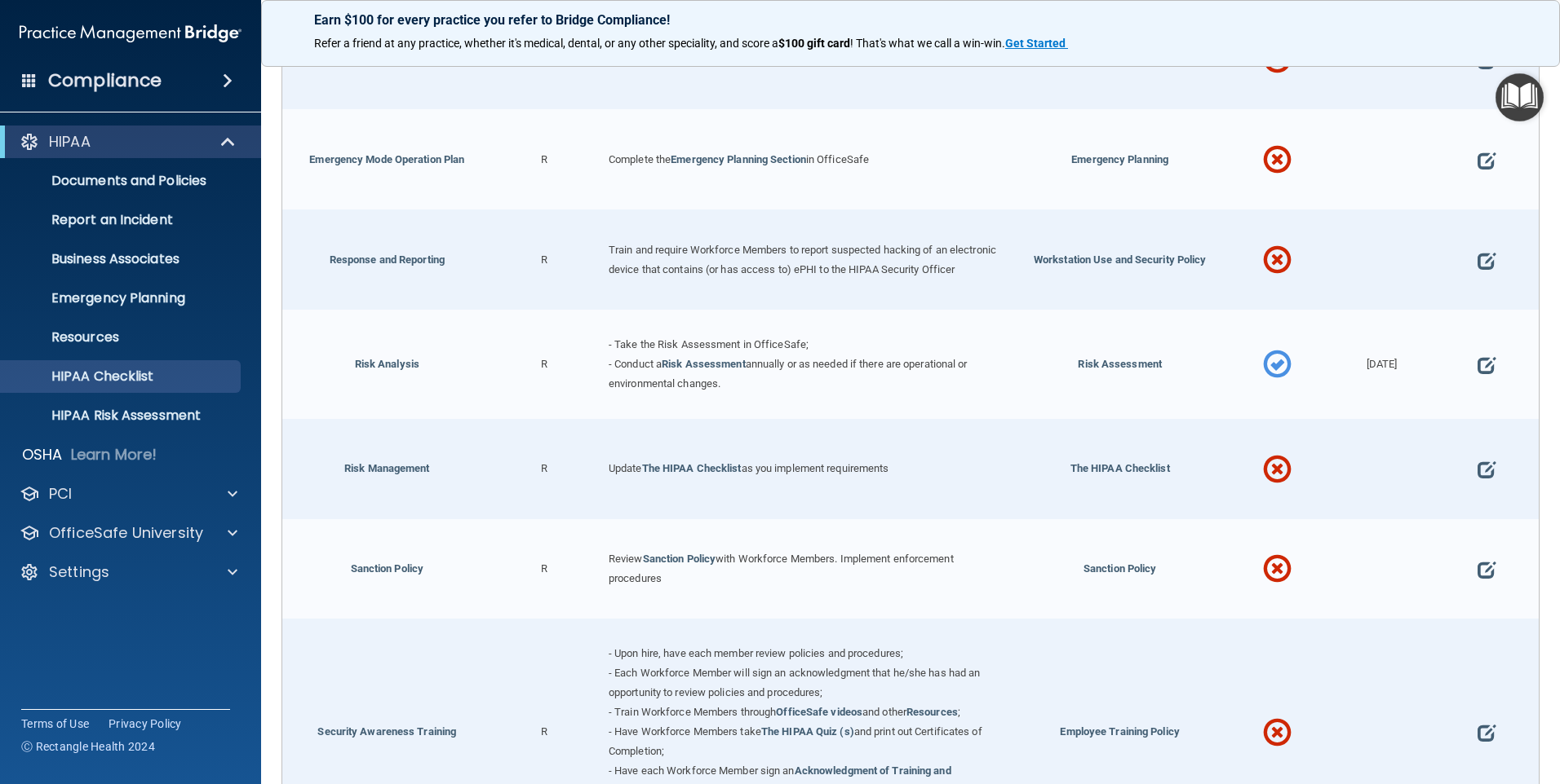
scroll to position [897, 0]
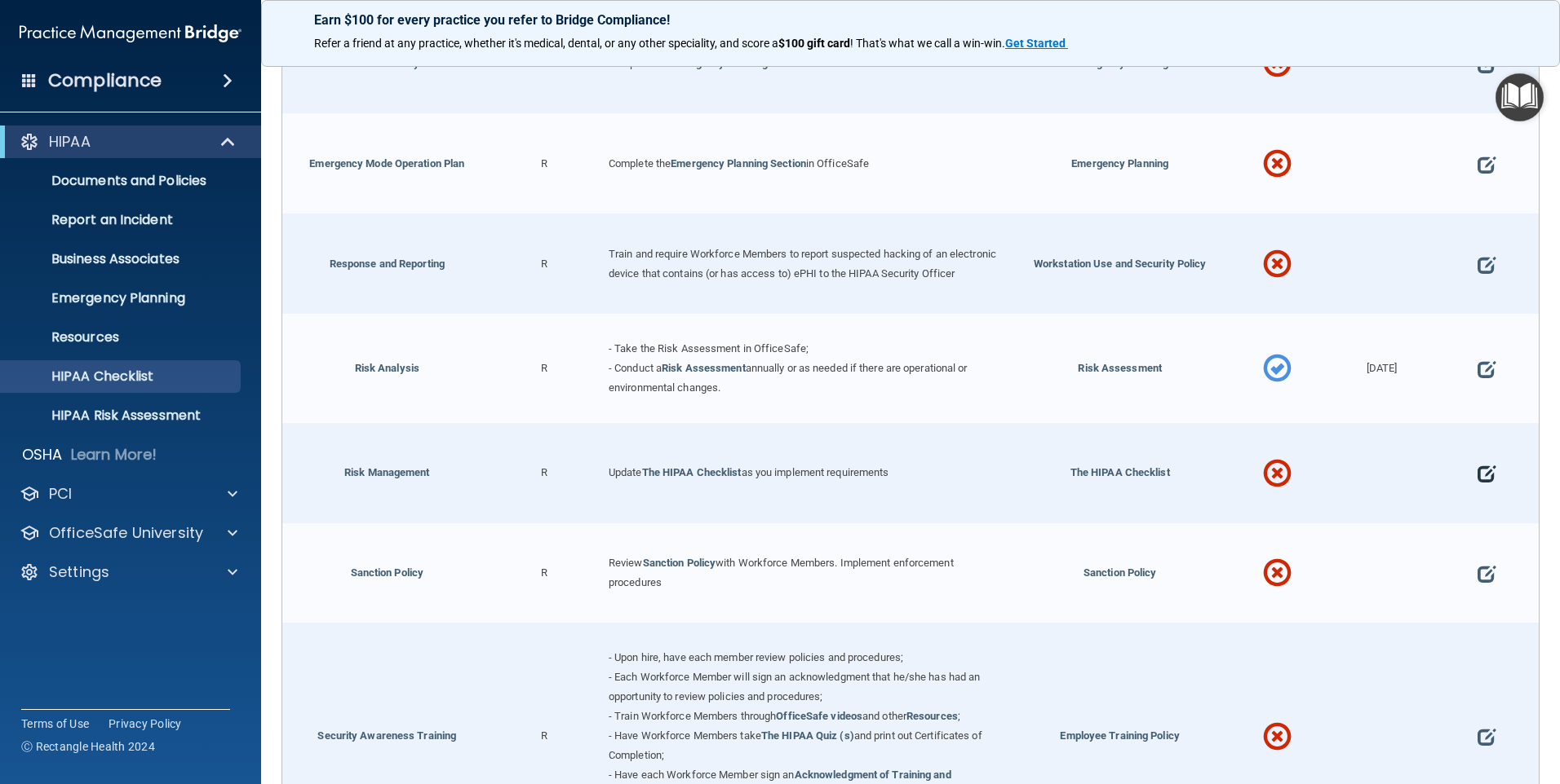
click at [1478, 482] on span at bounding box center [1487, 473] width 18 height 49
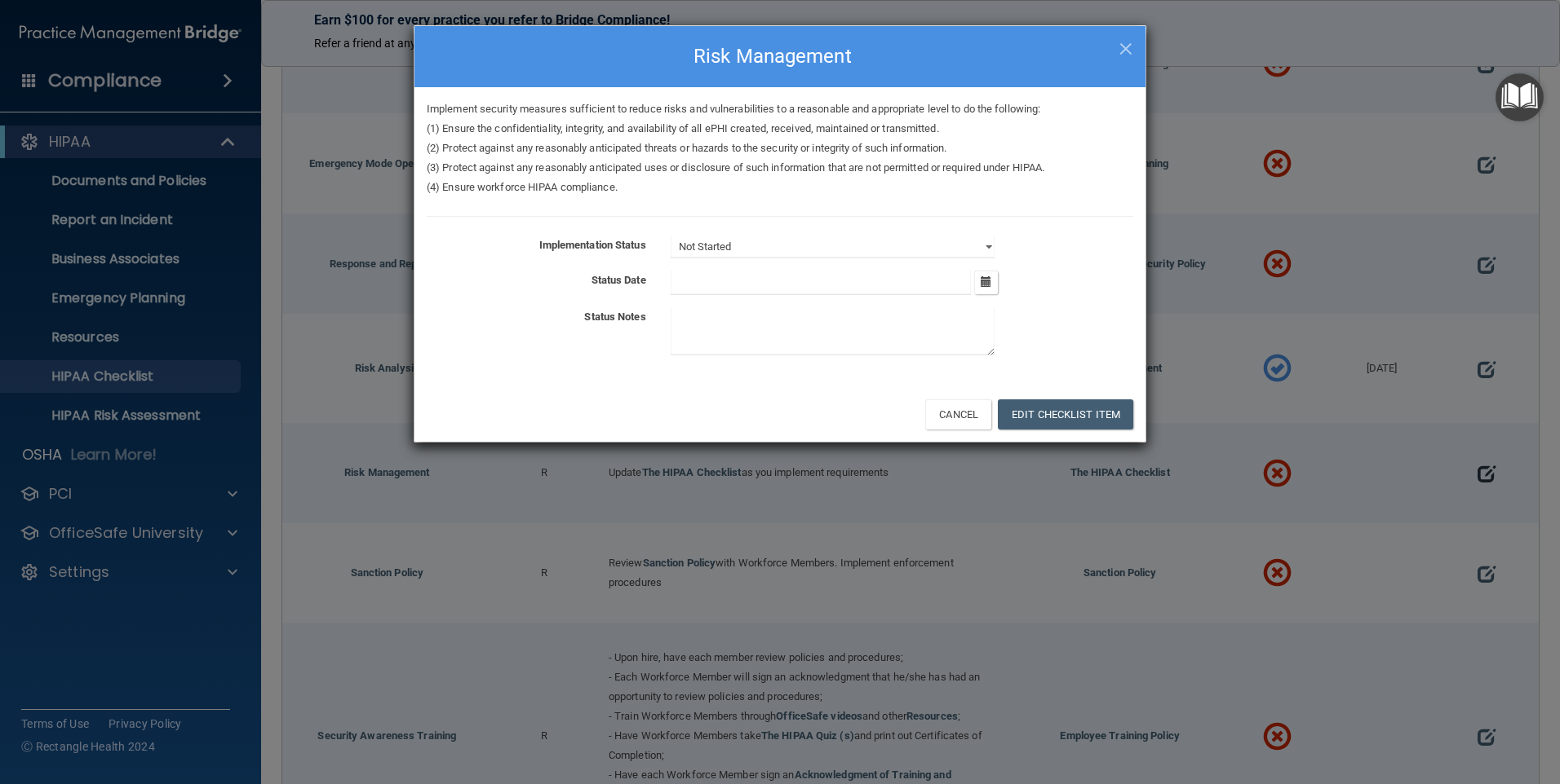
click at [1474, 481] on div "× Close Risk Management Implement security measures sufficient to reduce risks …" at bounding box center [780, 392] width 1560 height 784
click at [992, 243] on select "Not Started In Progress Completed" at bounding box center [832, 246] width 324 height 23
select select "in_progress"
click at [671, 236] on select "Not Started In Progress Completed" at bounding box center [832, 246] width 324 height 23
click at [1100, 420] on button "Edit Checklist Item" at bounding box center [1065, 415] width 136 height 30
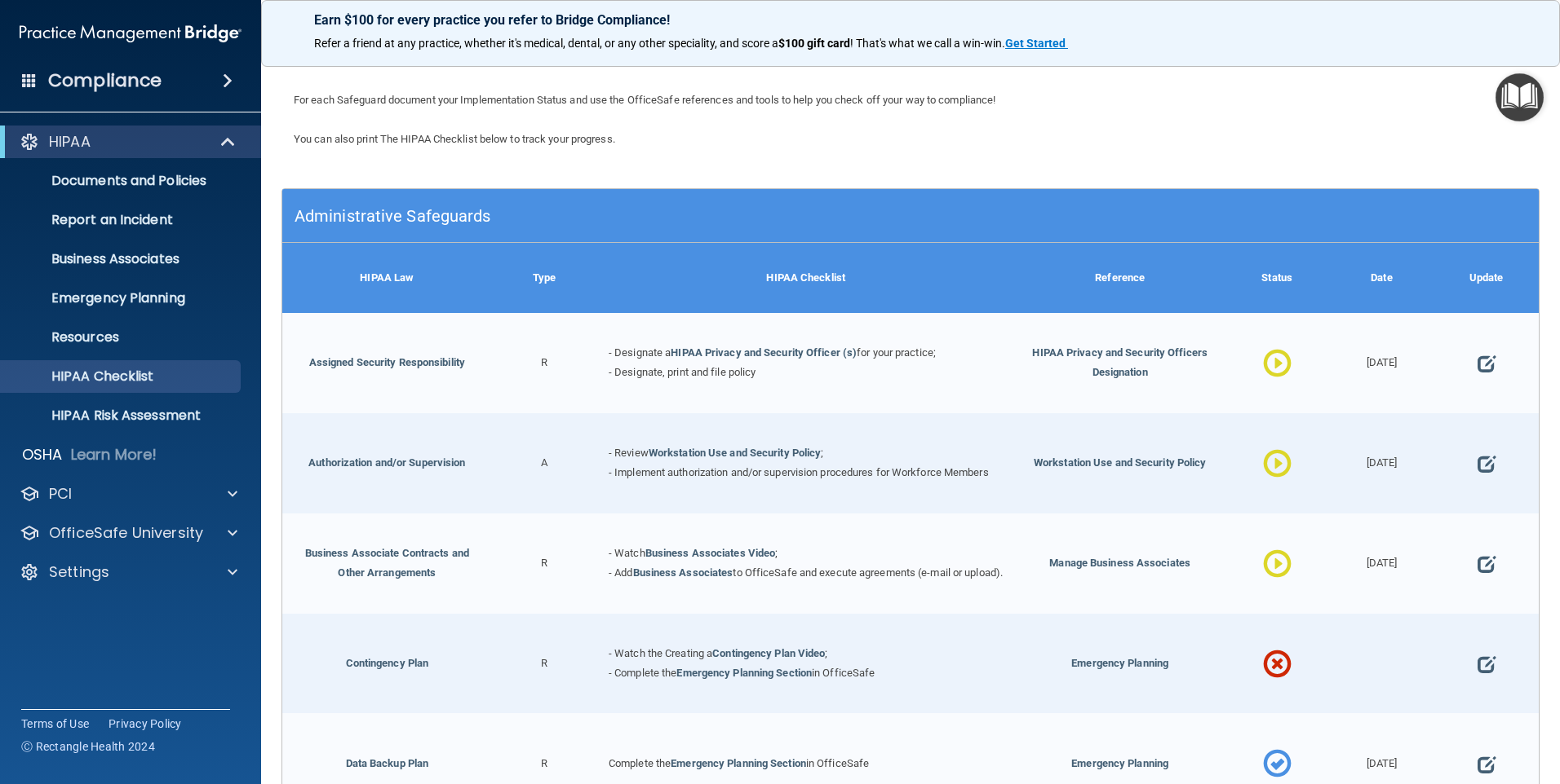
scroll to position [88, 0]
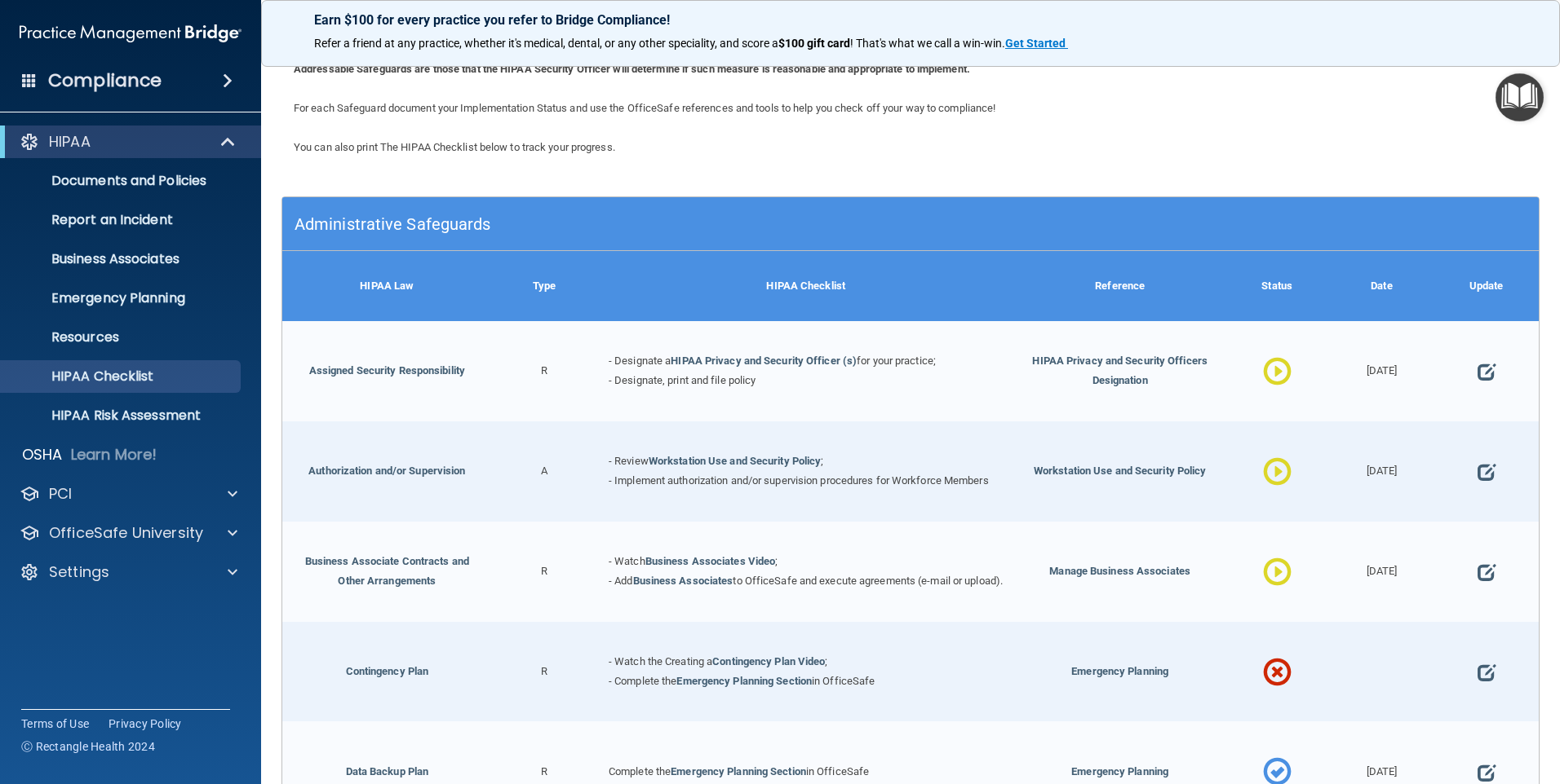
click at [1465, 673] on div at bounding box center [1486, 672] width 104 height 100
click at [1482, 670] on span at bounding box center [1487, 672] width 18 height 49
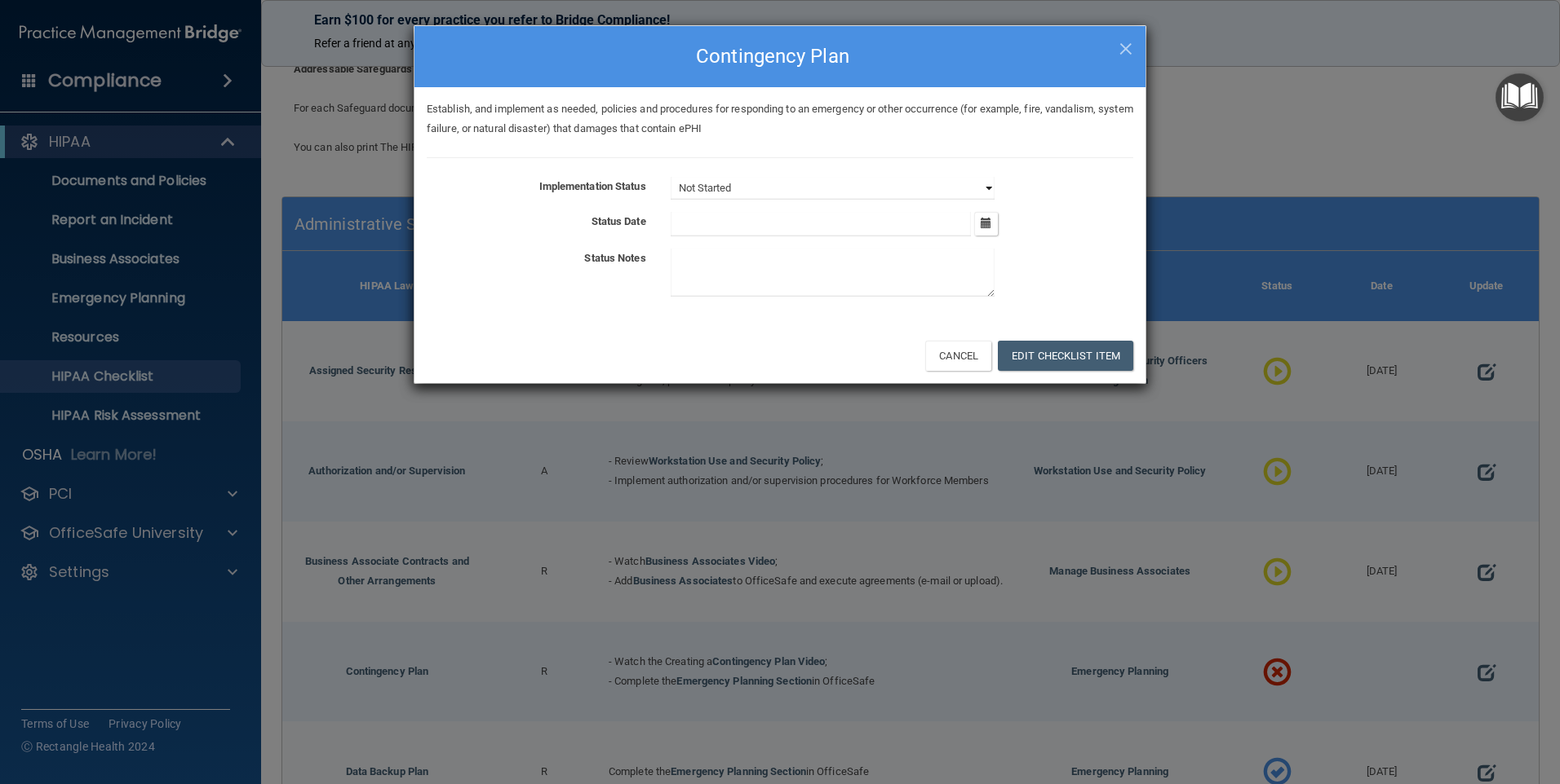
click at [715, 185] on select "Not Started In Progress Completed" at bounding box center [832, 188] width 324 height 23
select select "in_progress"
click at [671, 177] on select "Not Started In Progress Completed" at bounding box center [832, 188] width 324 height 23
click at [981, 224] on icon "button" at bounding box center [986, 223] width 11 height 11
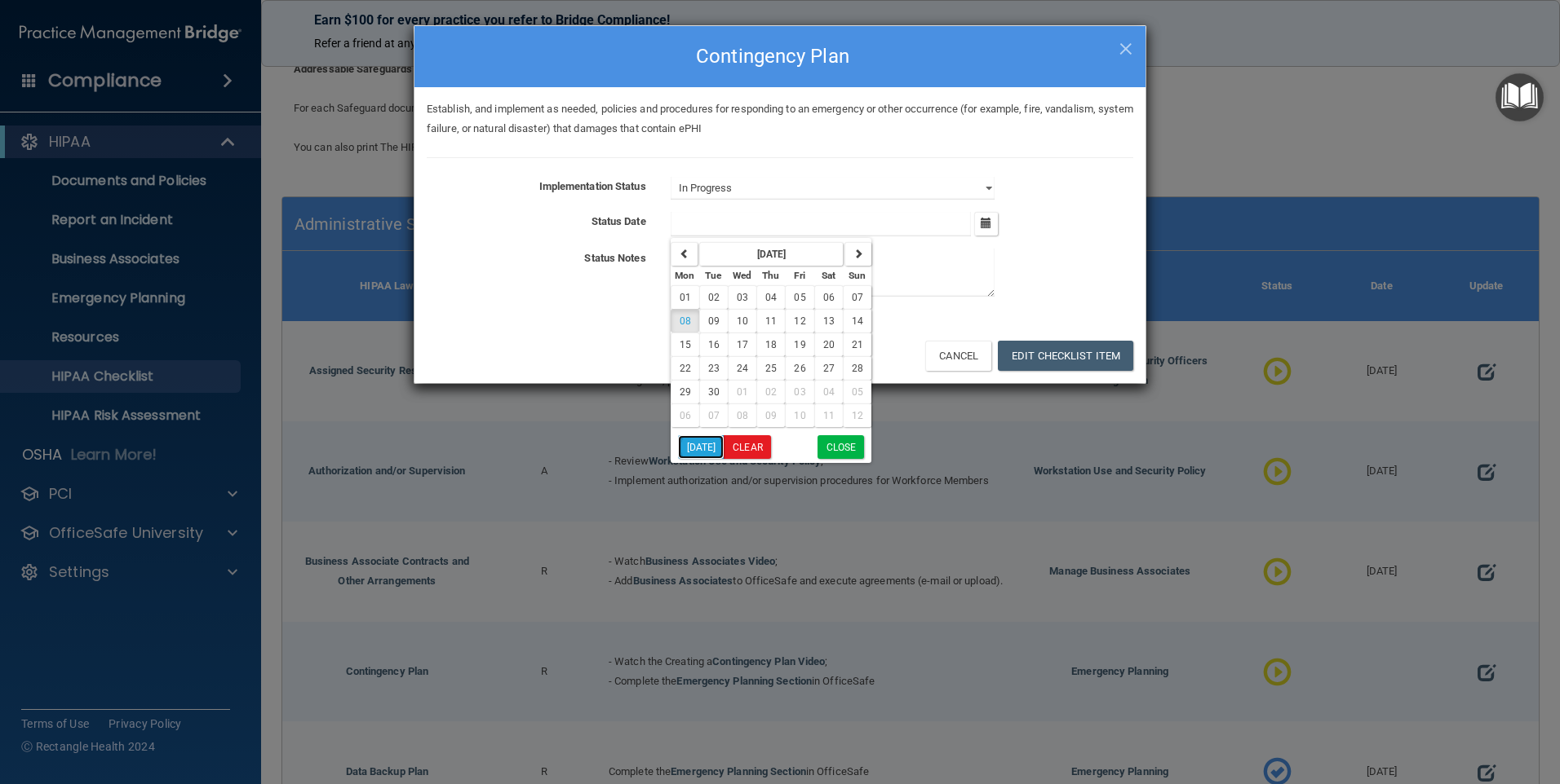
click at [696, 445] on button "[DATE]" at bounding box center [701, 447] width 47 height 24
type input "[DATE]"
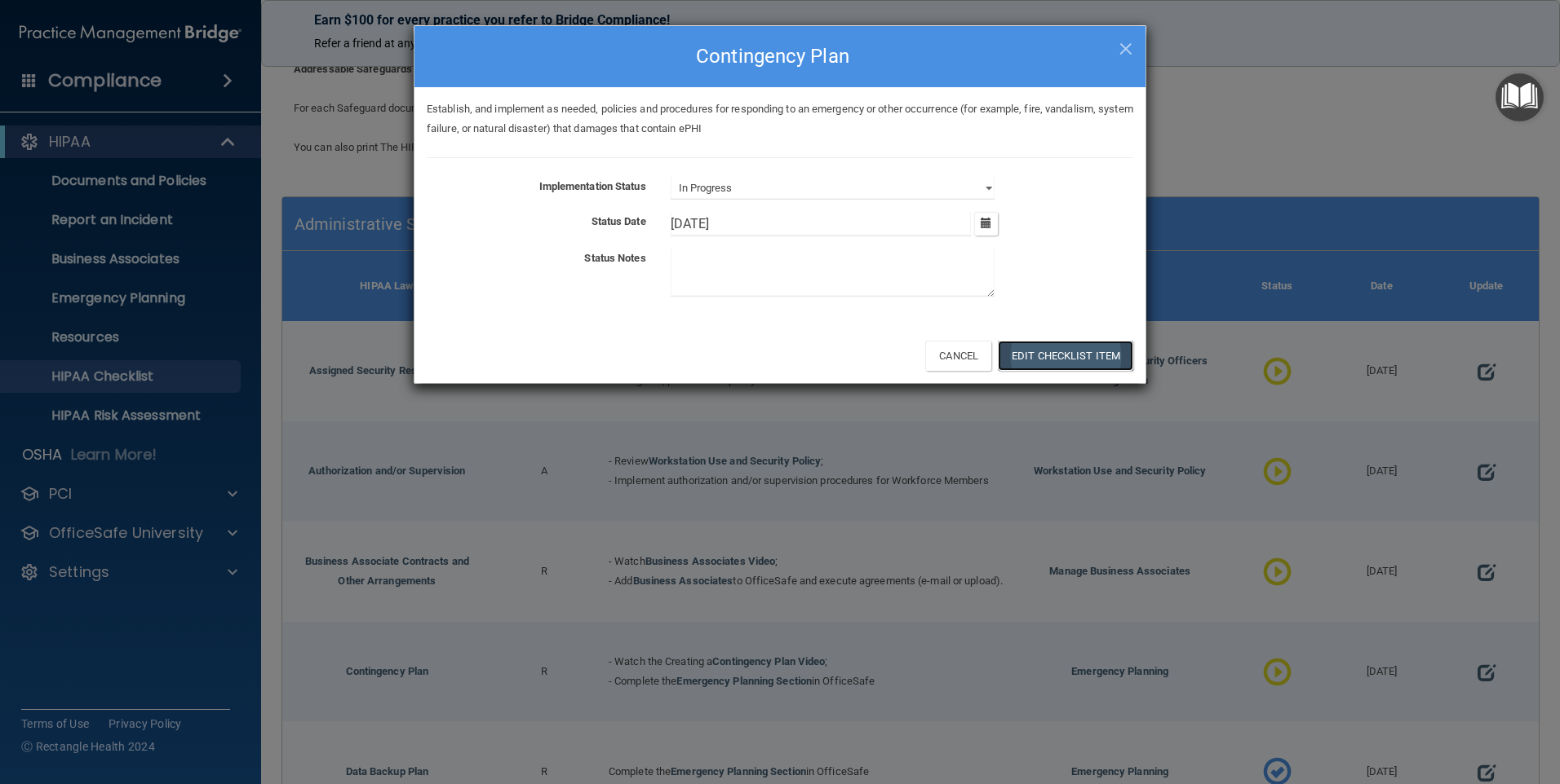
click at [1086, 351] on button "Edit Checklist Item" at bounding box center [1065, 355] width 136 height 30
